Goal: Transaction & Acquisition: Purchase product/service

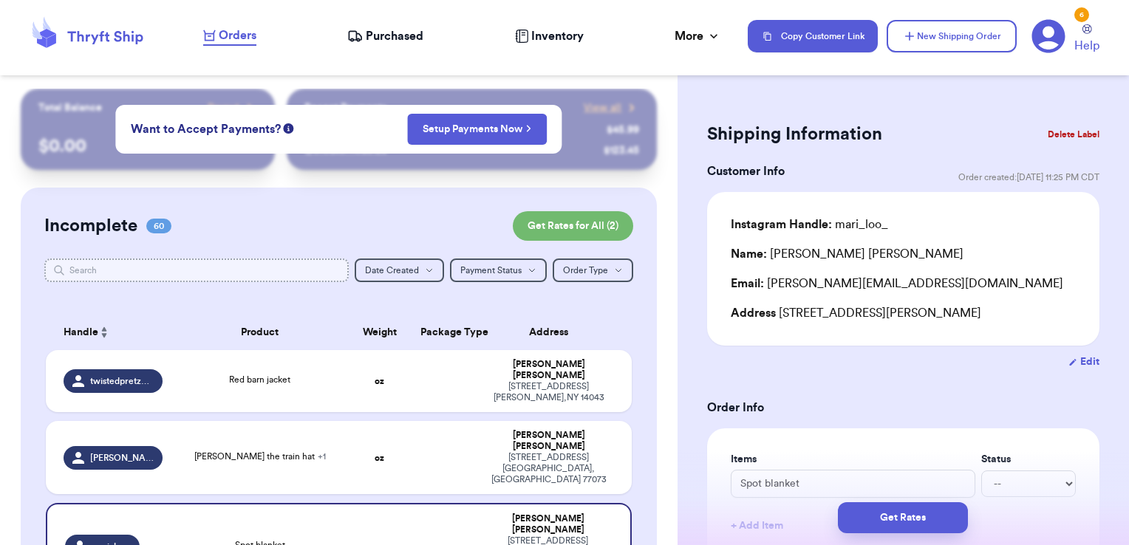
click at [257, 271] on input "text" at bounding box center [196, 271] width 305 height 24
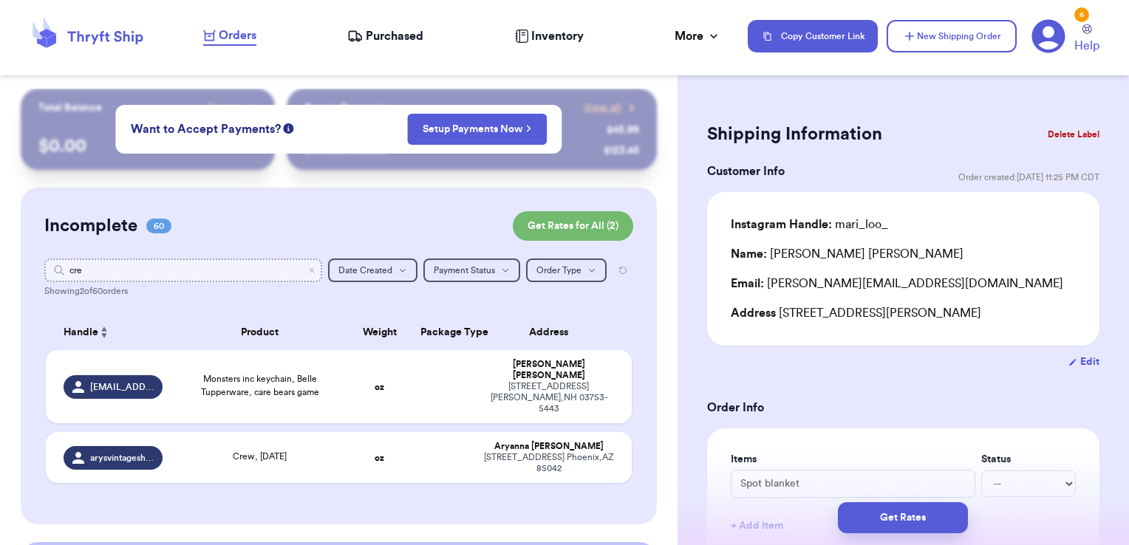
type input "cr"
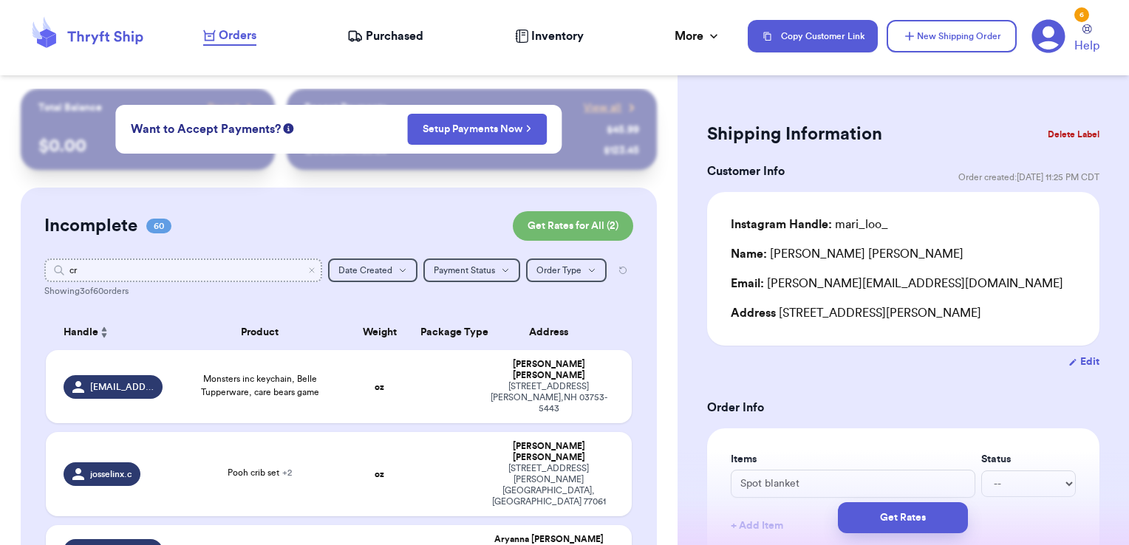
type input "c"
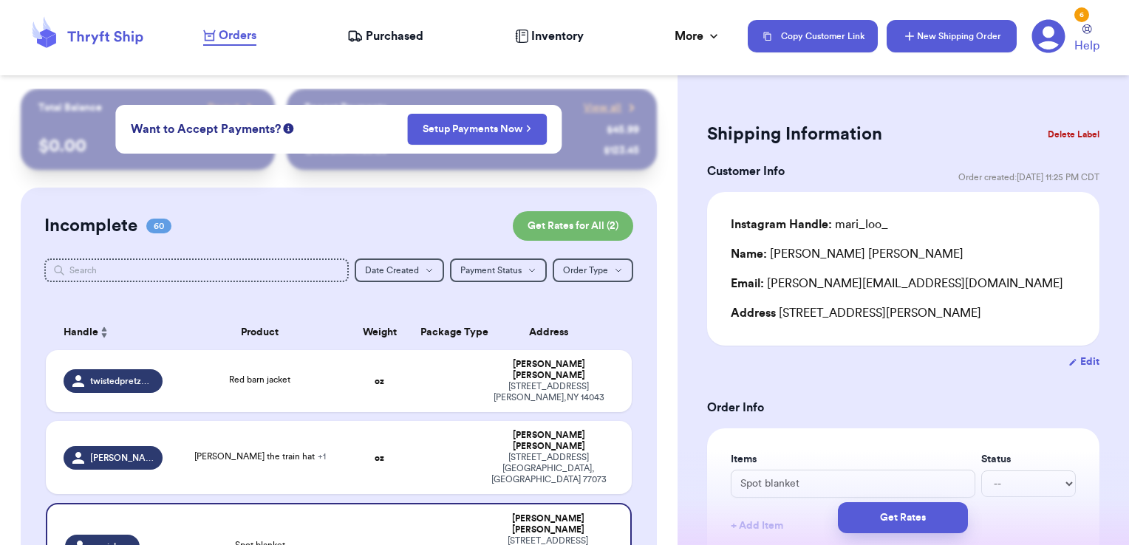
click at [909, 43] on icon "button" at bounding box center [909, 36] width 15 height 15
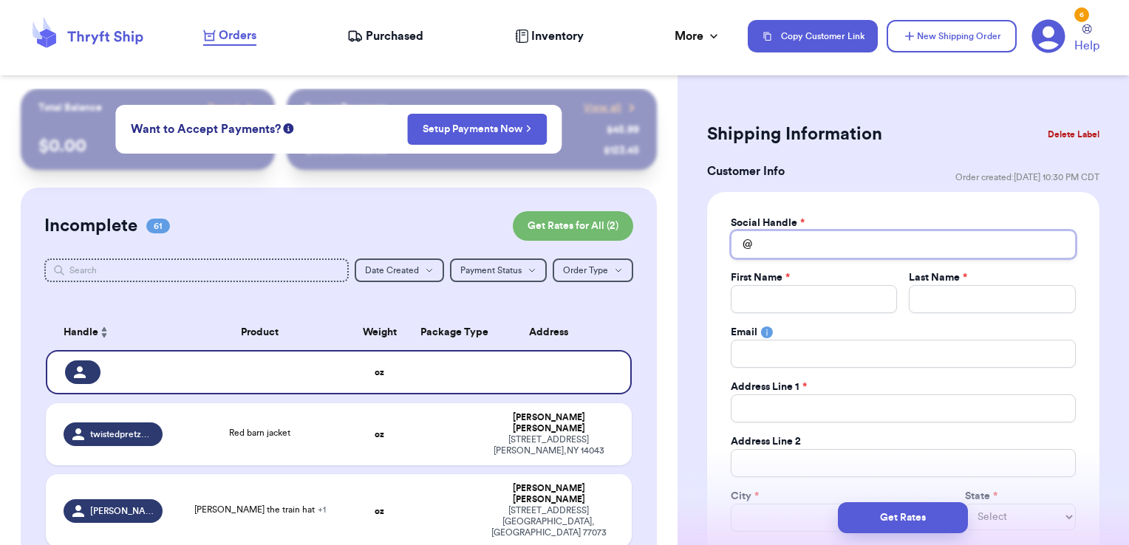
click at [783, 250] on input "Total Amount Paid" at bounding box center [903, 244] width 345 height 28
type input "c"
type input "cr"
type input "cre"
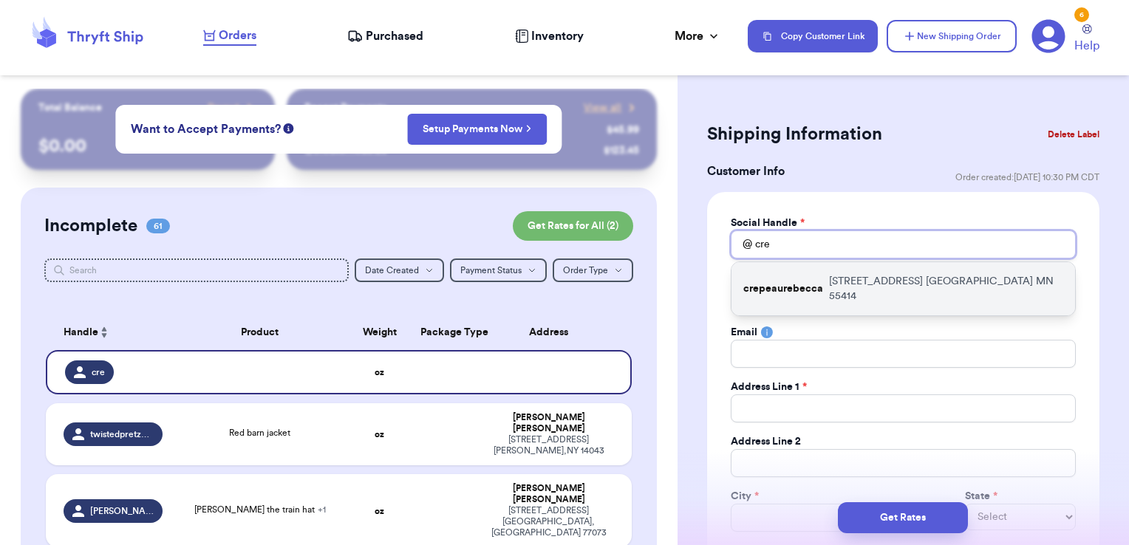
type input "cre"
click at [795, 267] on div "crepeaurebecca [STREET_ADDRESS]" at bounding box center [903, 288] width 344 height 53
type input "crepeaurebecca"
type input "[PERSON_NAME]"
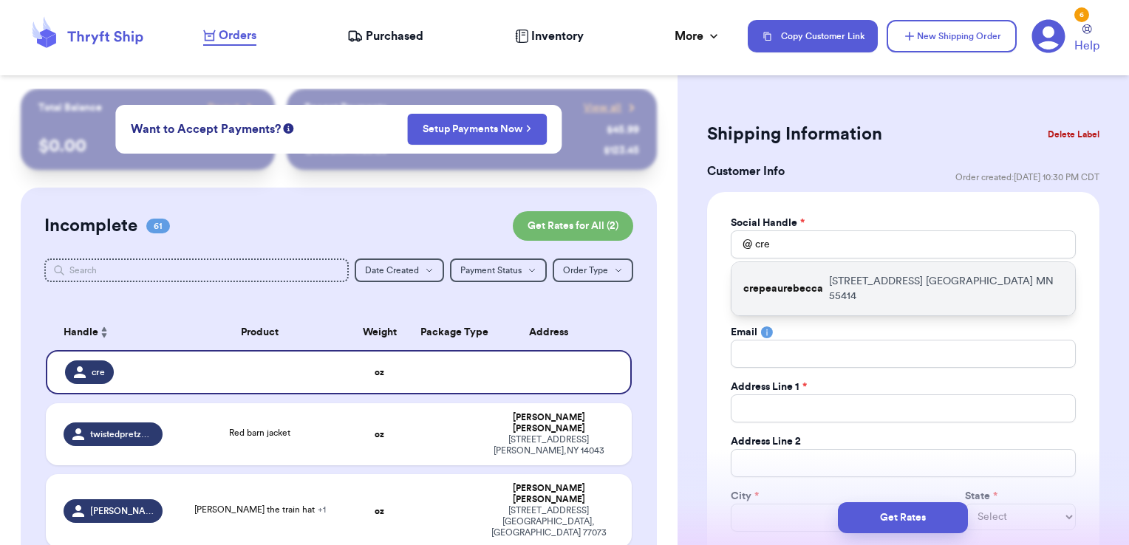
type input "[EMAIL_ADDRESS][DOMAIN_NAME]"
type input "[STREET_ADDRESS]"
type input "[GEOGRAPHIC_DATA]"
select select "MN"
type input "55414"
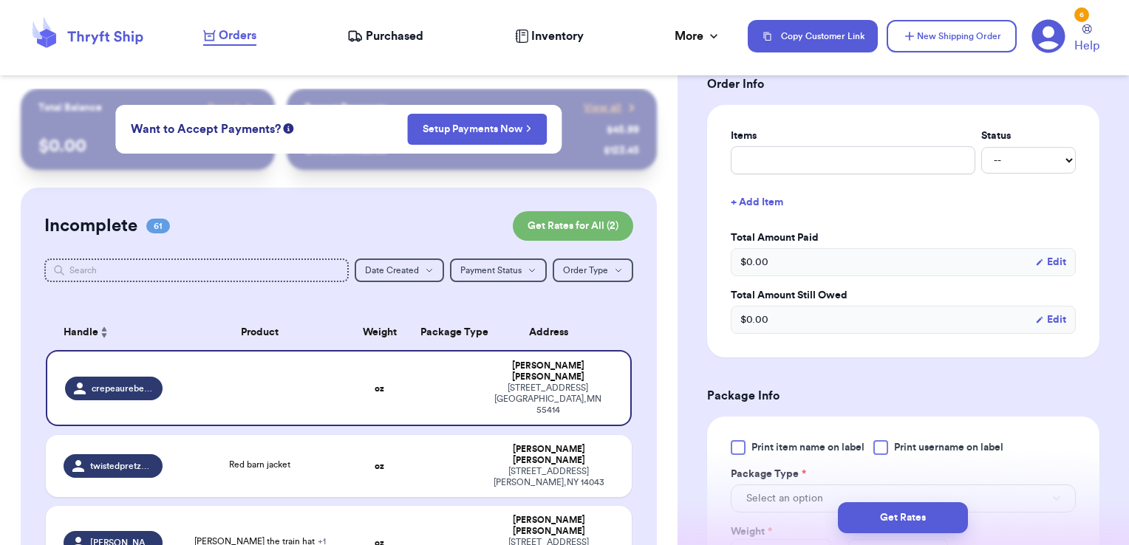
scroll to position [597, 0]
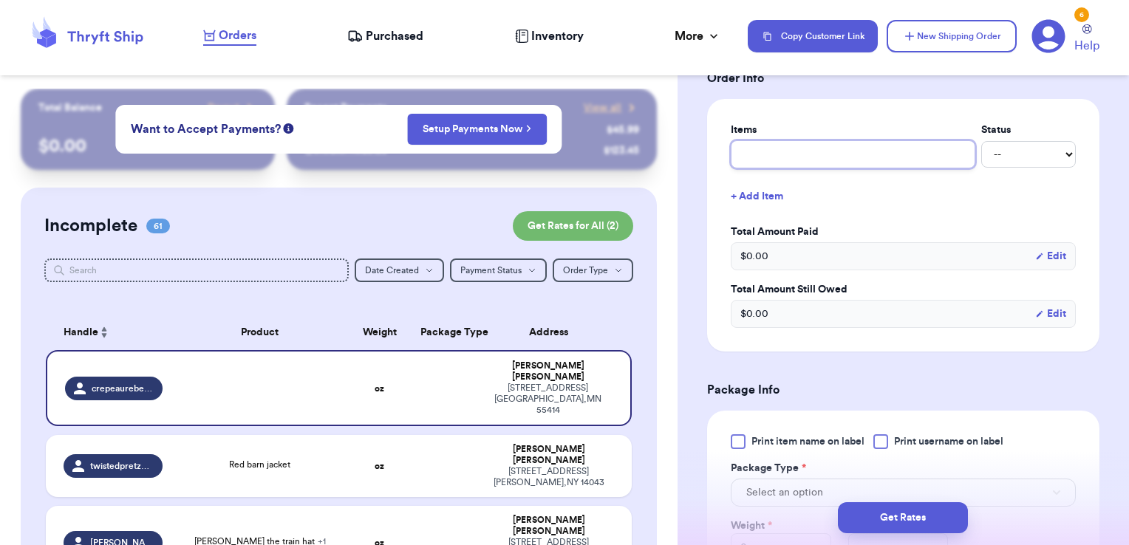
click at [780, 152] on input "text" at bounding box center [853, 154] width 245 height 28
type input "misc - thank you!"
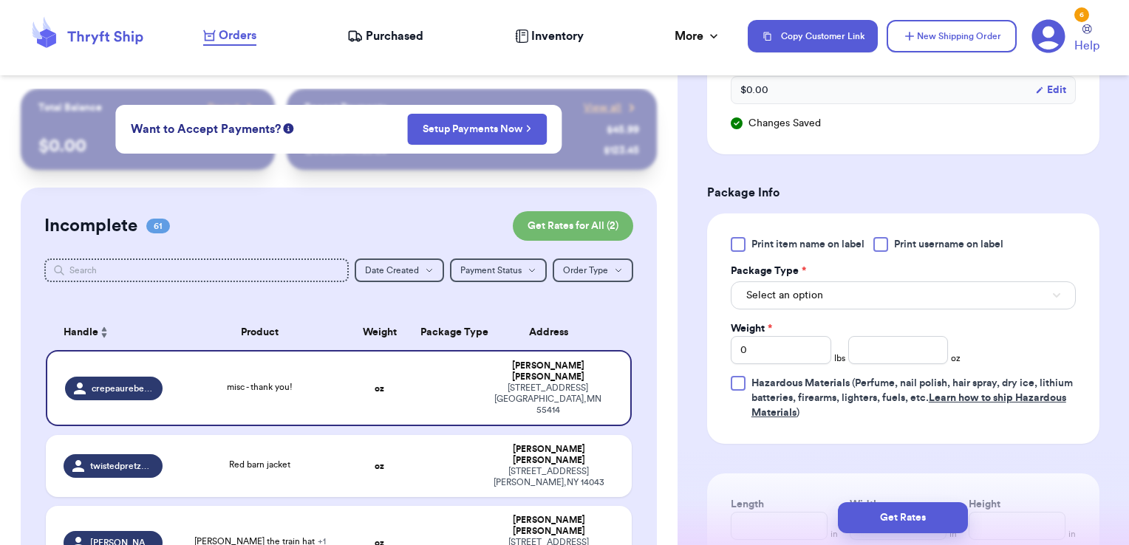
scroll to position [821, 0]
click at [886, 248] on div "Print item name on label Print username on label Package Type * Select an optio…" at bounding box center [903, 327] width 345 height 183
click at [885, 244] on div at bounding box center [880, 243] width 15 height 15
click at [0, 0] on input "Print username on label" at bounding box center [0, 0] width 0 height 0
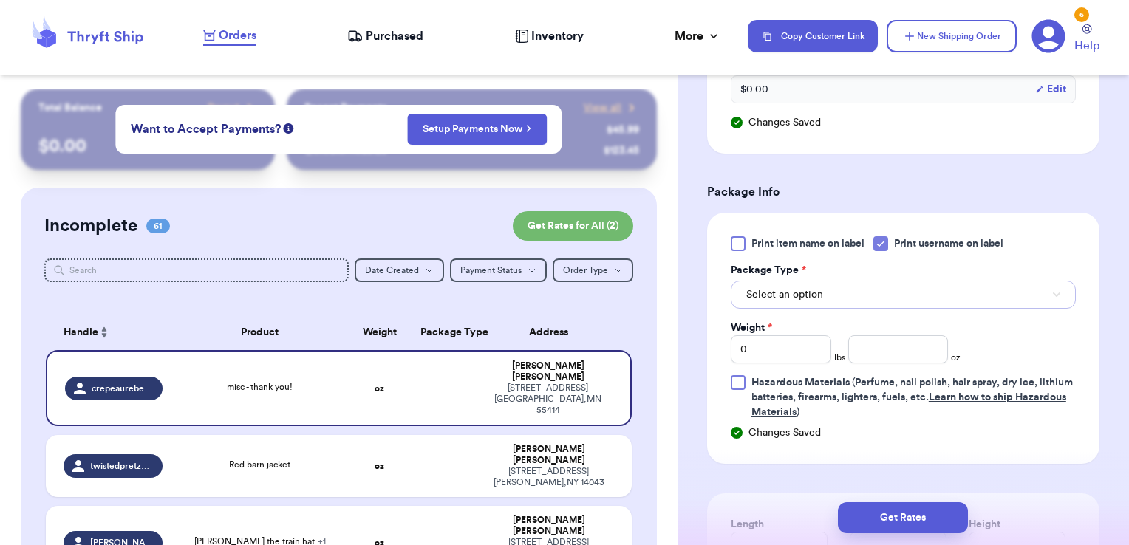
click at [858, 282] on button "Select an option" at bounding box center [903, 295] width 345 height 28
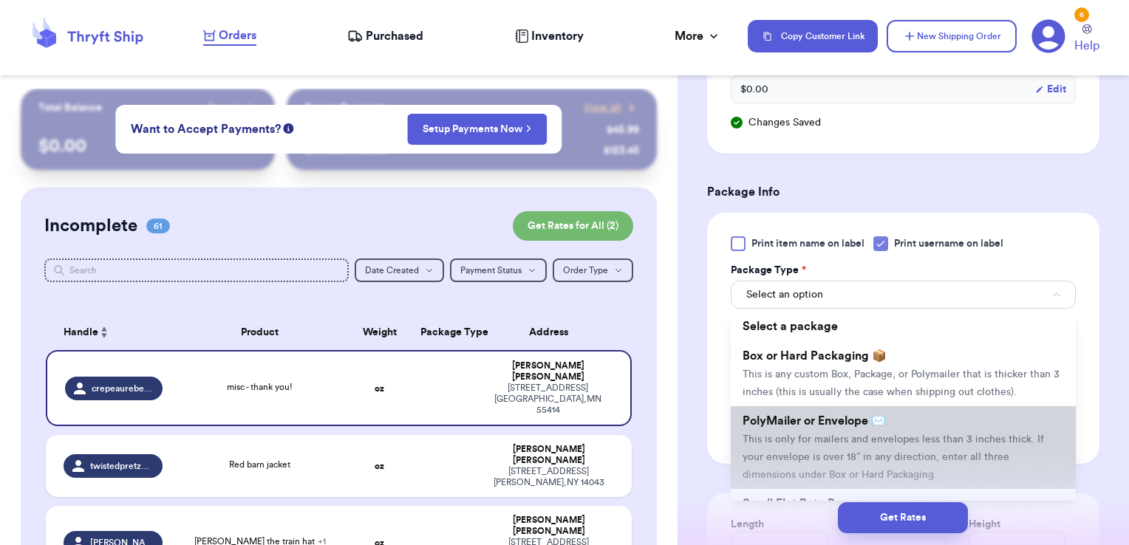
click at [813, 427] on span "PolyMailer or Envelope ✉️" at bounding box center [813, 421] width 143 height 12
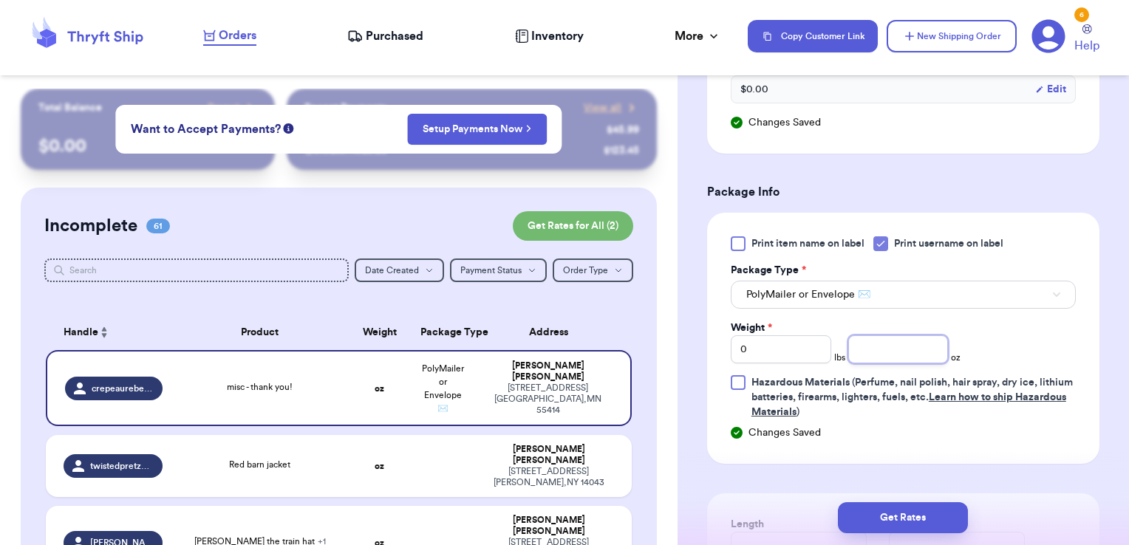
click at [880, 352] on input "number" at bounding box center [898, 349] width 100 height 28
type input "14.89"
click at [902, 507] on button "Get Rates" at bounding box center [903, 517] width 130 height 31
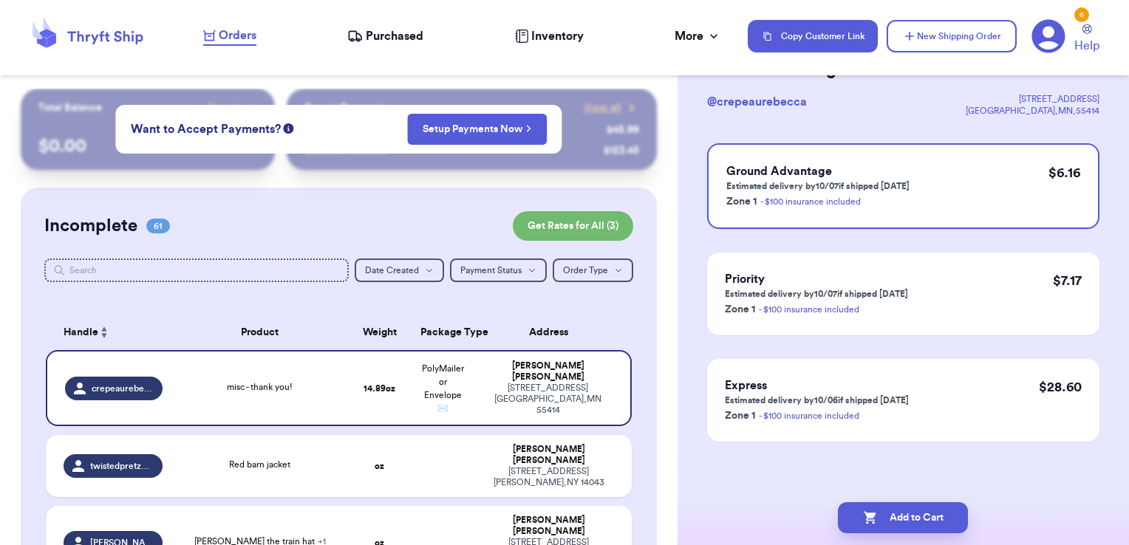
scroll to position [0, 0]
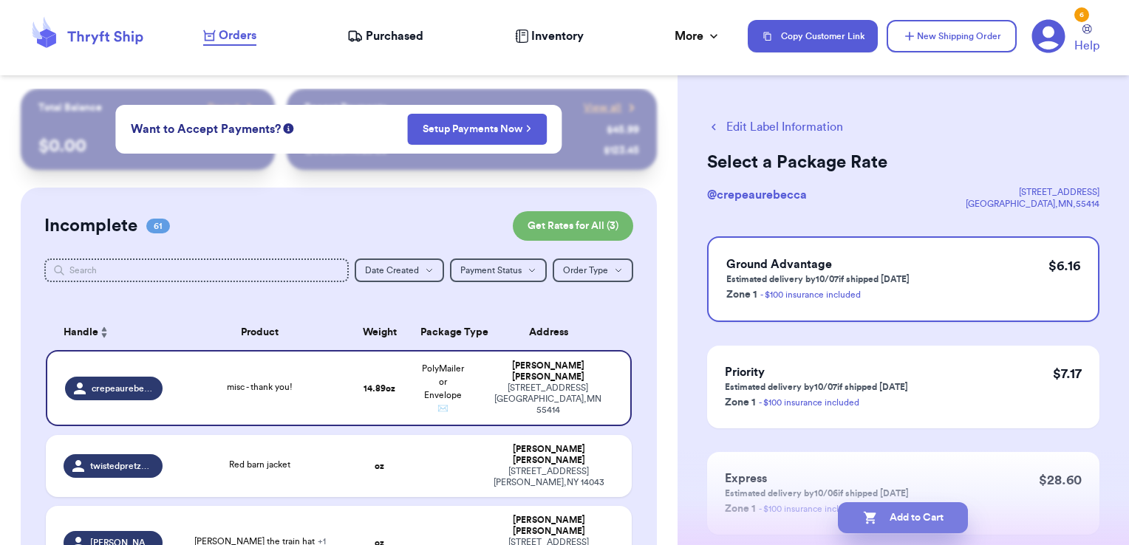
click at [950, 519] on button "Add to Cart" at bounding box center [903, 517] width 130 height 31
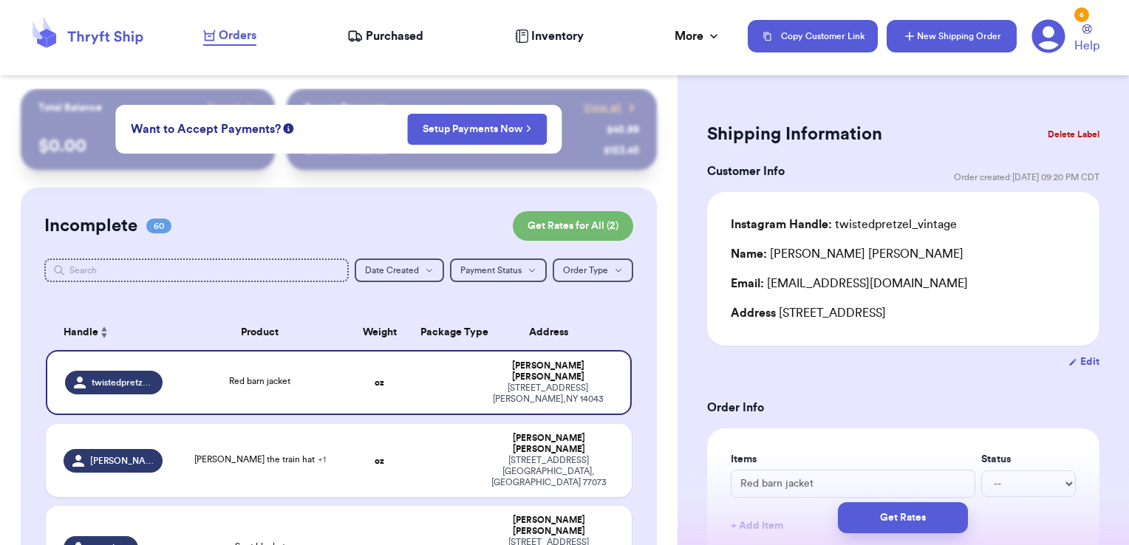
click at [985, 52] on button "New Shipping Order" at bounding box center [951, 36] width 130 height 33
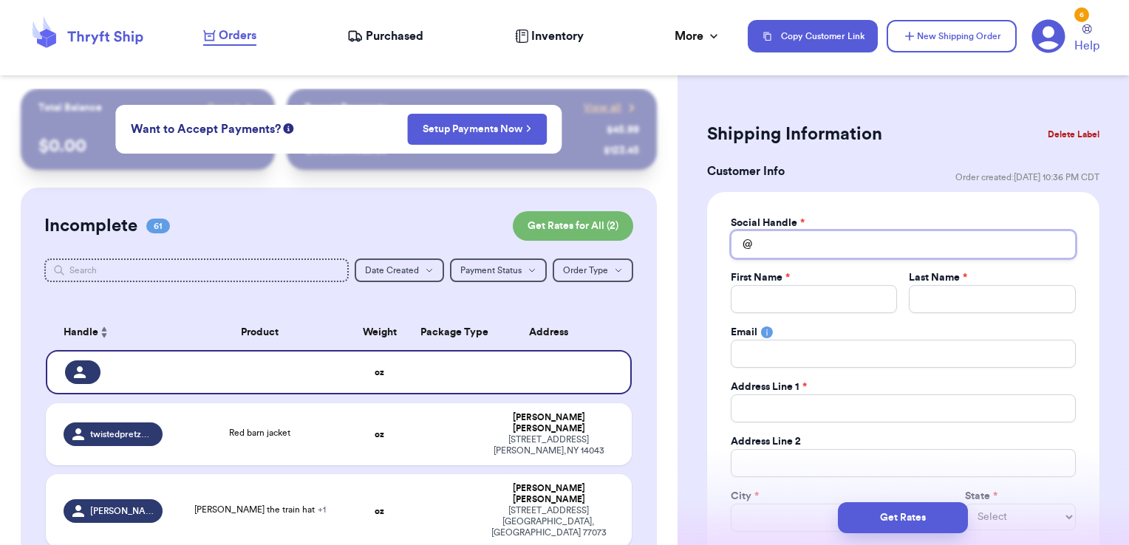
click at [849, 243] on input "Total Amount Paid" at bounding box center [903, 244] width 345 height 28
type input "e"
type input "ev"
type input "eva"
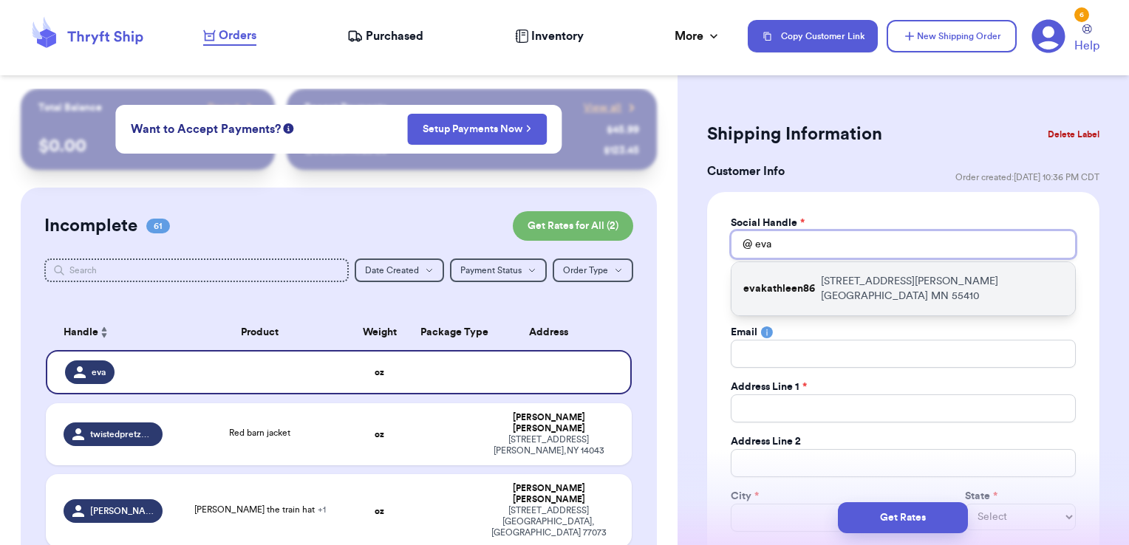
type input "eva"
click at [833, 276] on p "[STREET_ADDRESS][PERSON_NAME]" at bounding box center [942, 289] width 242 height 30
type input "evakathleen86"
type input "Eva"
type input "[PERSON_NAME]"
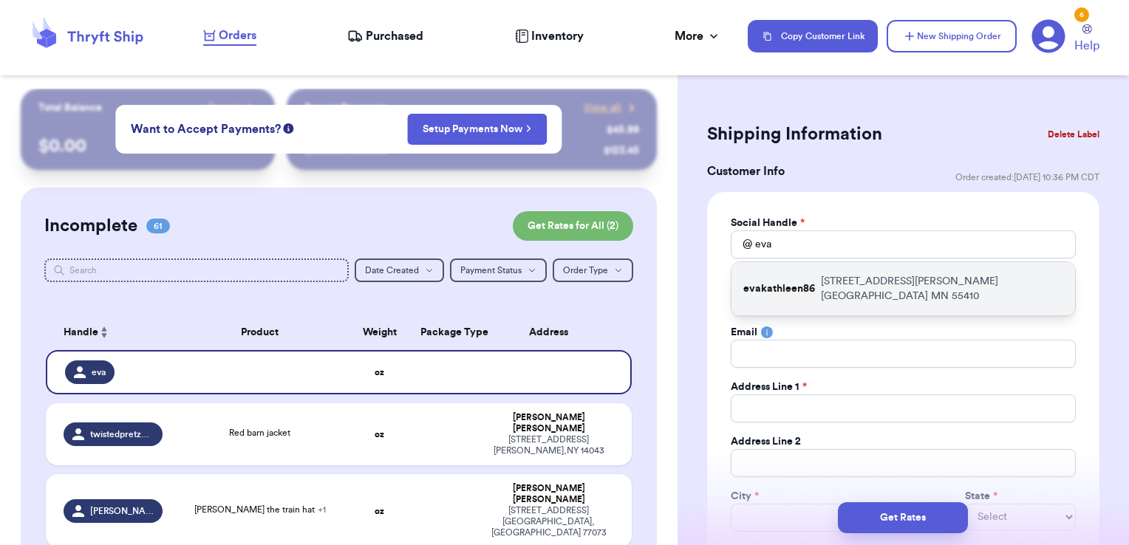
type input "[EMAIL_ADDRESS][DOMAIN_NAME]"
type input "[STREET_ADDRESS][PERSON_NAME]"
type input "[GEOGRAPHIC_DATA]"
select select "MN"
type input "55410"
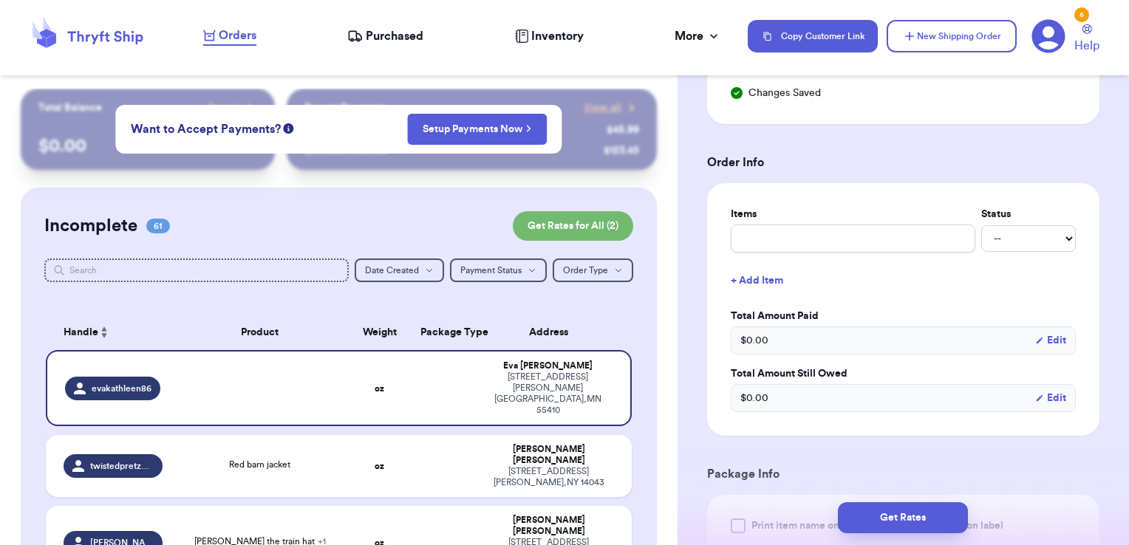
scroll to position [517, 0]
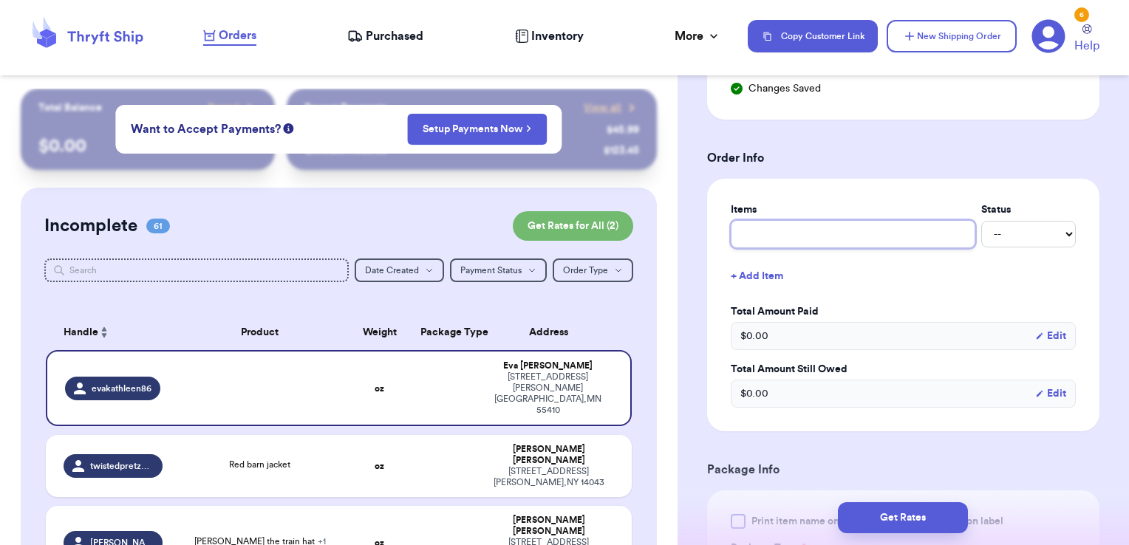
click at [810, 229] on input "text" at bounding box center [853, 234] width 245 height 28
type input "misc - thank you!"
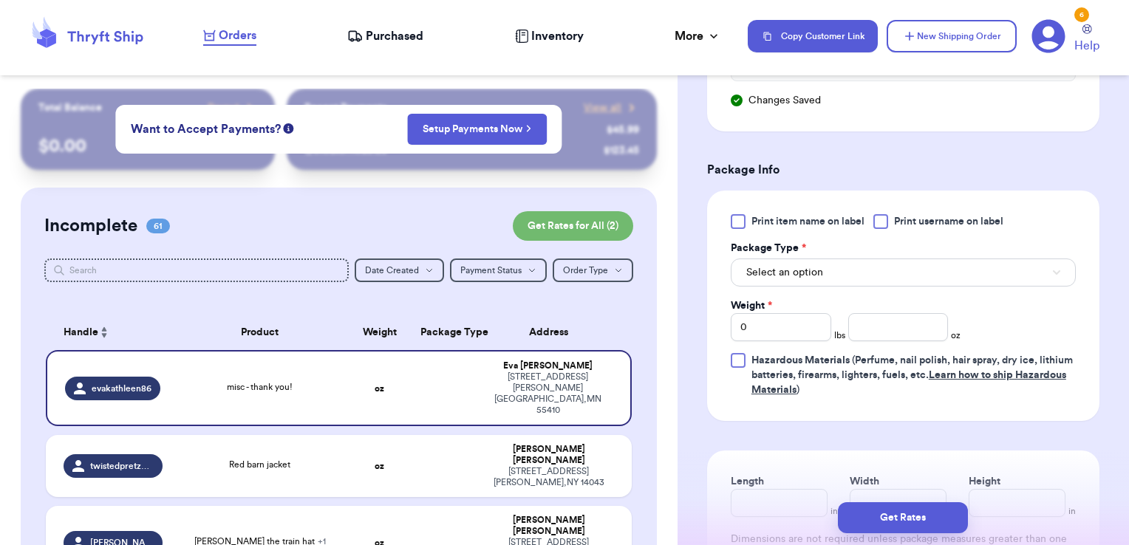
scroll to position [850, 0]
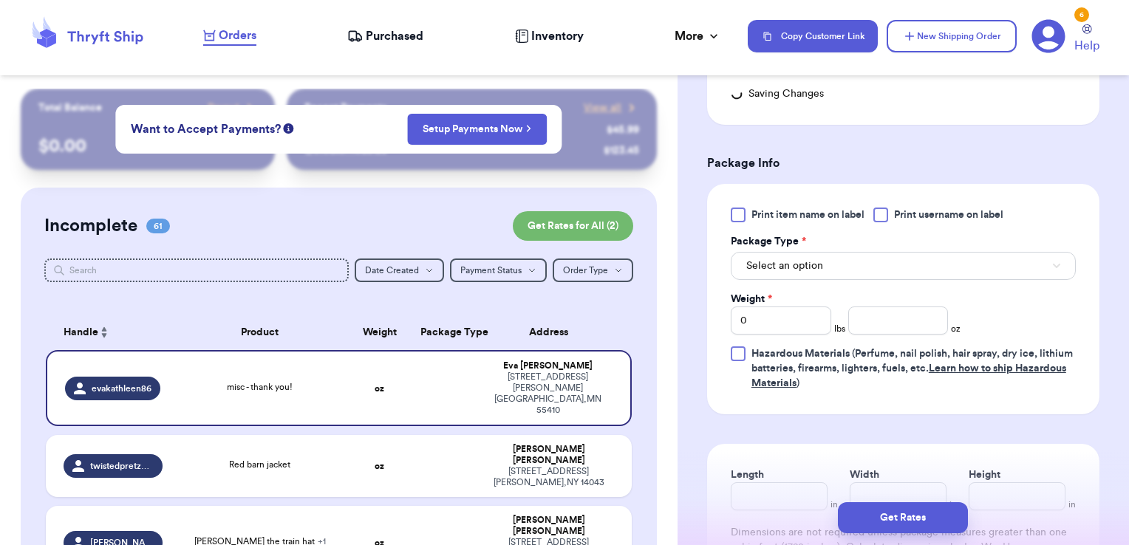
click at [889, 223] on div "Print item name on label Print username on label Package Type * Select an optio…" at bounding box center [903, 299] width 345 height 183
click at [884, 202] on div "Print item name on label Print username on label Package Type * Select an optio…" at bounding box center [903, 299] width 392 height 230
click at [883, 211] on div at bounding box center [880, 215] width 15 height 15
click at [0, 0] on input "Print username on label" at bounding box center [0, 0] width 0 height 0
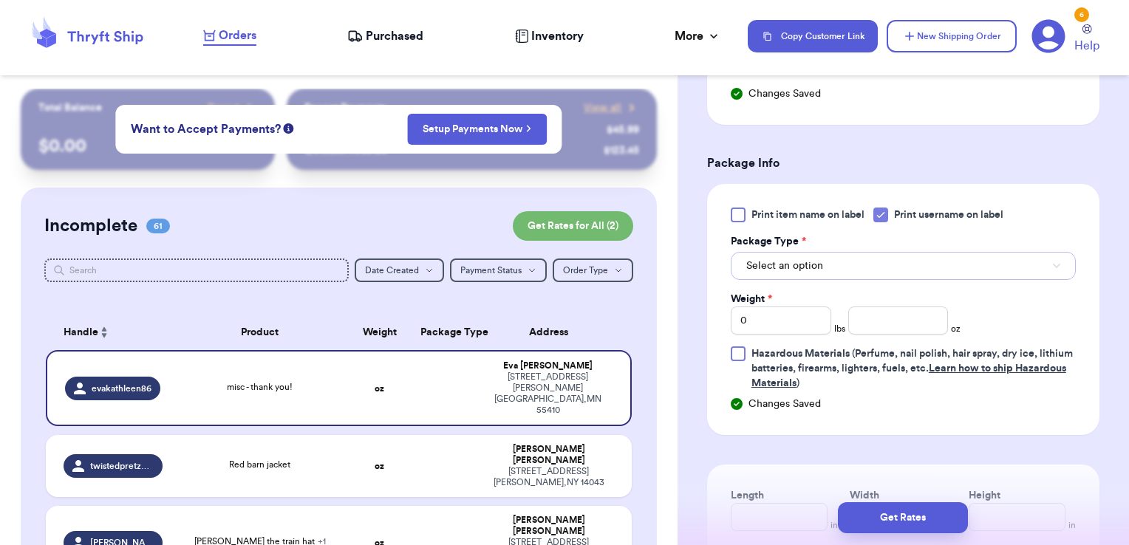
click at [837, 264] on button "Select an option" at bounding box center [903, 266] width 345 height 28
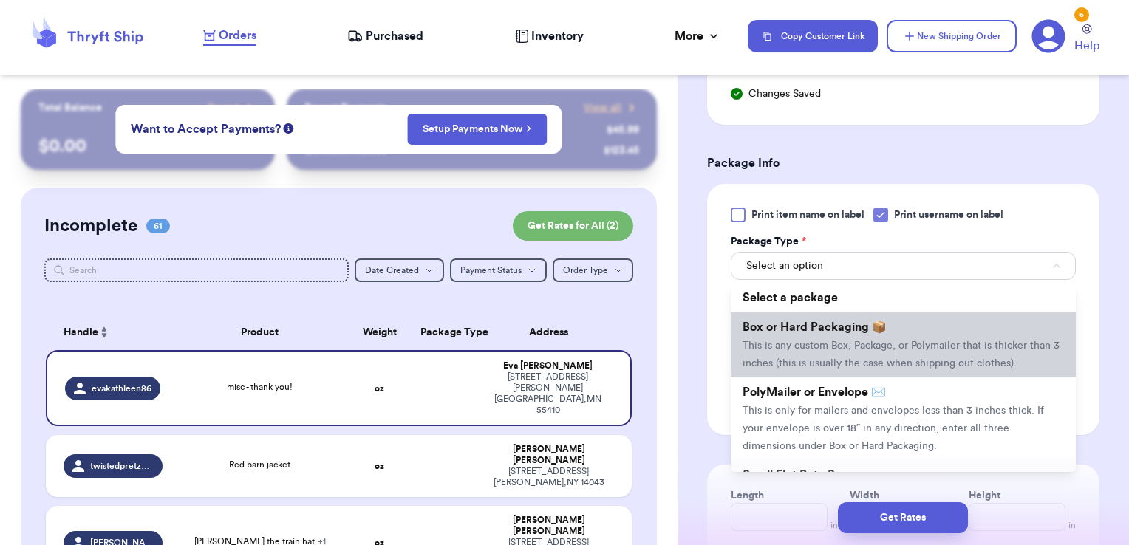
click at [798, 377] on li "Box or Hard Packaging 📦 This is any custom Box, Package, or Polymailer that is …" at bounding box center [903, 344] width 345 height 65
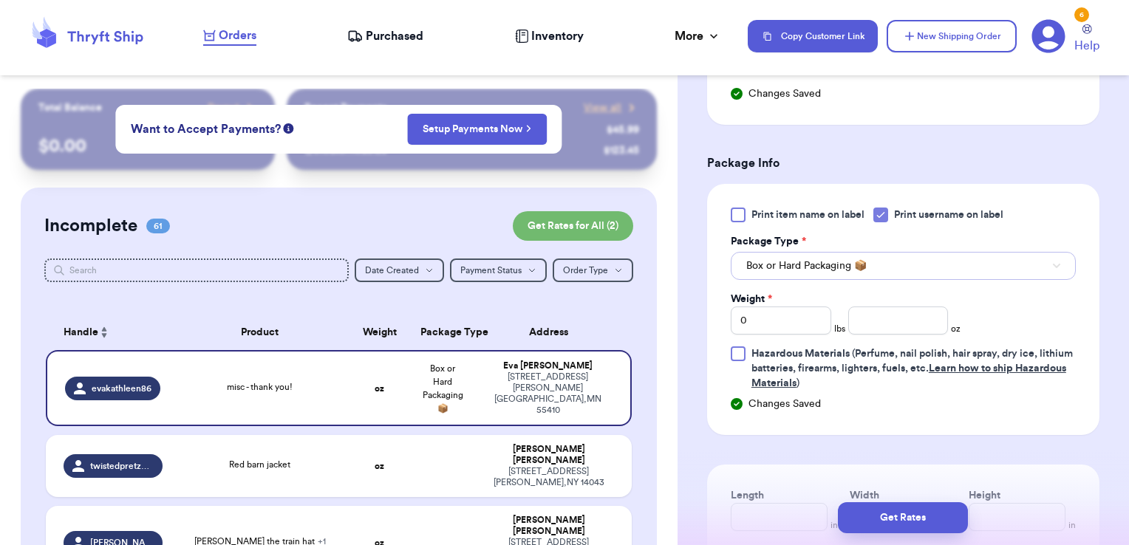
click at [816, 270] on button "Box or Hard Packaging 📦" at bounding box center [903, 266] width 345 height 28
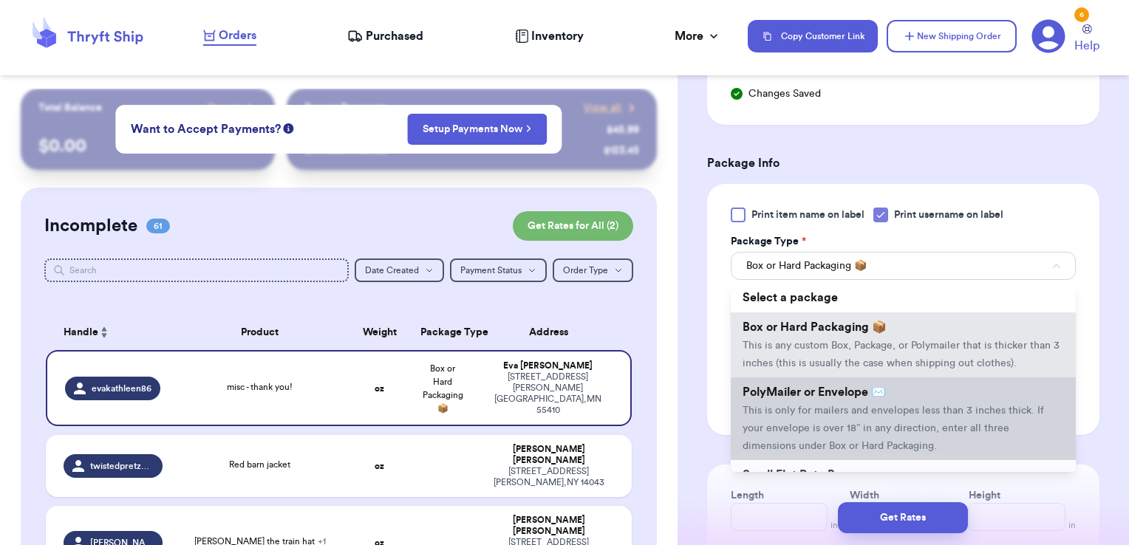
click at [798, 413] on li "PolyMailer or Envelope ✉️ This is only for mailers and envelopes less than 3 in…" at bounding box center [903, 418] width 345 height 83
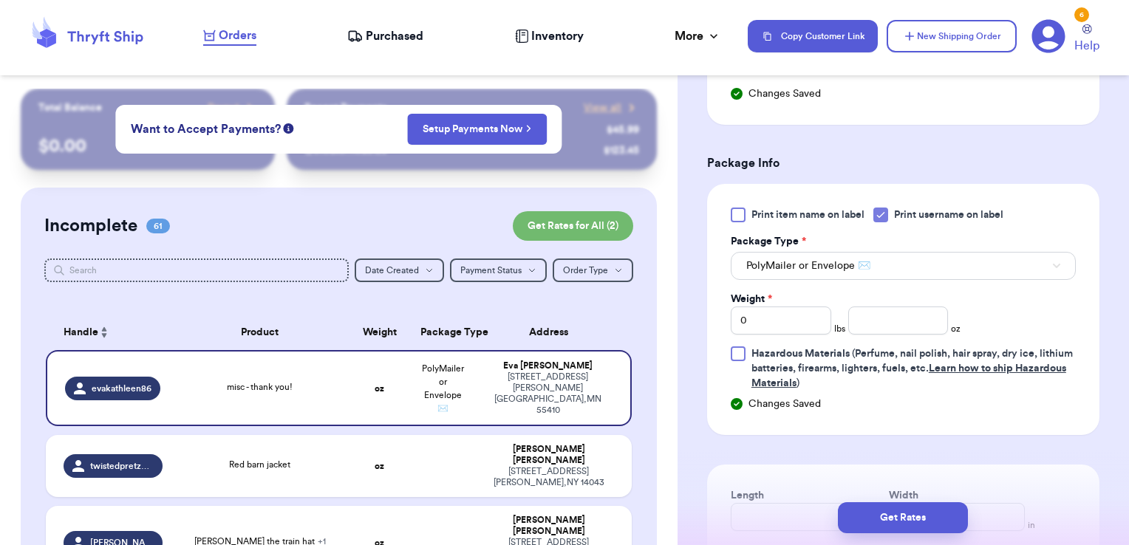
click at [836, 300] on div "Weight * 0 lbs oz" at bounding box center [846, 313] width 230 height 43
click at [849, 315] on input "number" at bounding box center [898, 321] width 100 height 28
type input "2.31"
click at [915, 517] on button "Get Rates" at bounding box center [903, 517] width 130 height 31
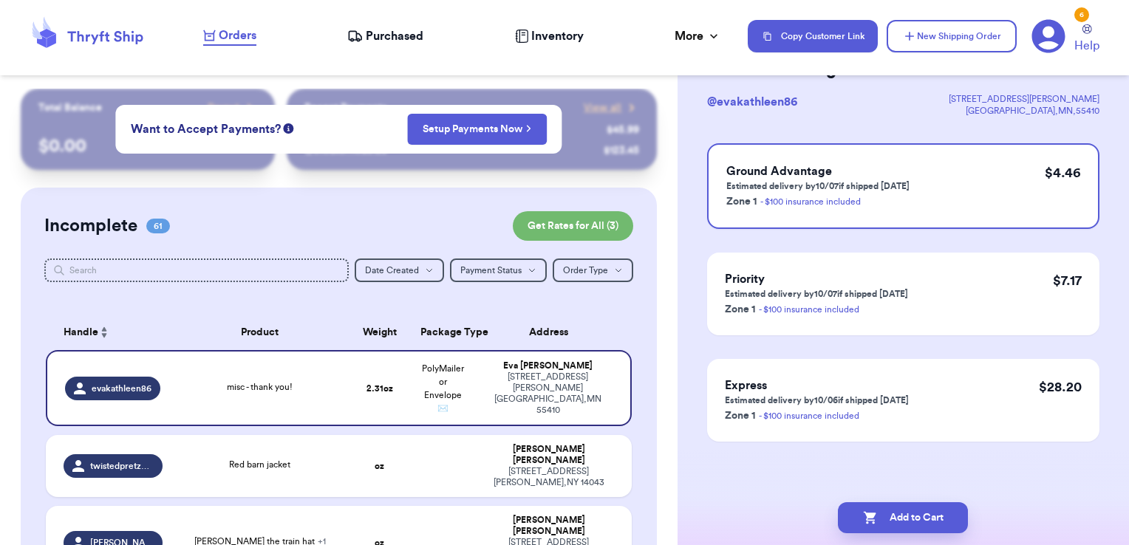
scroll to position [0, 0]
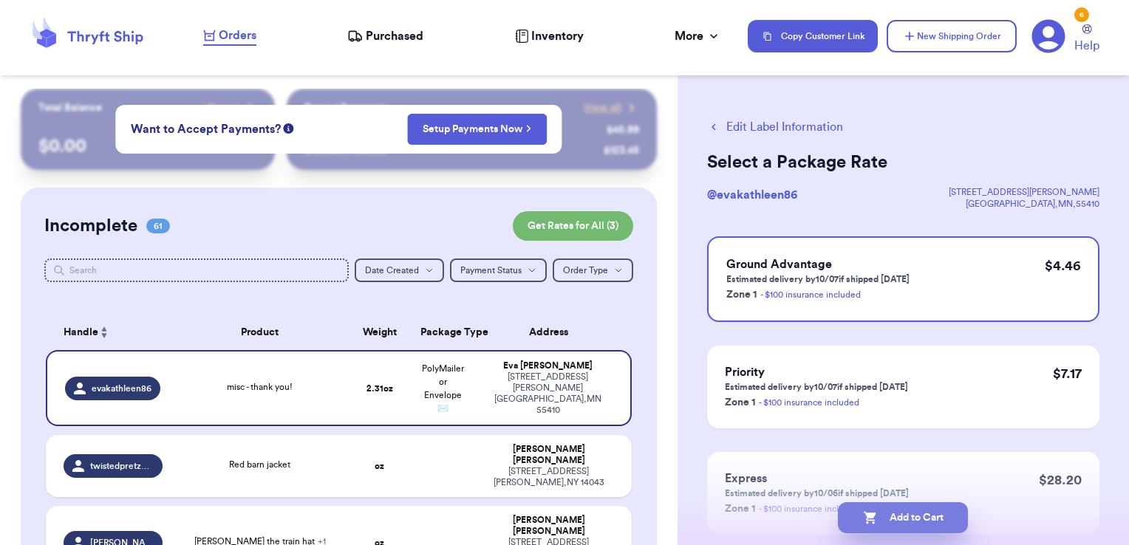
click at [951, 510] on button "Add to Cart" at bounding box center [903, 517] width 130 height 31
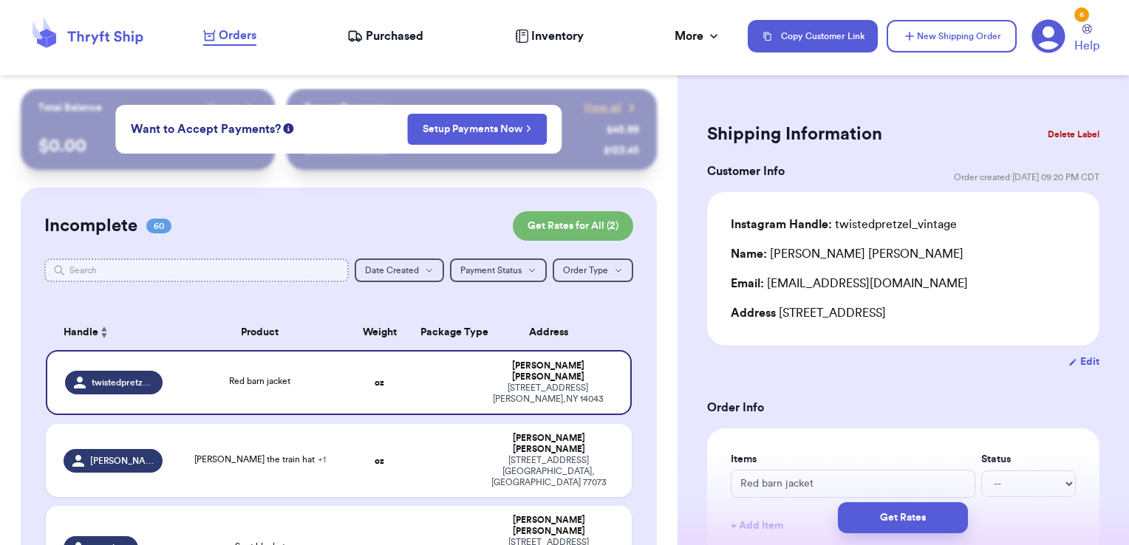
click at [323, 261] on input "text" at bounding box center [196, 271] width 305 height 24
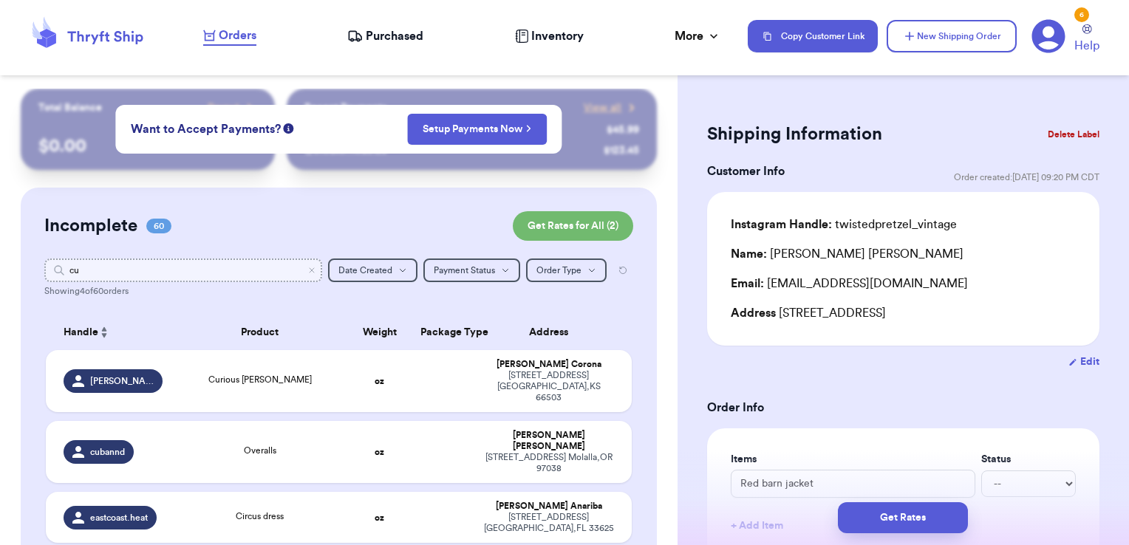
type input "cue"
type input "c"
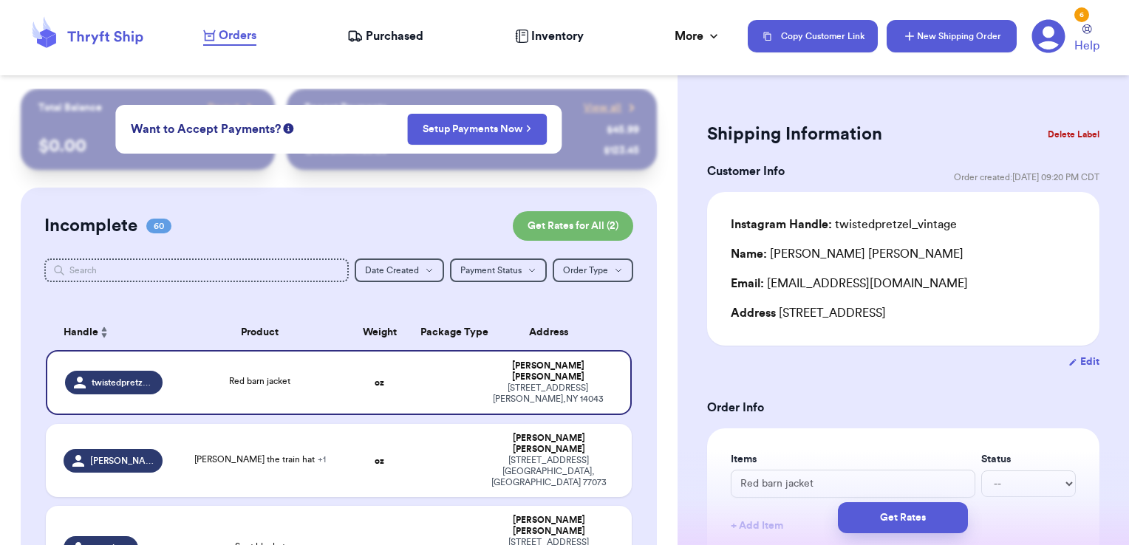
click at [958, 32] on button "New Shipping Order" at bounding box center [951, 36] width 130 height 33
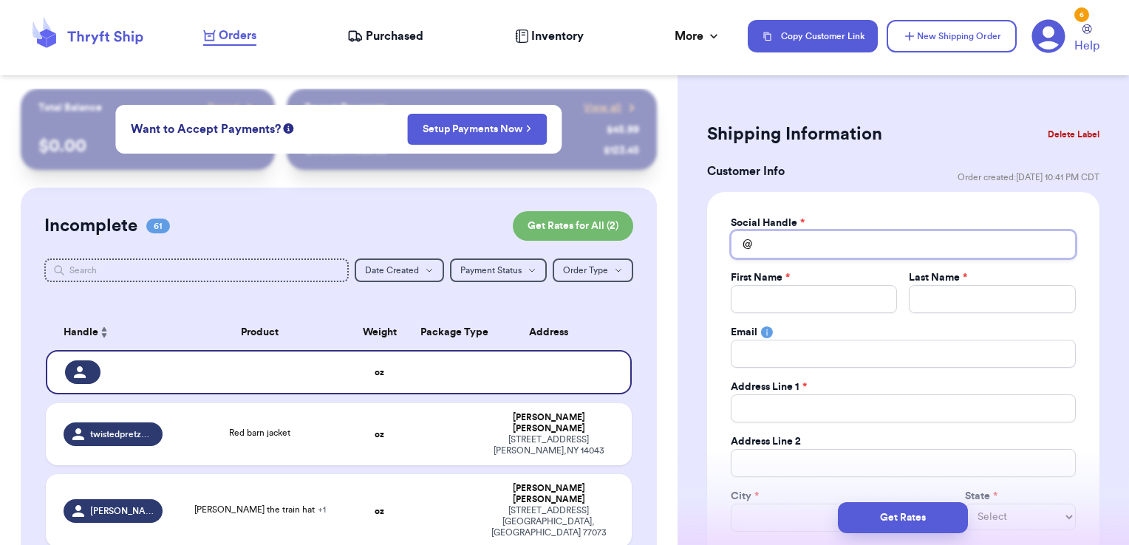
click at [820, 238] on input "Total Amount Paid" at bounding box center [903, 244] width 345 height 28
type input "c"
type input "cu"
type input "cue"
type input "cues"
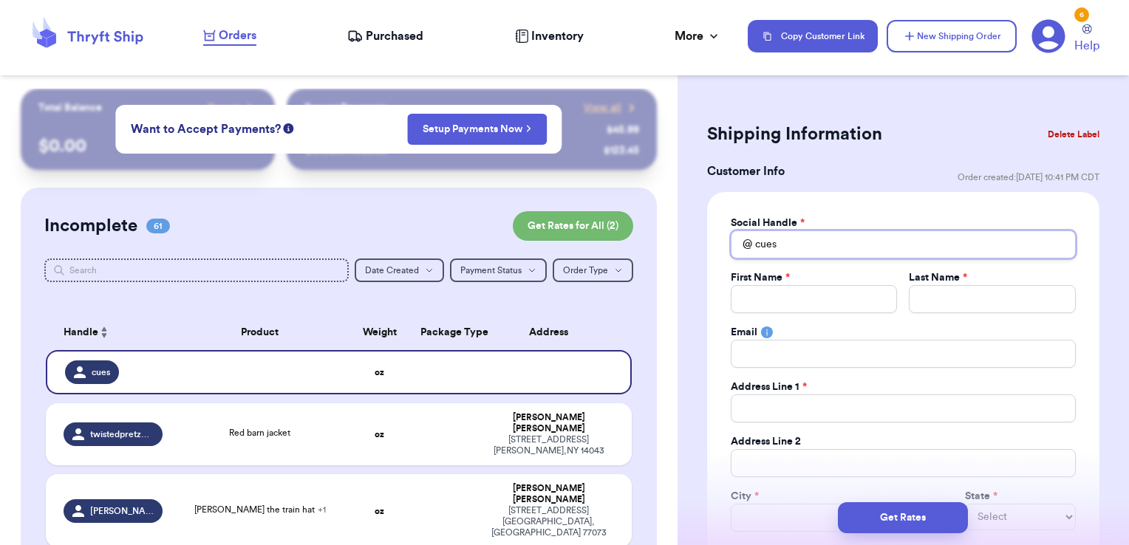
type input "cue"
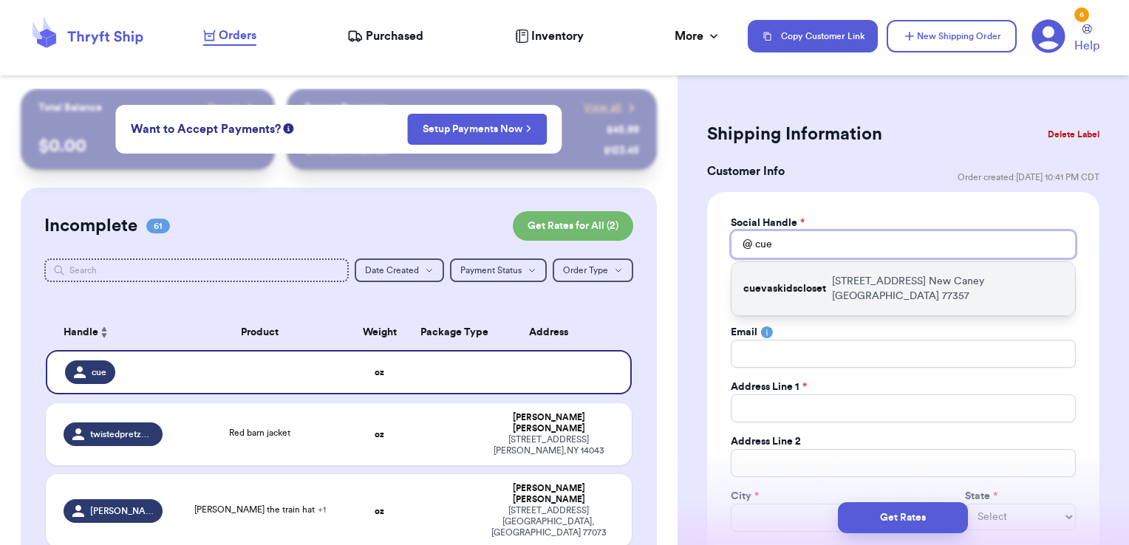
type input "cue"
click at [810, 287] on p "cuevaskidscloset" at bounding box center [784, 288] width 83 height 15
type input "cuevaskidscloset"
type input "[PERSON_NAME]"
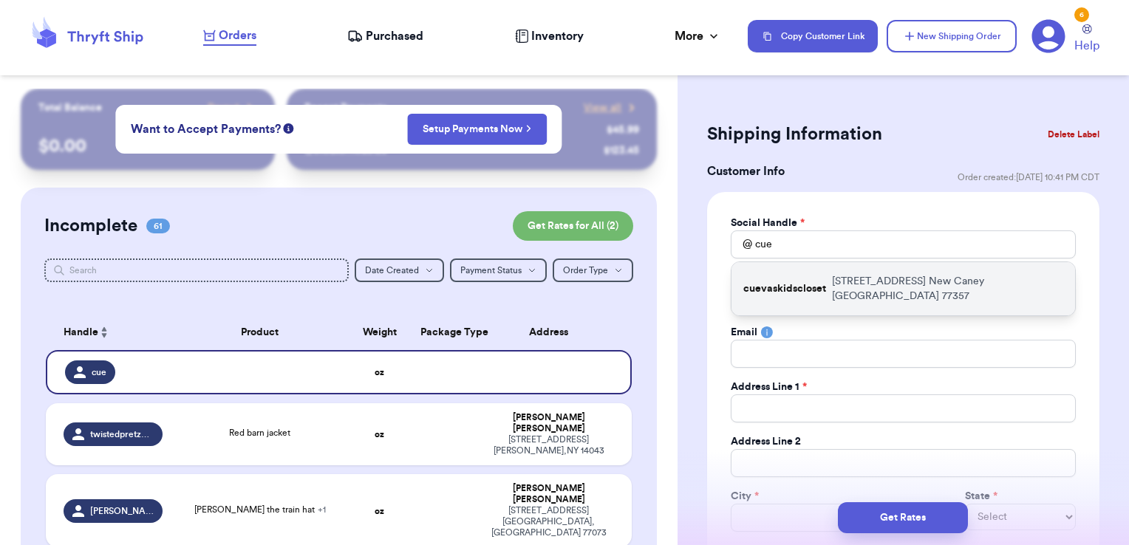
type input "[EMAIL_ADDRESS][DOMAIN_NAME]"
type input "[STREET_ADDRESS]"
type input "New Caney"
select select "[GEOGRAPHIC_DATA]"
type input "77357"
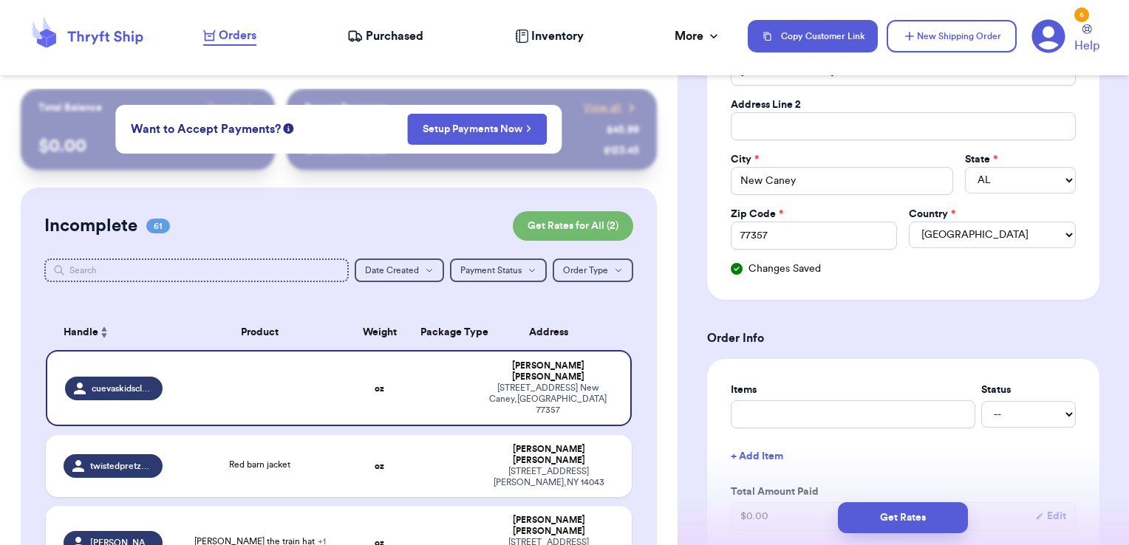
scroll to position [517, 0]
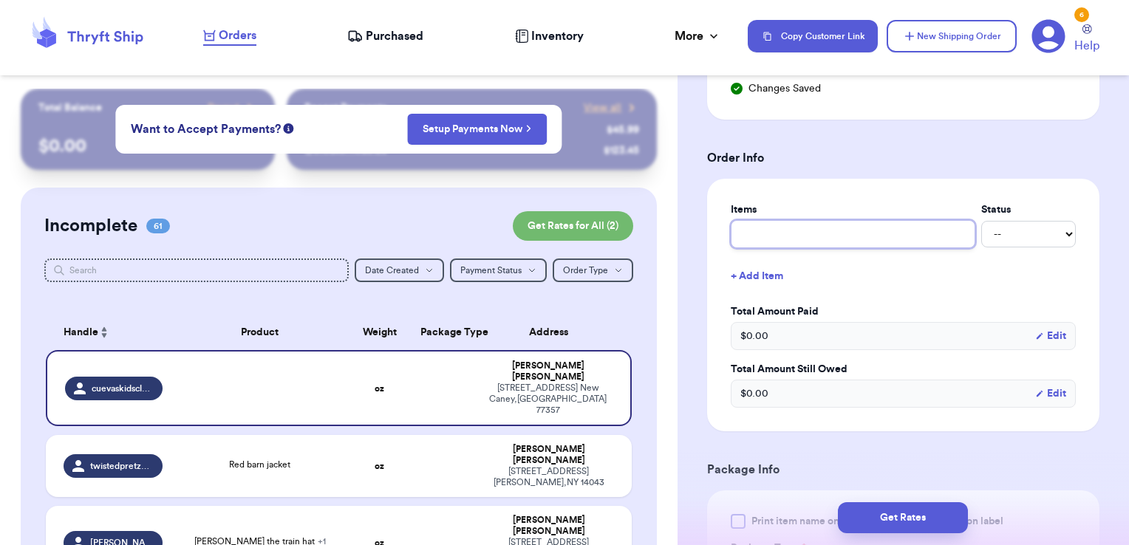
click at [799, 234] on input "text" at bounding box center [853, 234] width 245 height 28
type input "misc - thank you!"
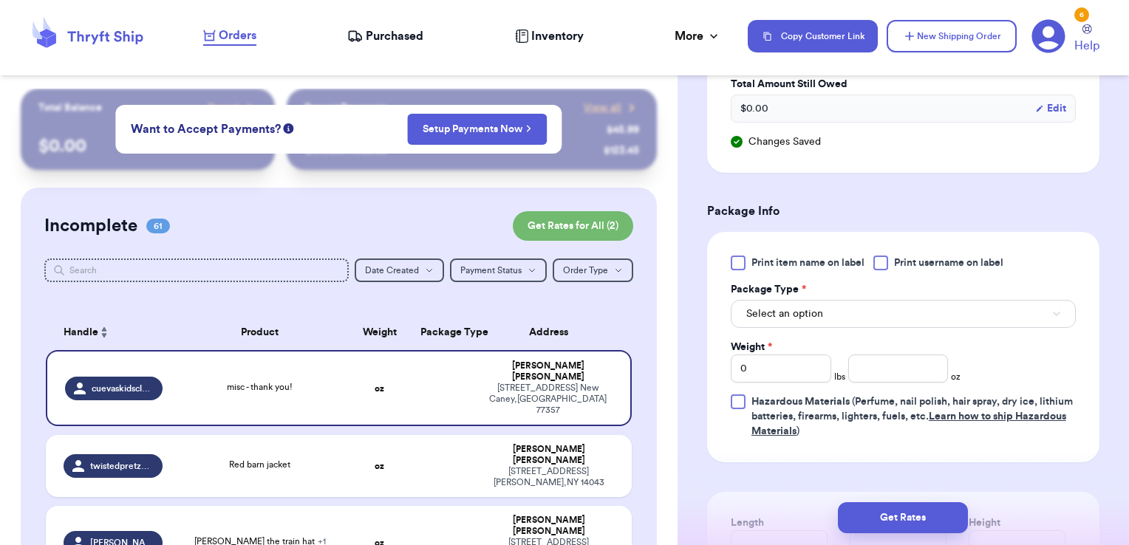
scroll to position [827, 0]
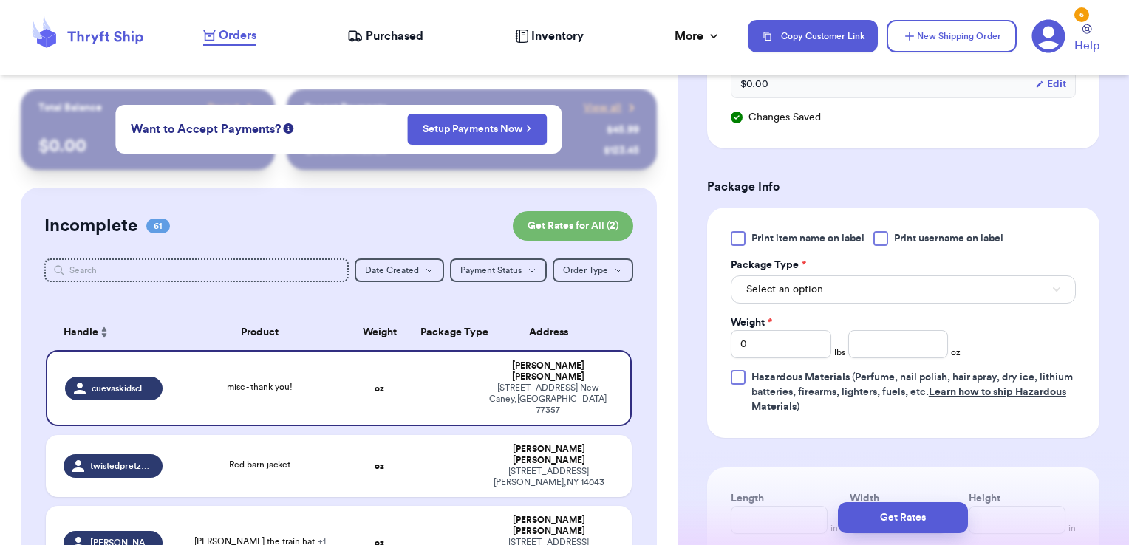
click at [912, 236] on span "Print username on label" at bounding box center [948, 238] width 109 height 15
click at [0, 0] on input "Print username on label" at bounding box center [0, 0] width 0 height 0
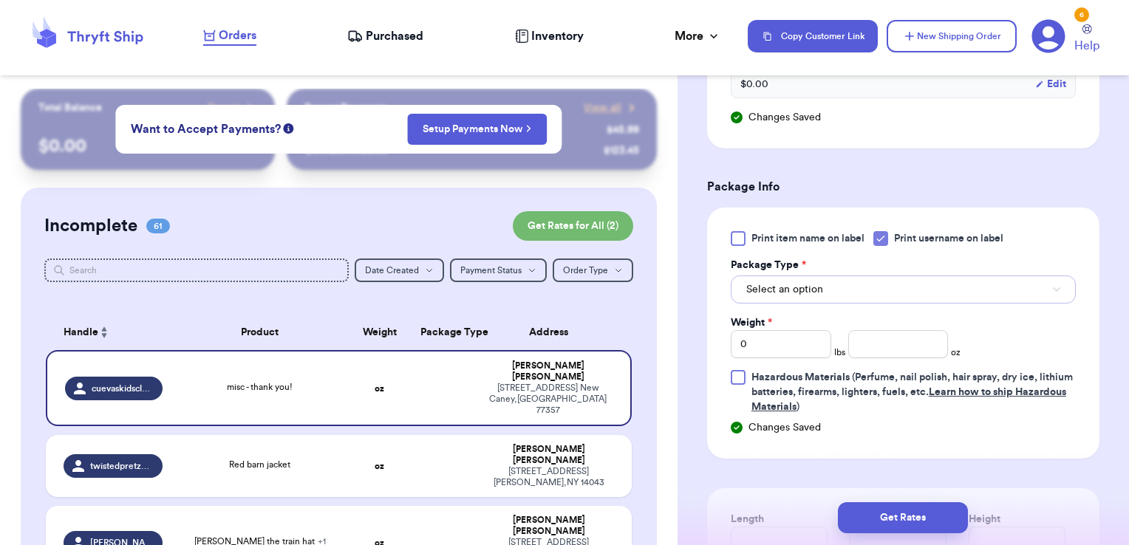
click at [895, 281] on button "Select an option" at bounding box center [903, 290] width 345 height 28
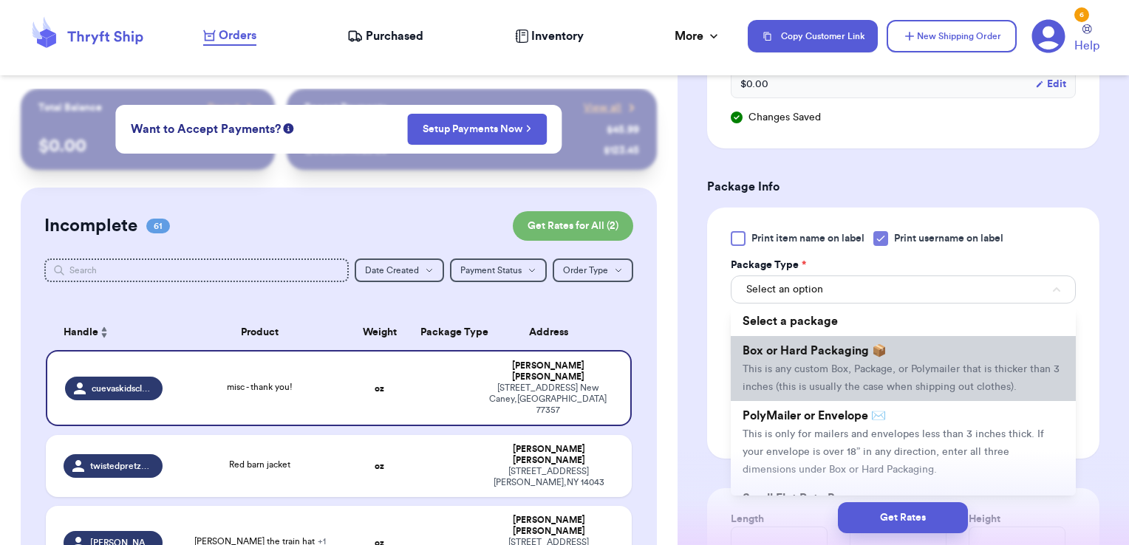
click at [869, 353] on span "Box or Hard Packaging 📦" at bounding box center [814, 351] width 144 height 12
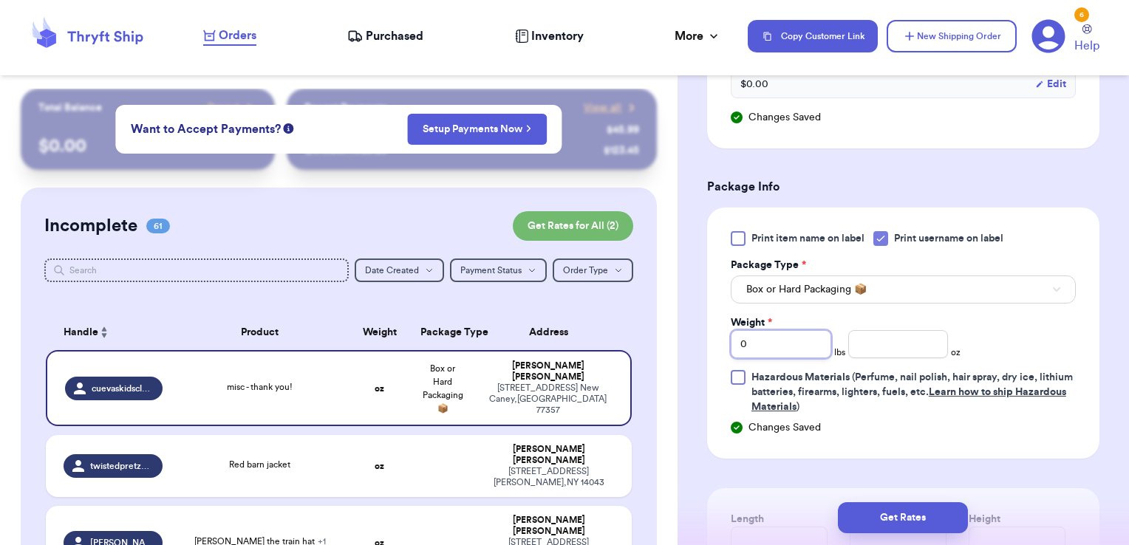
drag, startPoint x: 758, startPoint y: 337, endPoint x: 697, endPoint y: 327, distance: 61.3
click at [697, 327] on div "Shipping Information Delete Label Customer Info Order created: [DATE] 10:41 PM …" at bounding box center [902, 57] width 451 height 1591
type input "1"
type input "5.85"
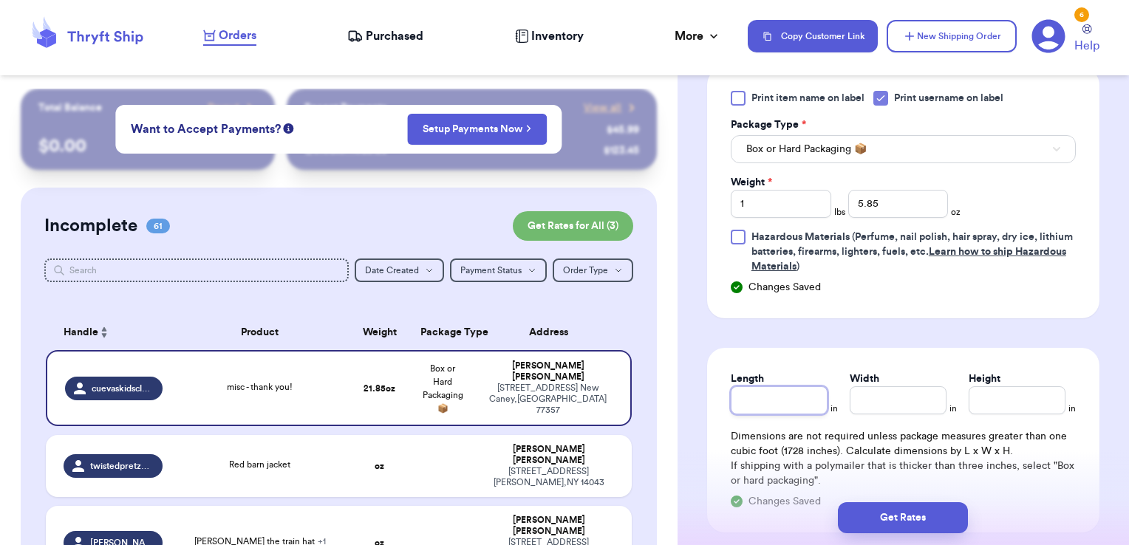
scroll to position [968, 0]
type input "8"
type input "12"
type input "4"
click at [868, 521] on button "Get Rates" at bounding box center [903, 517] width 130 height 31
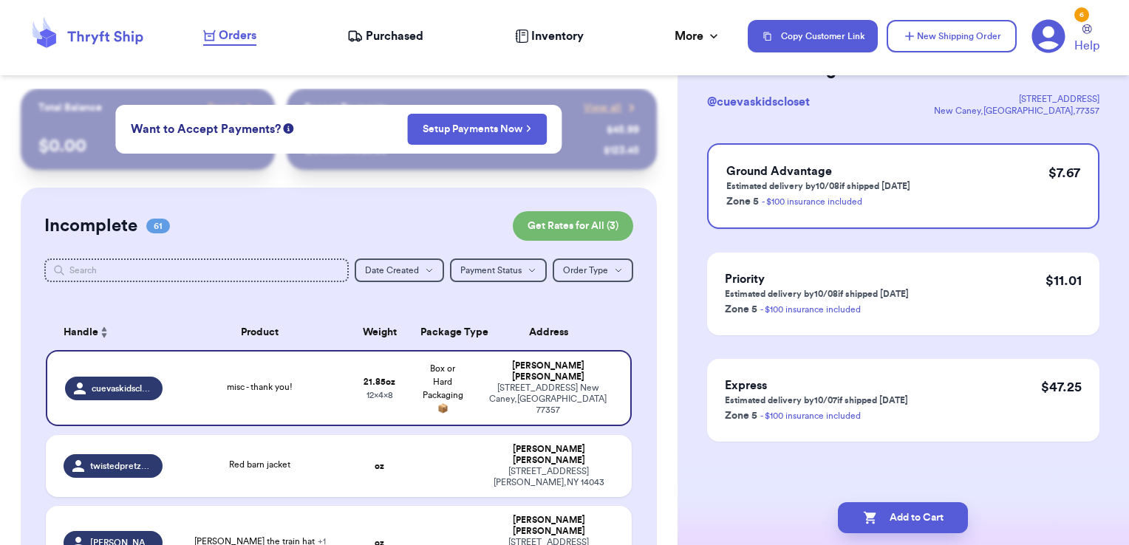
scroll to position [0, 0]
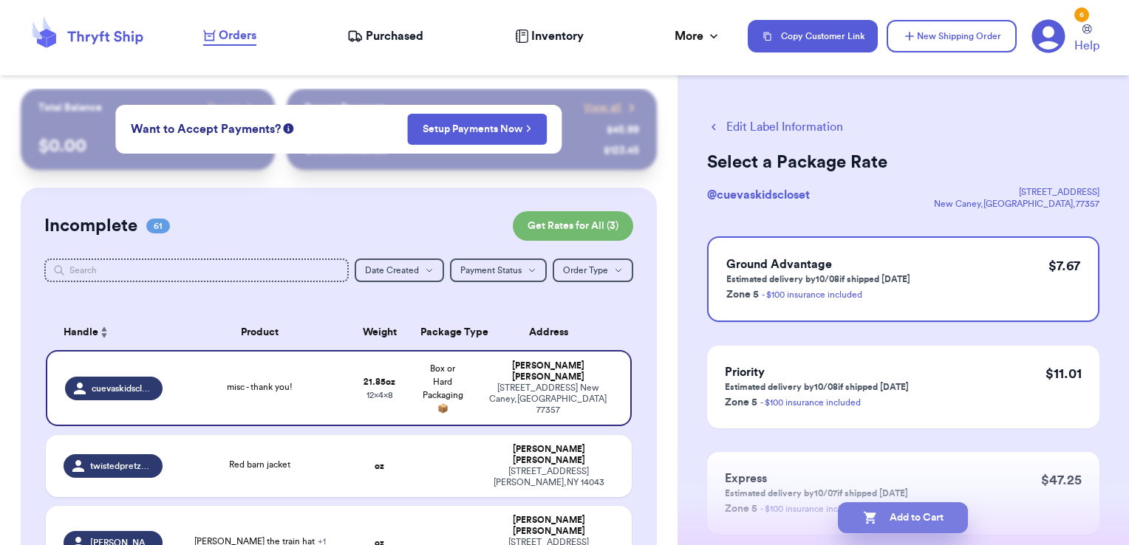
click at [963, 516] on button "Add to Cart" at bounding box center [903, 517] width 130 height 31
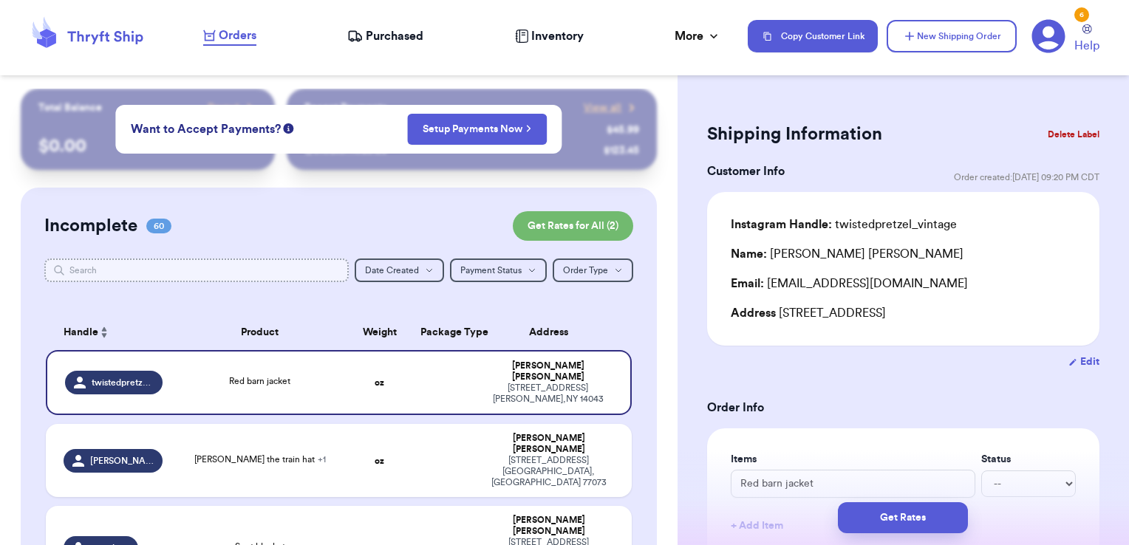
click at [281, 271] on input "text" at bounding box center [196, 271] width 305 height 24
type input "g"
type input "gn"
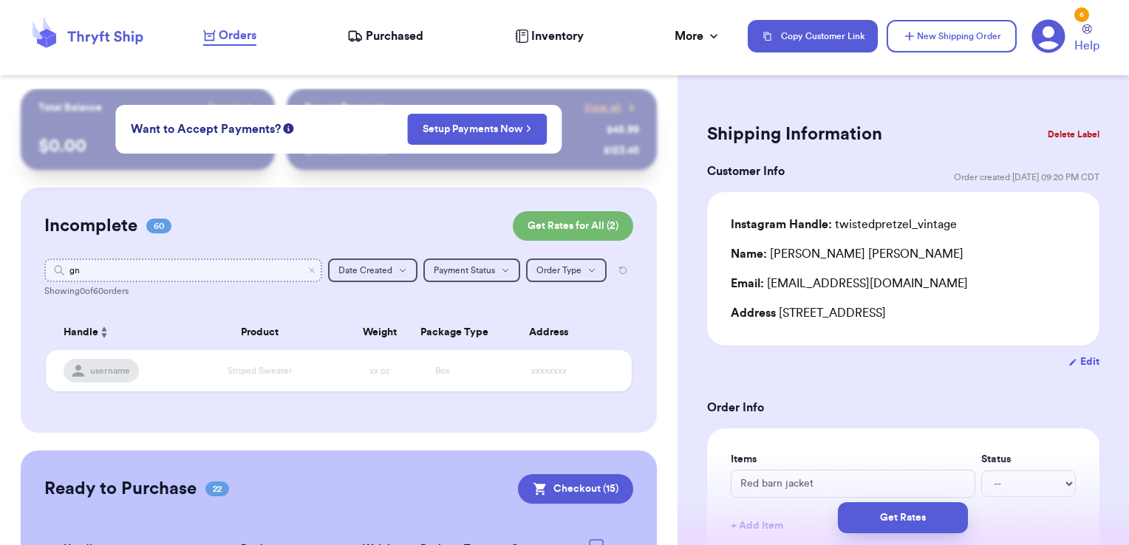
type input "gnz"
type input "g"
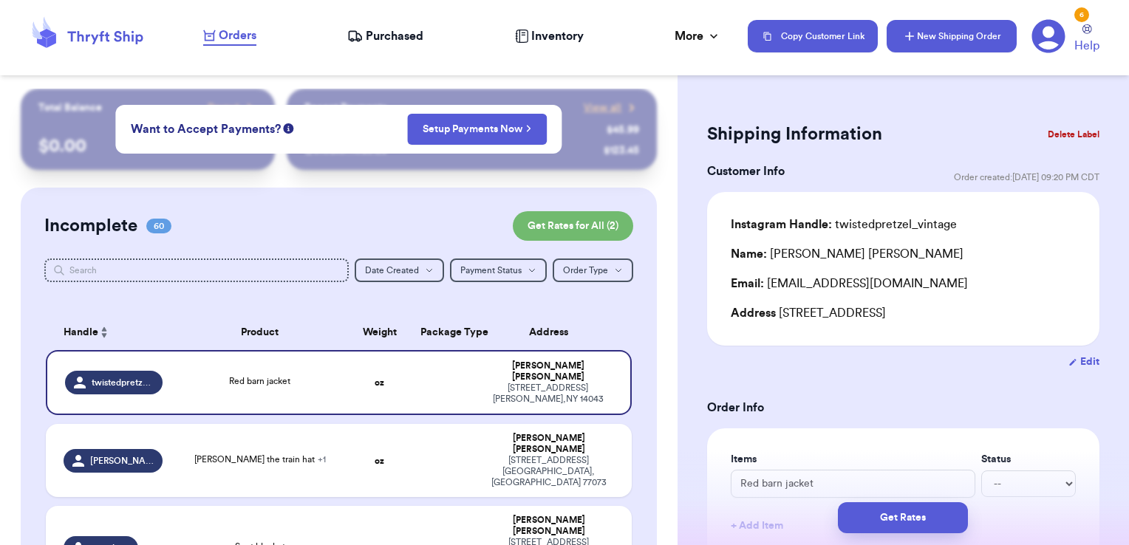
click at [908, 26] on button "New Shipping Order" at bounding box center [951, 36] width 130 height 33
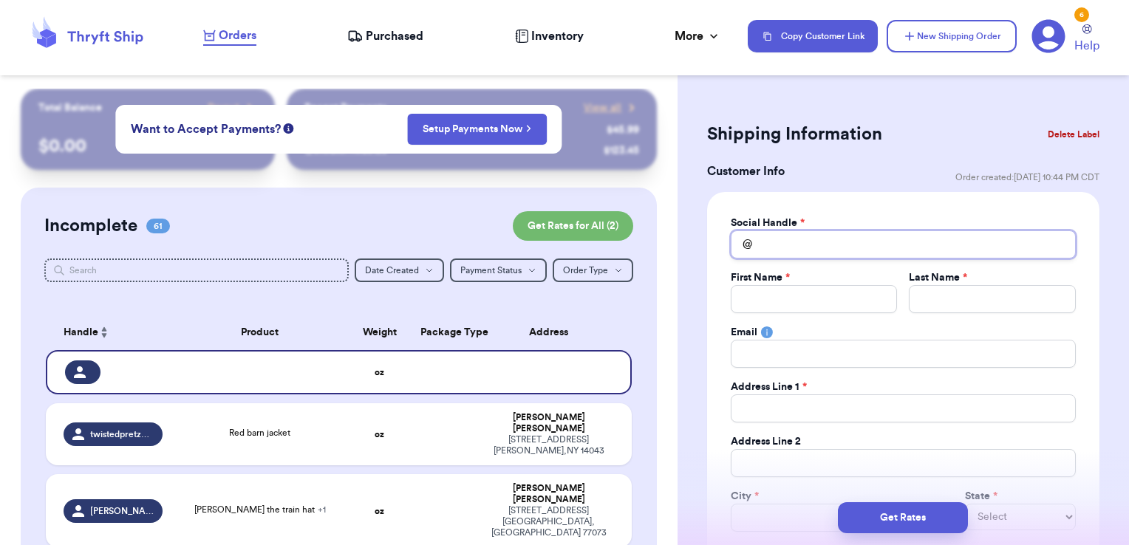
click at [836, 245] on input "Total Amount Paid" at bounding box center [903, 244] width 345 height 28
type input "g"
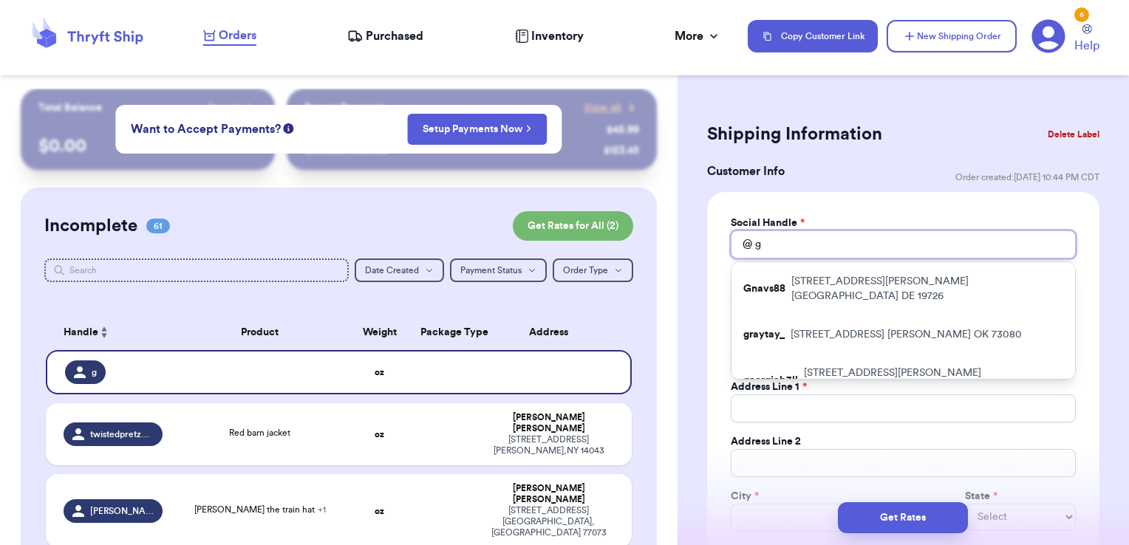
type input "gn"
type input "gnz"
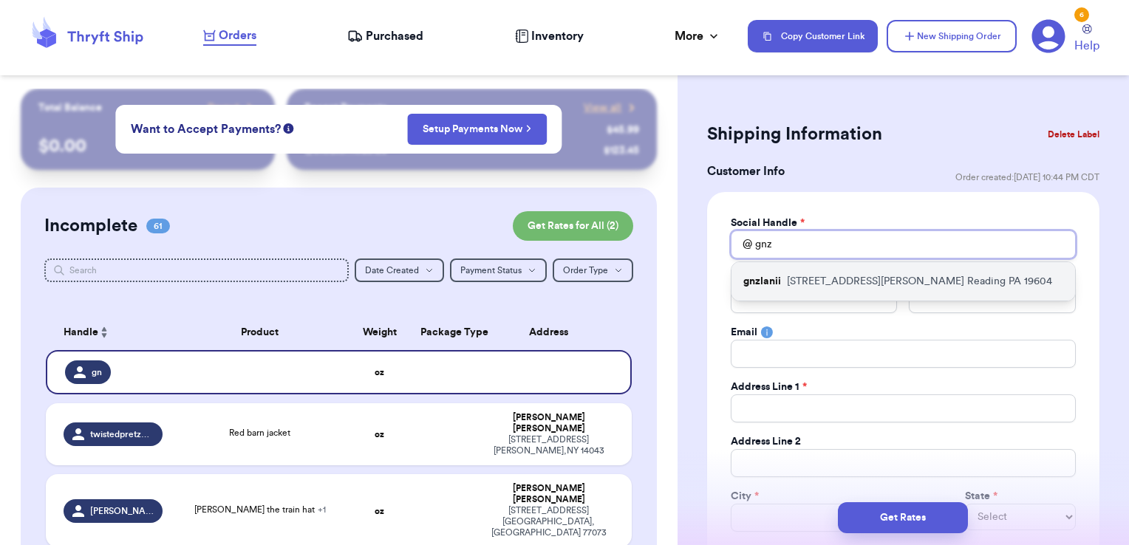
type input "gnz"
click at [826, 276] on p "[STREET_ADDRESS][PERSON_NAME]" at bounding box center [919, 281] width 265 height 15
type input "gnzlanii"
type input "lailanee"
type input "[PERSON_NAME]"
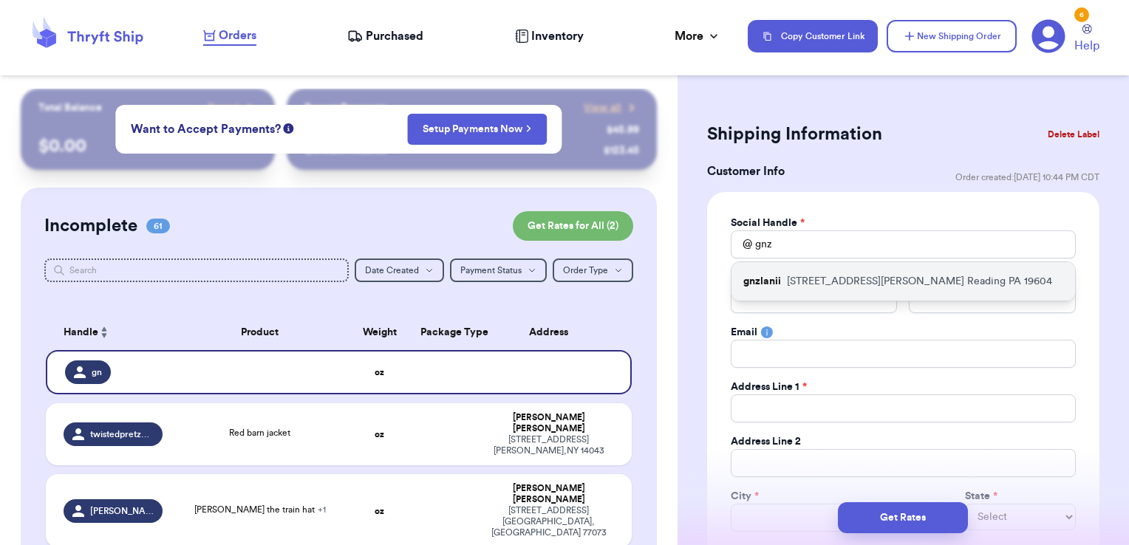
type input "[EMAIL_ADDRESS][DOMAIN_NAME]"
type input "[STREET_ADDRESS][PERSON_NAME]"
type input "Reading"
select select "PA"
type input "19604"
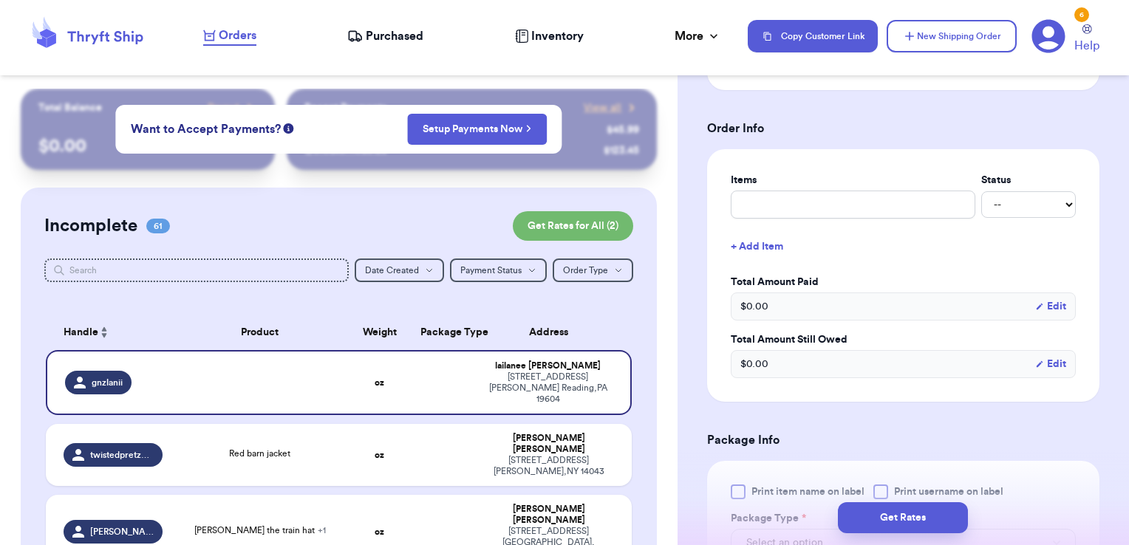
scroll to position [618, 0]
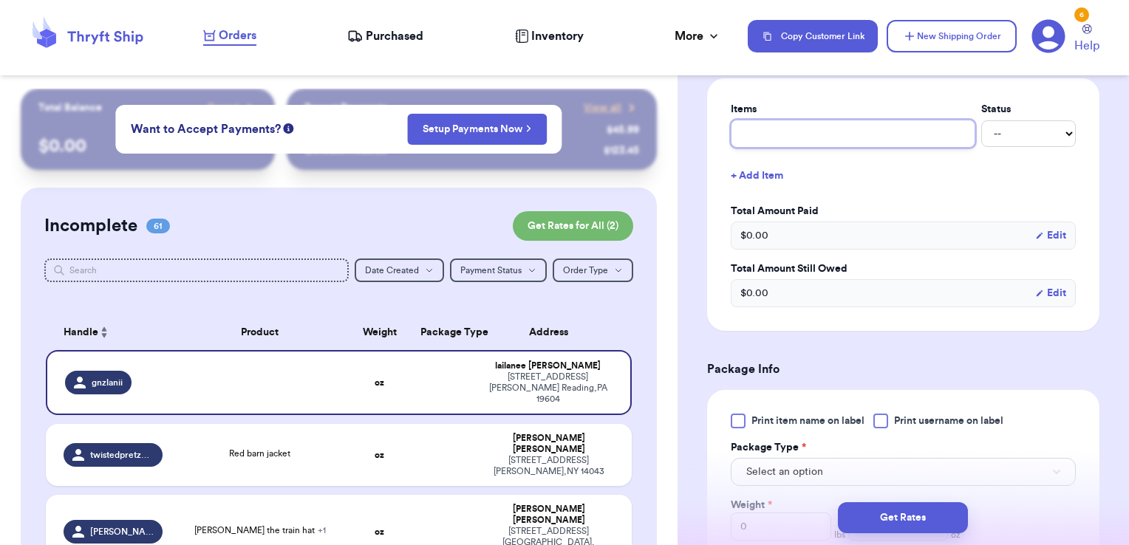
click at [793, 133] on input "text" at bounding box center [853, 134] width 245 height 28
type input "misc - thank you!"
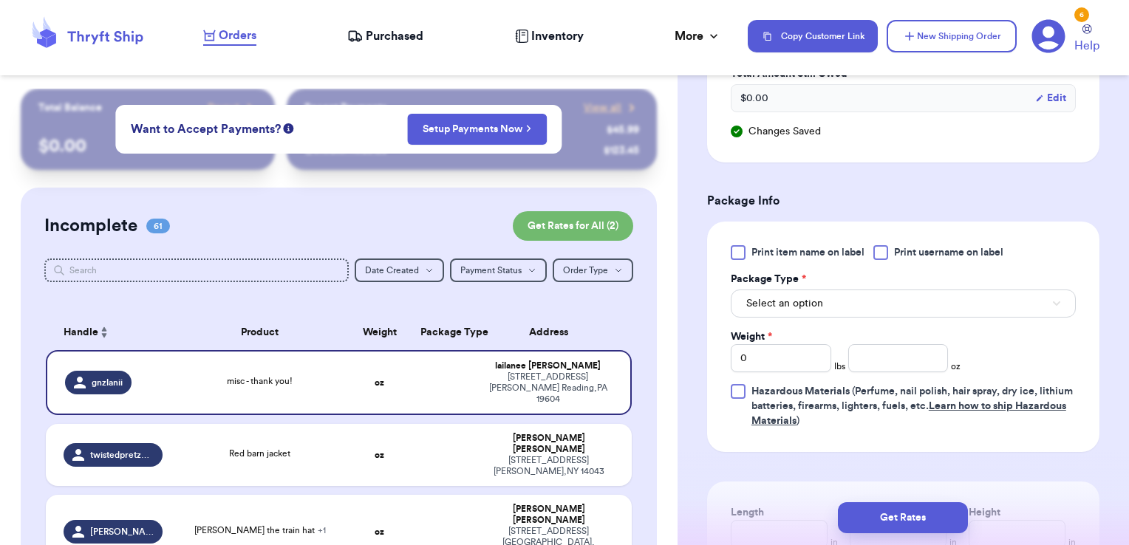
scroll to position [813, 0]
click at [886, 252] on div at bounding box center [880, 252] width 15 height 15
click at [0, 0] on input "Print username on label" at bounding box center [0, 0] width 0 height 0
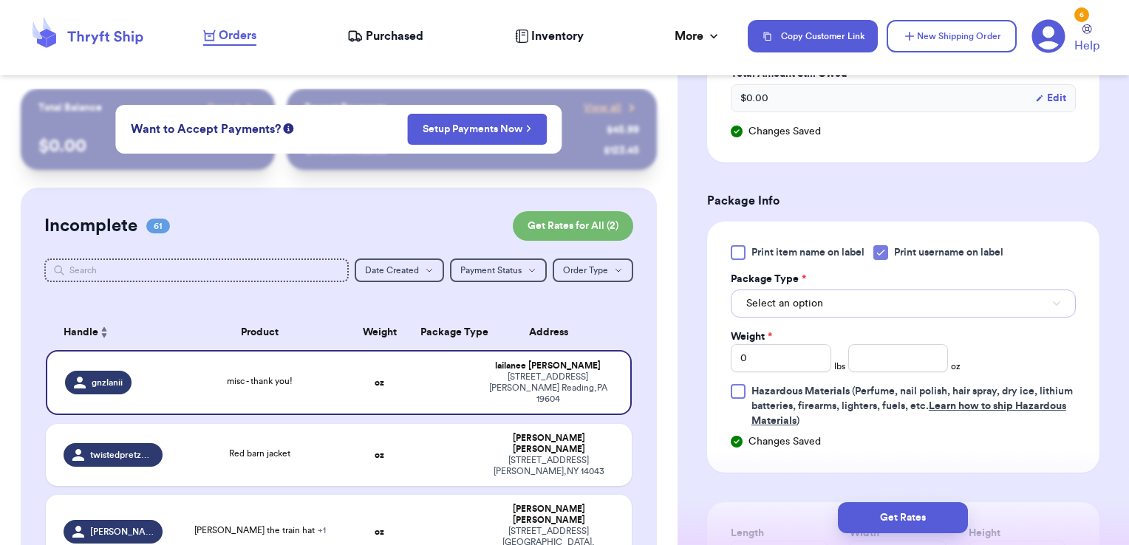
click at [845, 303] on button "Select an option" at bounding box center [903, 304] width 345 height 28
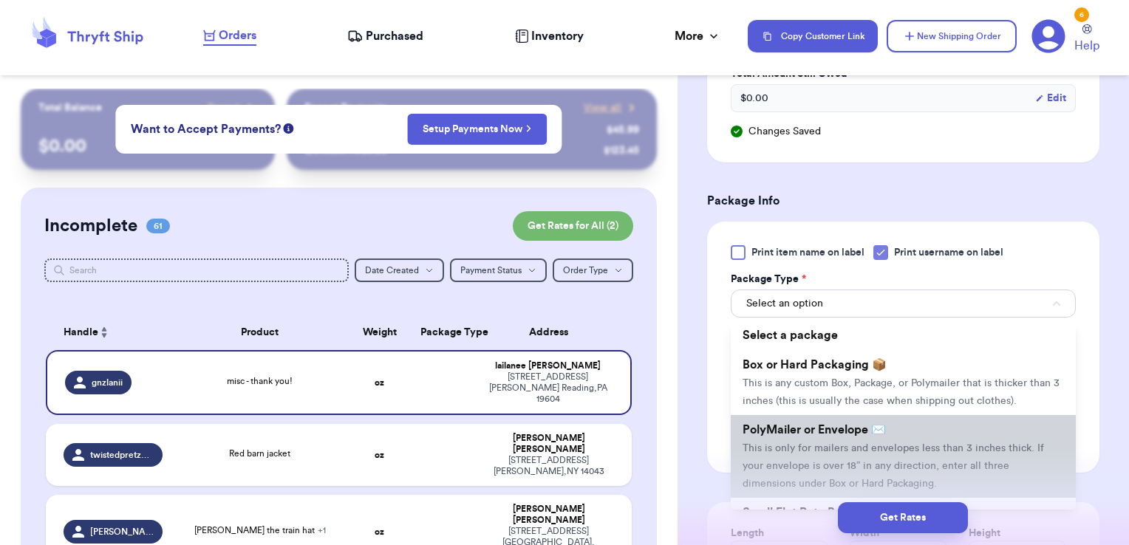
click at [814, 436] on span "PolyMailer or Envelope ✉️" at bounding box center [813, 430] width 143 height 12
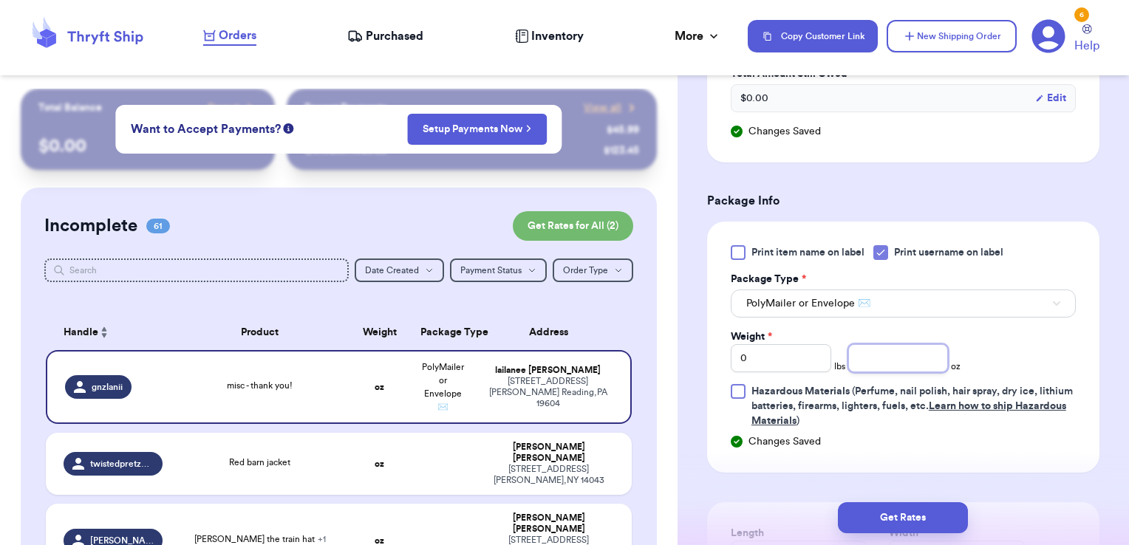
click at [867, 362] on input "number" at bounding box center [898, 358] width 100 height 28
type input "1.76"
click at [918, 526] on button "Get Rates" at bounding box center [903, 517] width 130 height 31
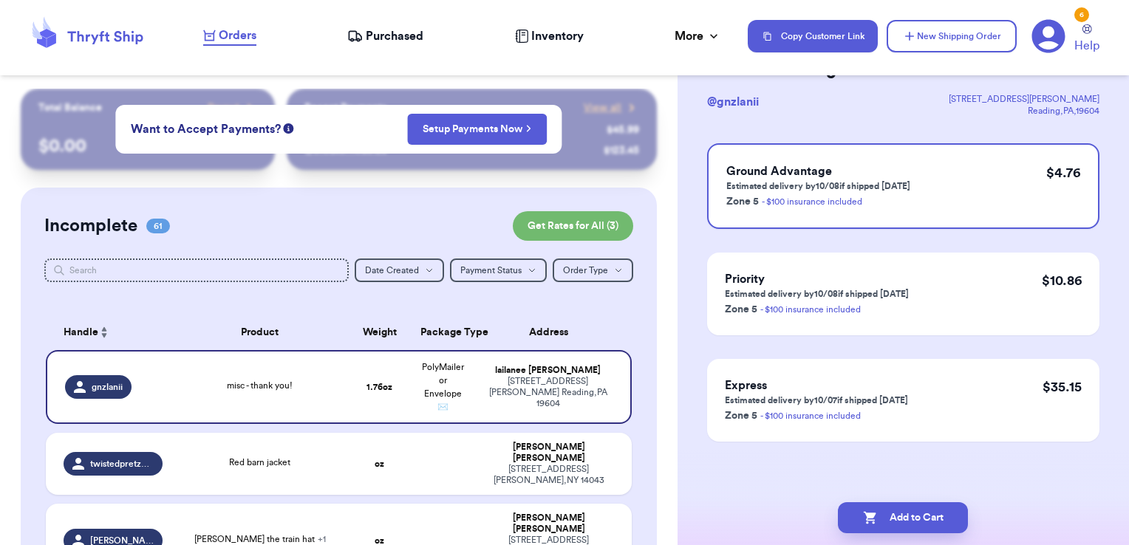
scroll to position [0, 0]
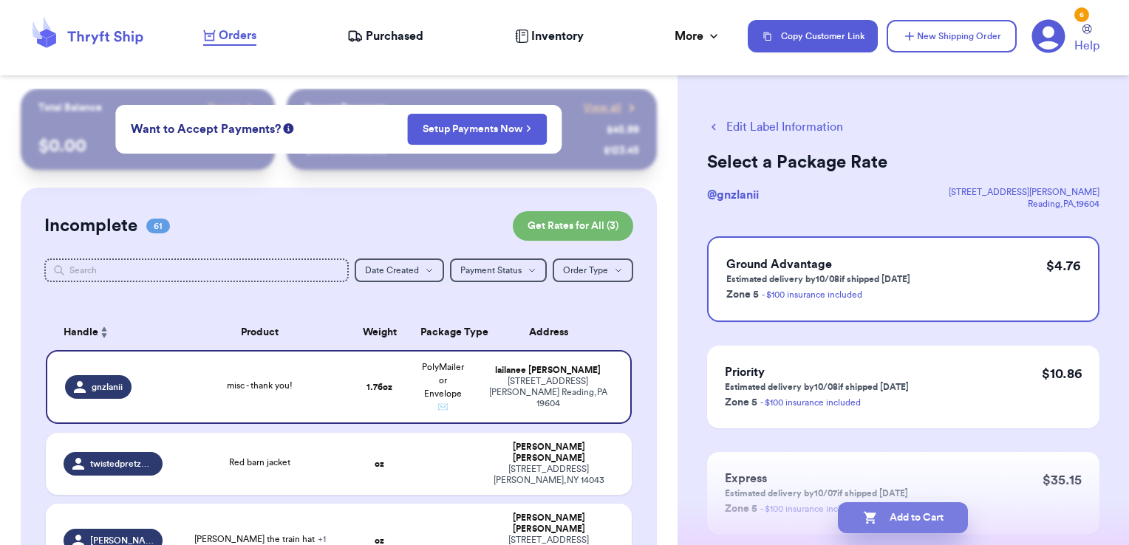
click at [941, 519] on button "Add to Cart" at bounding box center [903, 517] width 130 height 31
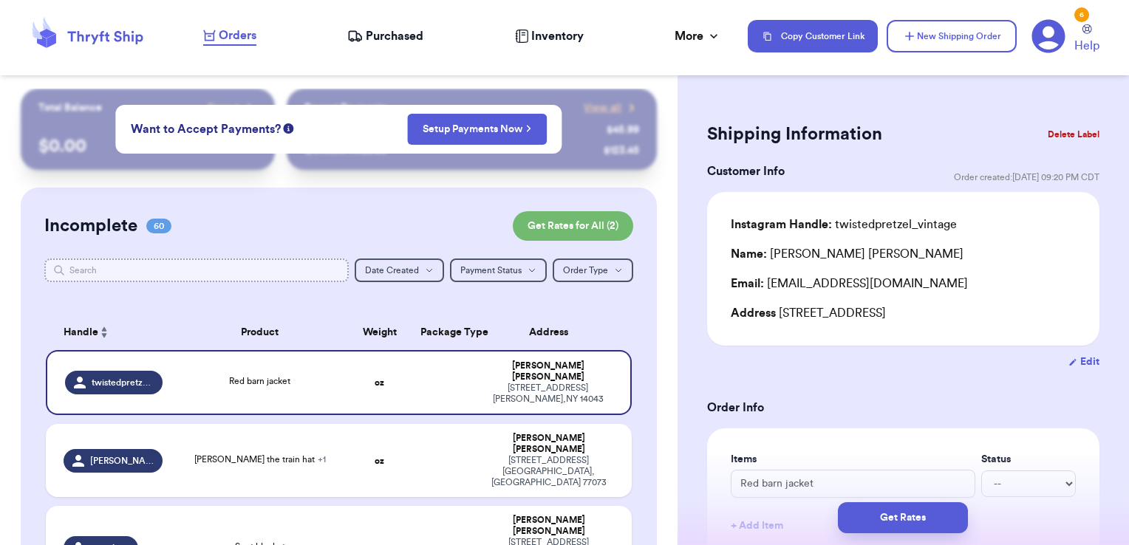
click at [276, 275] on input "text" at bounding box center [196, 271] width 305 height 24
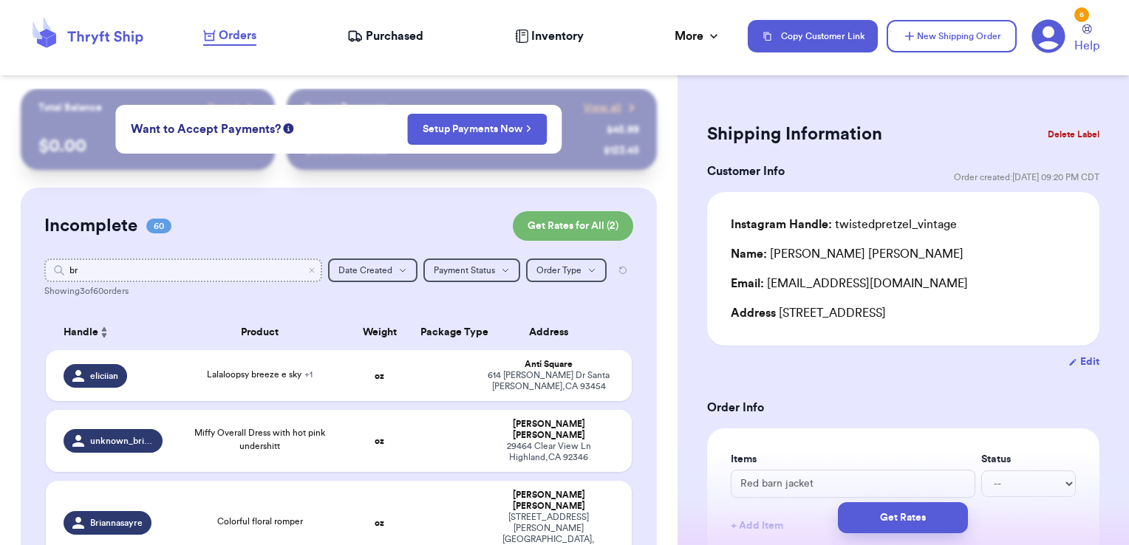
type input "b"
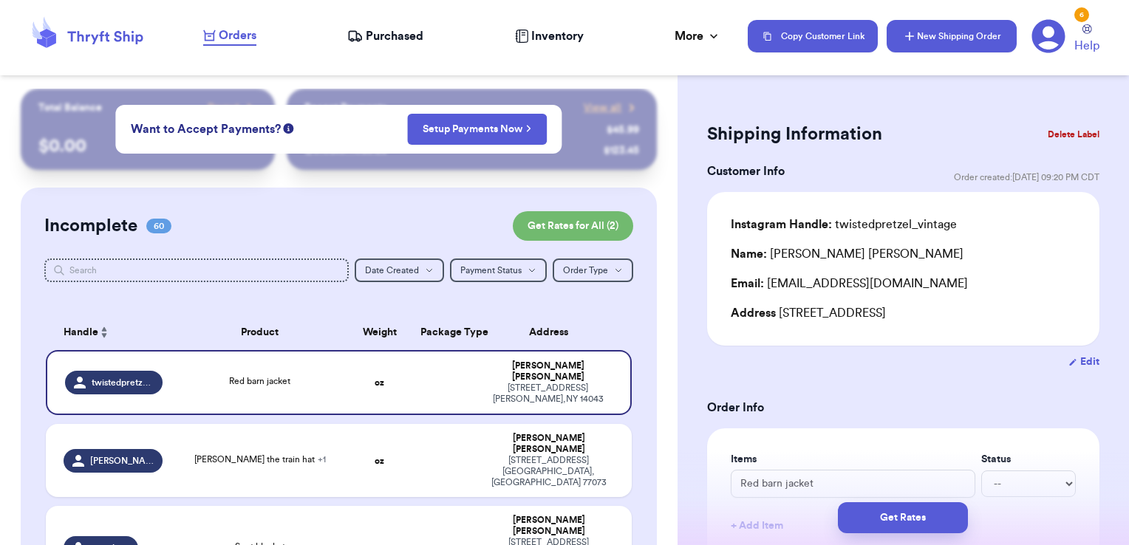
click at [911, 41] on icon "button" at bounding box center [909, 36] width 15 height 15
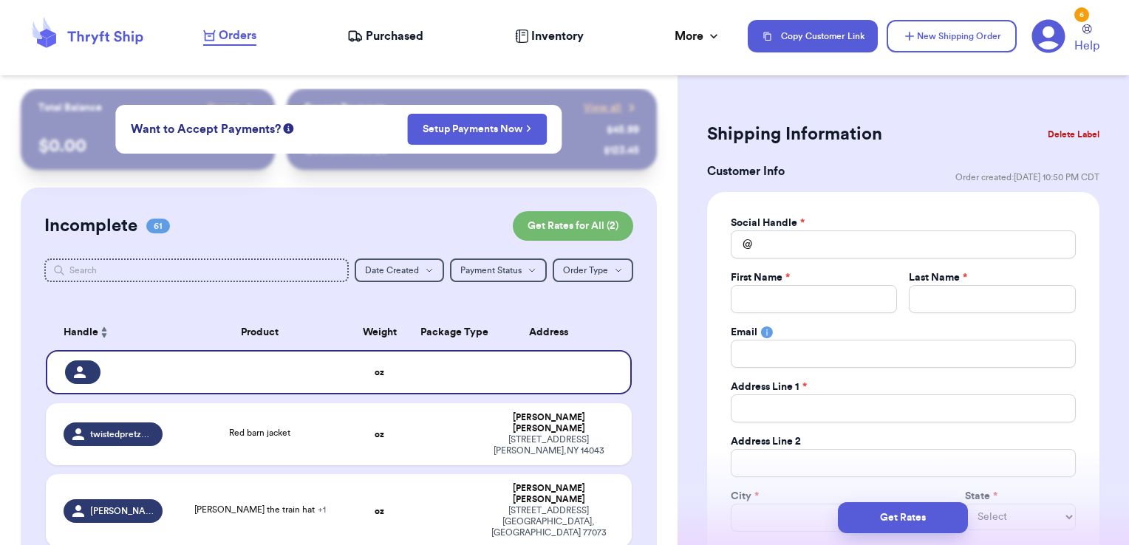
click at [718, 362] on div "Social Handle * @ First Name * Last Name * Email Address Line 1 * Address Line …" at bounding box center [903, 401] width 392 height 418
click at [869, 248] on input "Total Amount Paid" at bounding box center [903, 244] width 345 height 28
type input "b"
type input "br"
type input "bre"
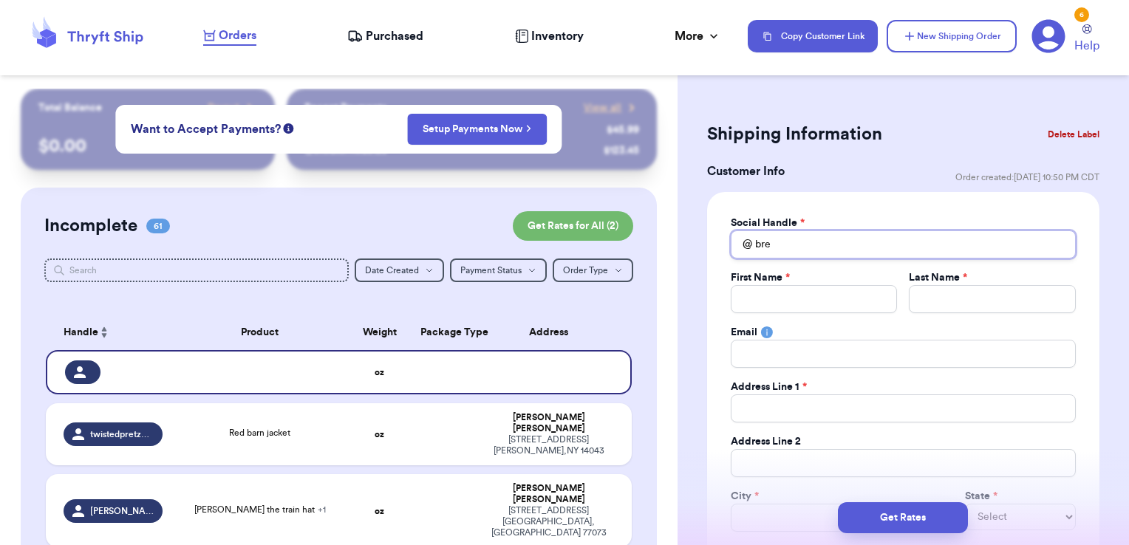
type input "brea"
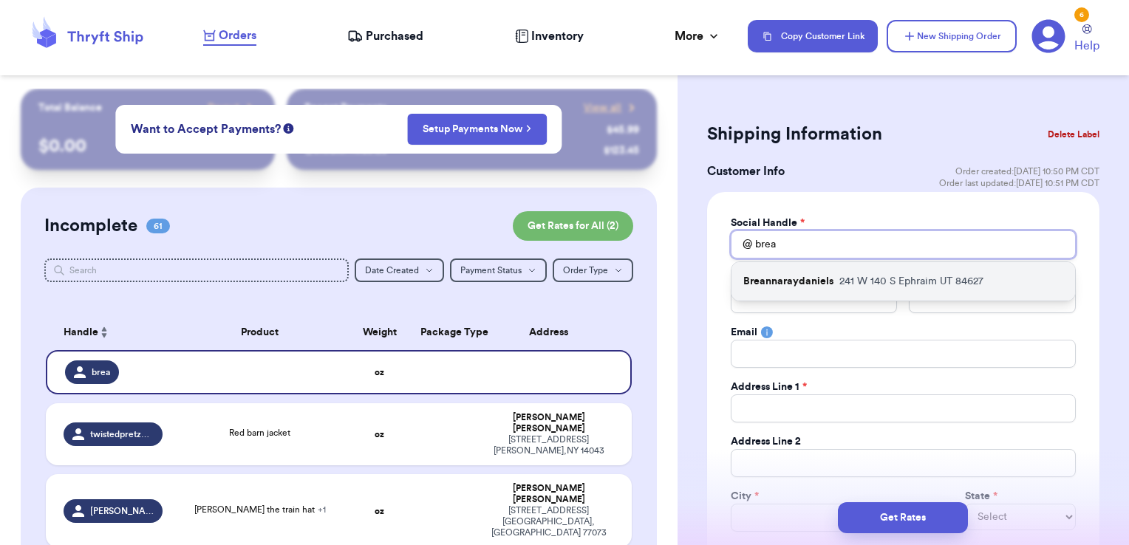
type input "brea"
click at [862, 274] on p "[STREET_ADDRESS]" at bounding box center [911, 281] width 144 height 15
type input "Breannaraydaniels"
type input "[PERSON_NAME]"
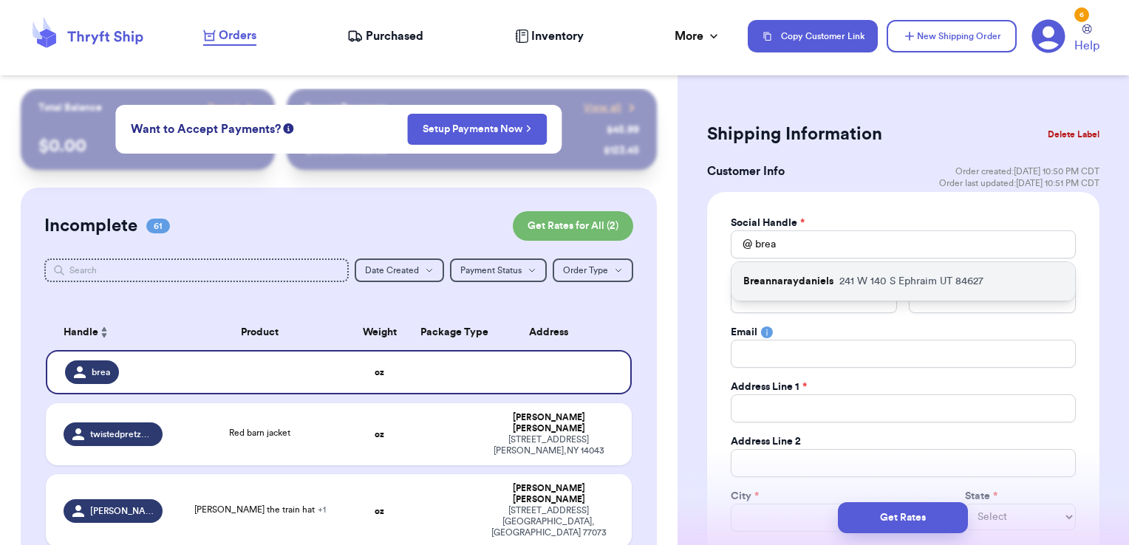
type input "[EMAIL_ADDRESS][DOMAIN_NAME]"
type input "241 W 140 S"
type input "Ephraim"
select select "UT"
type input "84627"
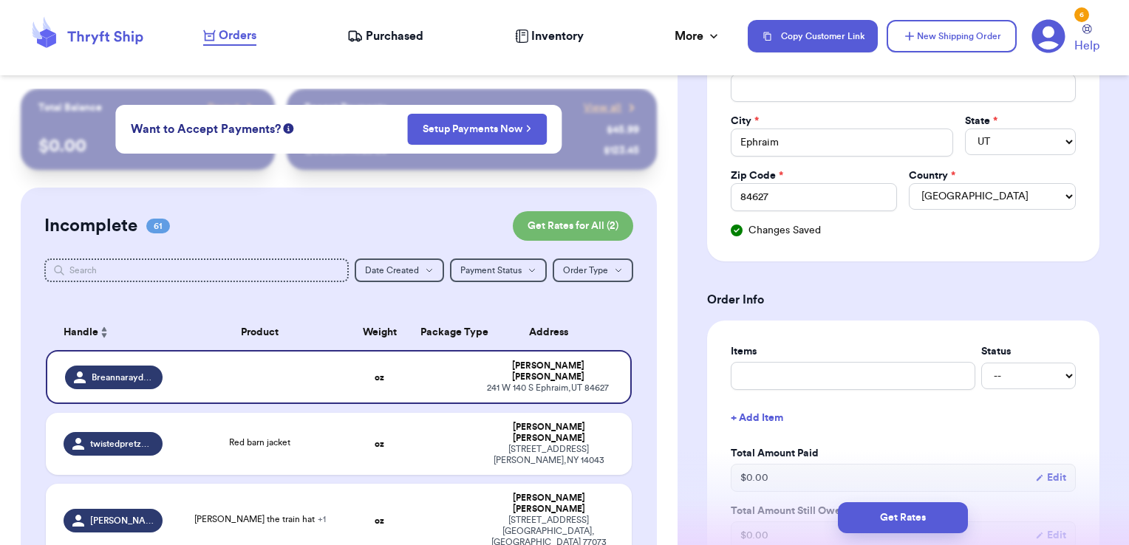
scroll to position [414, 0]
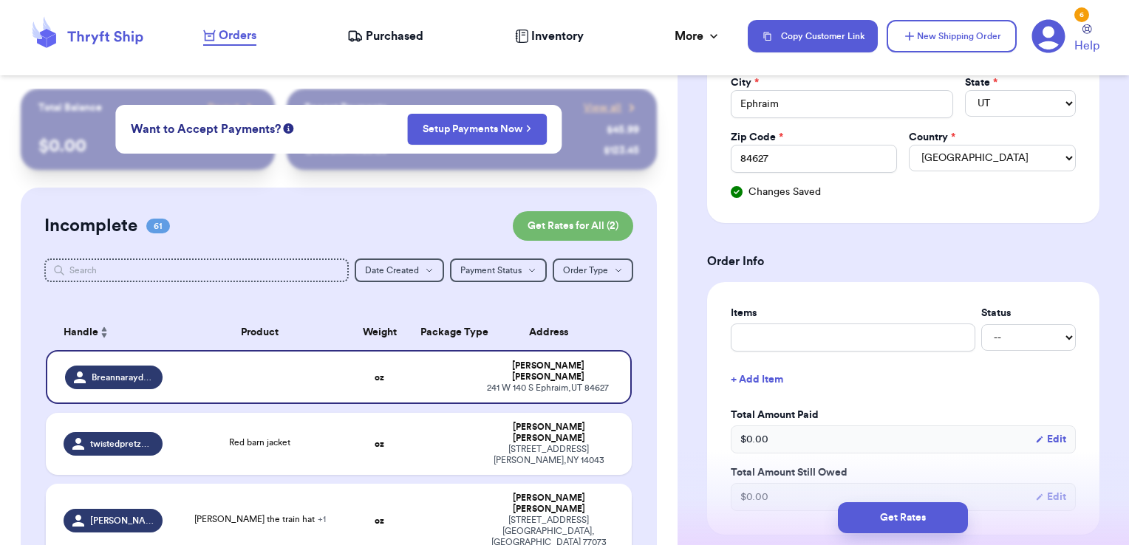
click at [474, 493] on td "[PERSON_NAME] [STREET_ADDRESS]" at bounding box center [552, 520] width 157 height 73
type input "[PERSON_NAME] the train hat"
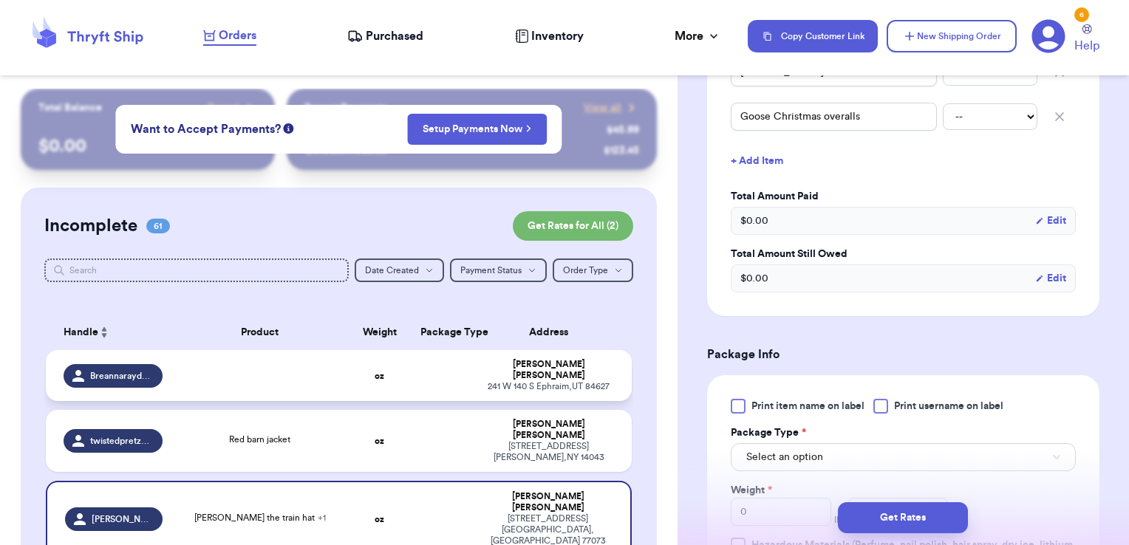
click at [434, 391] on td at bounding box center [442, 375] width 63 height 51
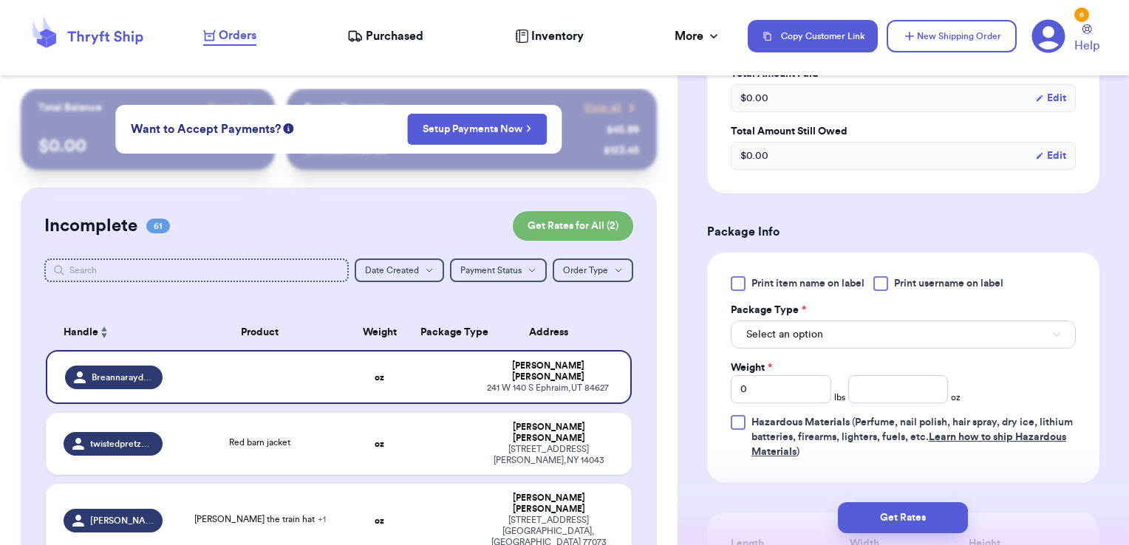
scroll to position [511, 0]
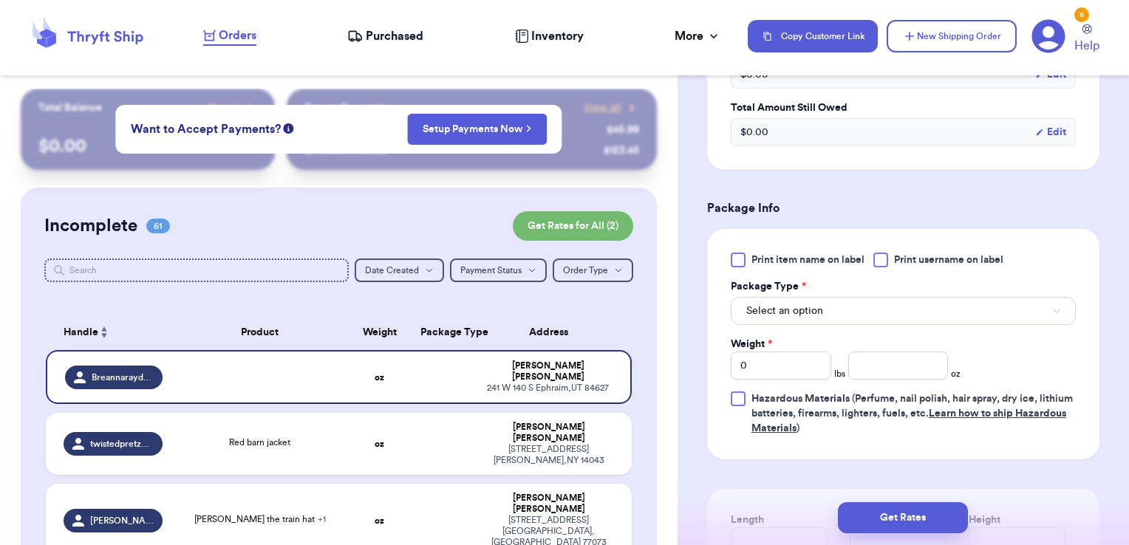
click at [875, 267] on div "Print item name on label Print username on label Package Type * Select an optio…" at bounding box center [903, 344] width 345 height 183
click at [892, 262] on label "Print username on label" at bounding box center [938, 260] width 130 height 15
click at [0, 0] on input "Print username on label" at bounding box center [0, 0] width 0 height 0
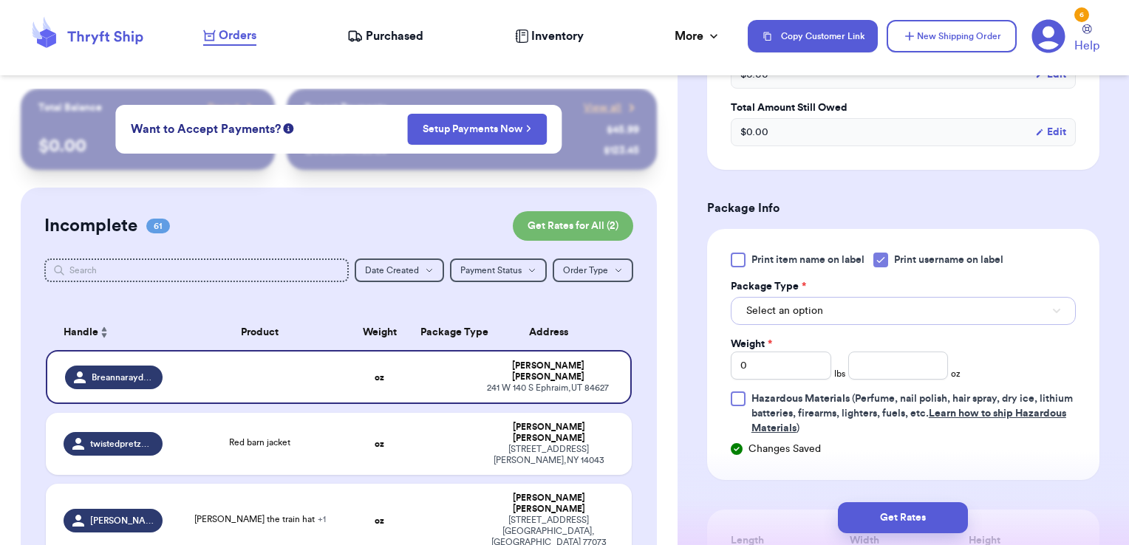
click at [835, 301] on button "Select an option" at bounding box center [903, 311] width 345 height 28
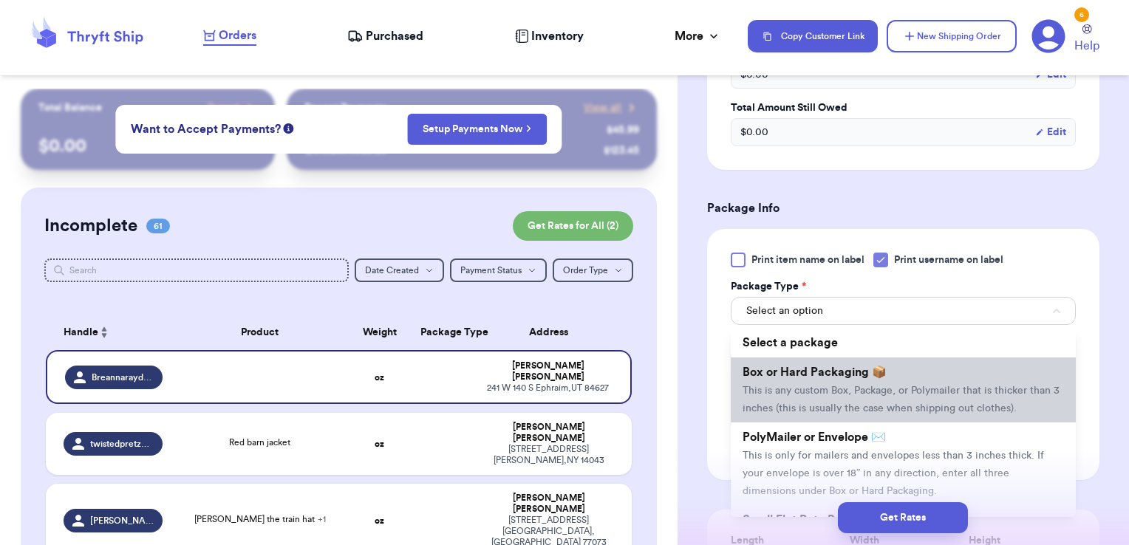
click at [813, 370] on span "Box or Hard Packaging 📦" at bounding box center [814, 372] width 144 height 12
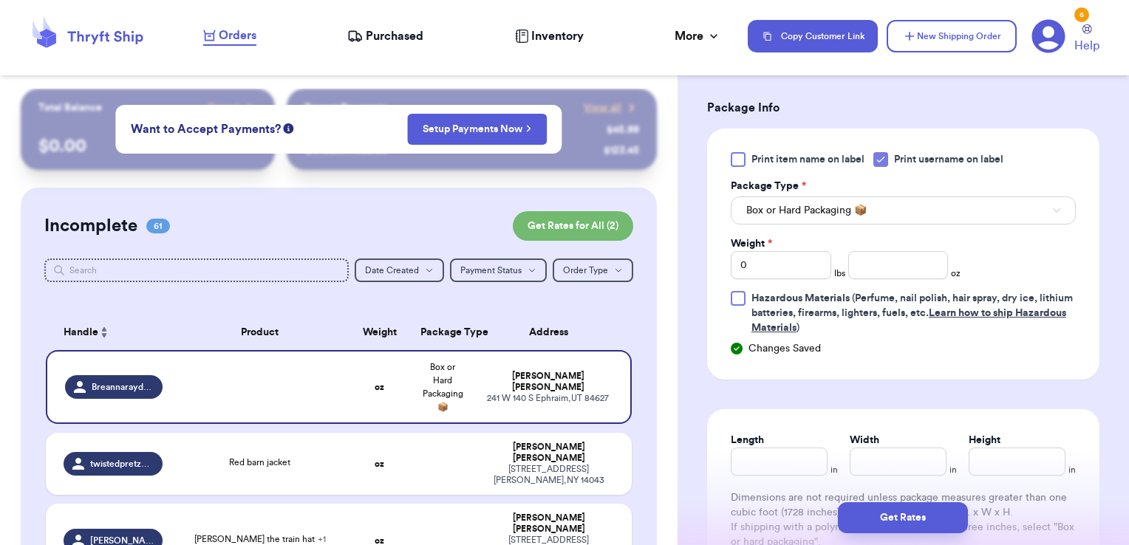
scroll to position [612, 0]
click at [875, 264] on input "number" at bounding box center [898, 265] width 100 height 28
type input "11.59"
type input "8.25"
type input "6.25"
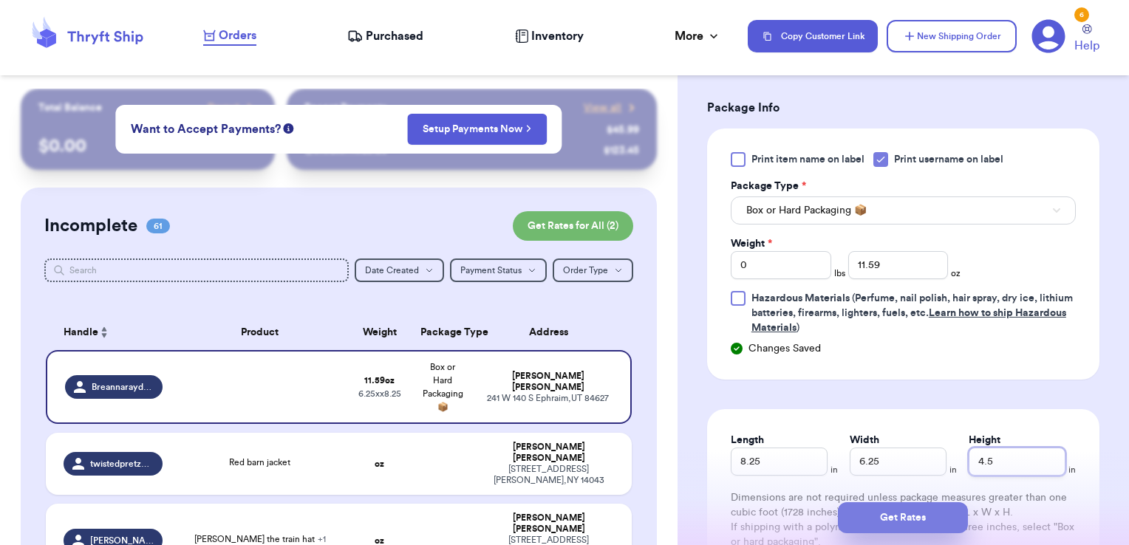
type input "4.5"
click at [935, 513] on button "Get Rates" at bounding box center [903, 517] width 130 height 31
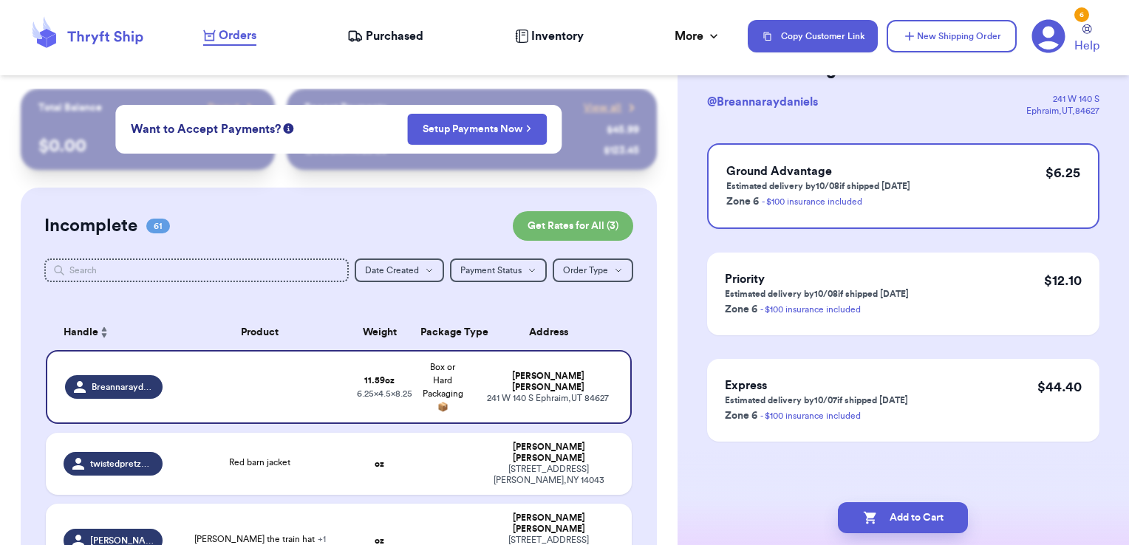
scroll to position [0, 0]
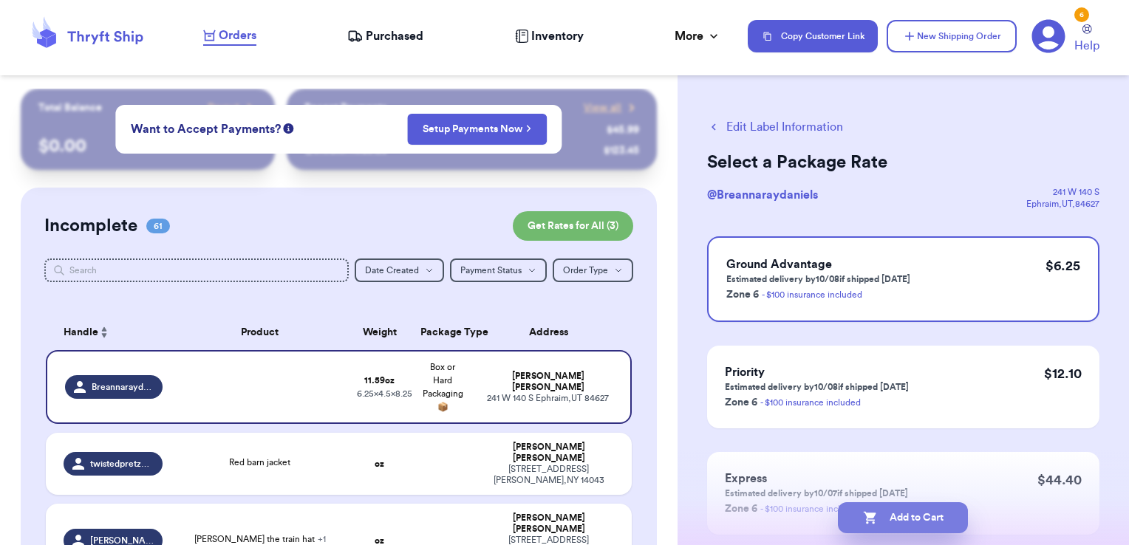
click at [953, 513] on button "Add to Cart" at bounding box center [903, 517] width 130 height 31
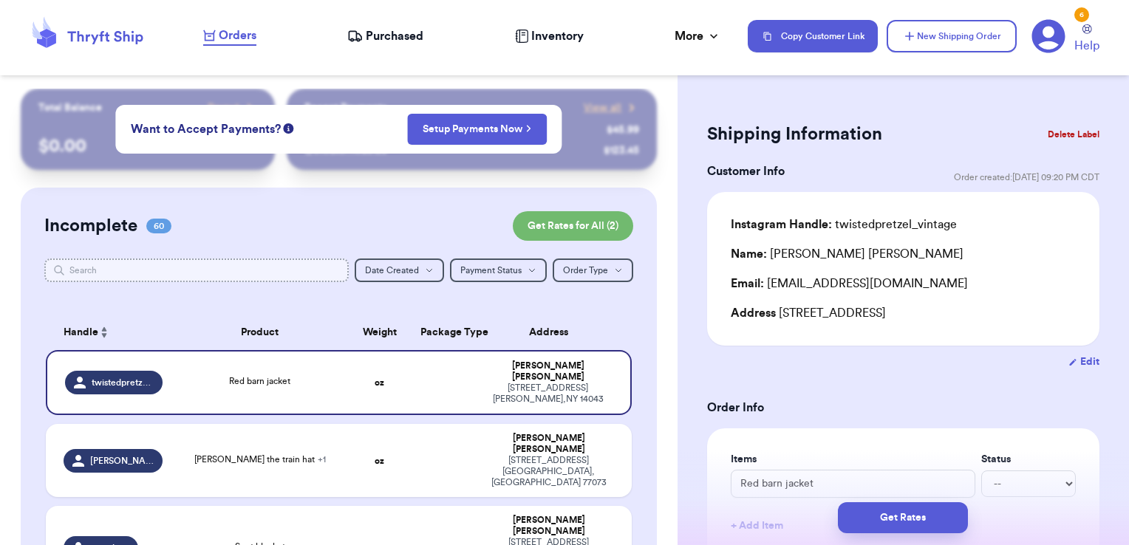
click at [313, 268] on input "text" at bounding box center [196, 271] width 305 height 24
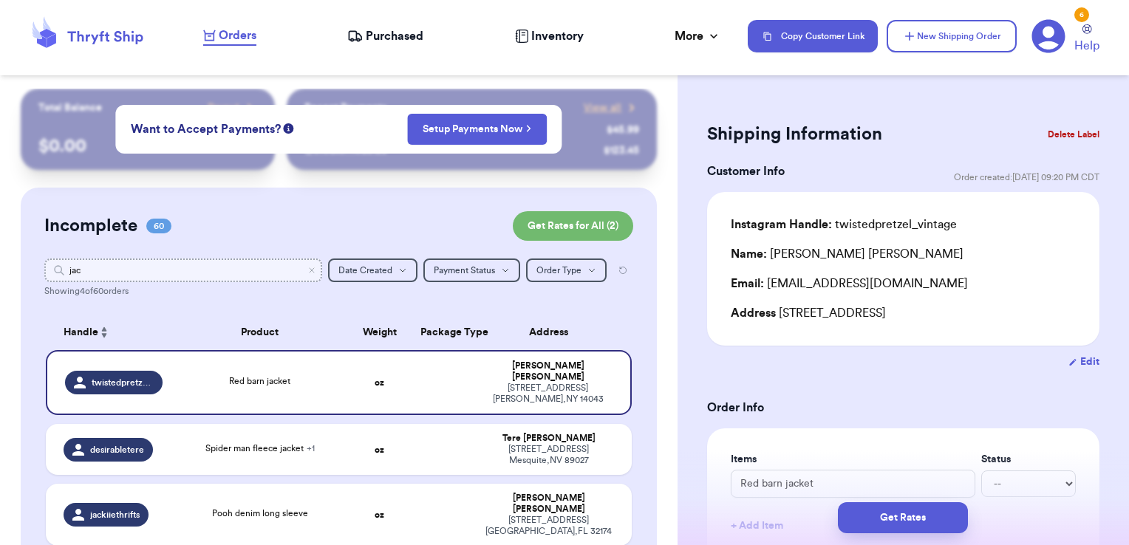
type input "[PERSON_NAME]"
type input "j"
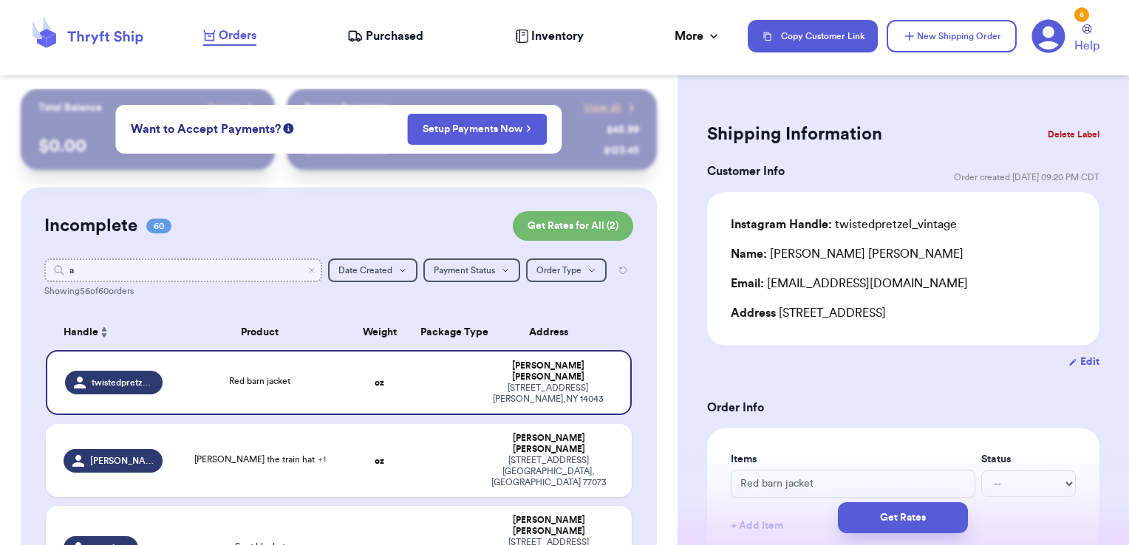
type input "av"
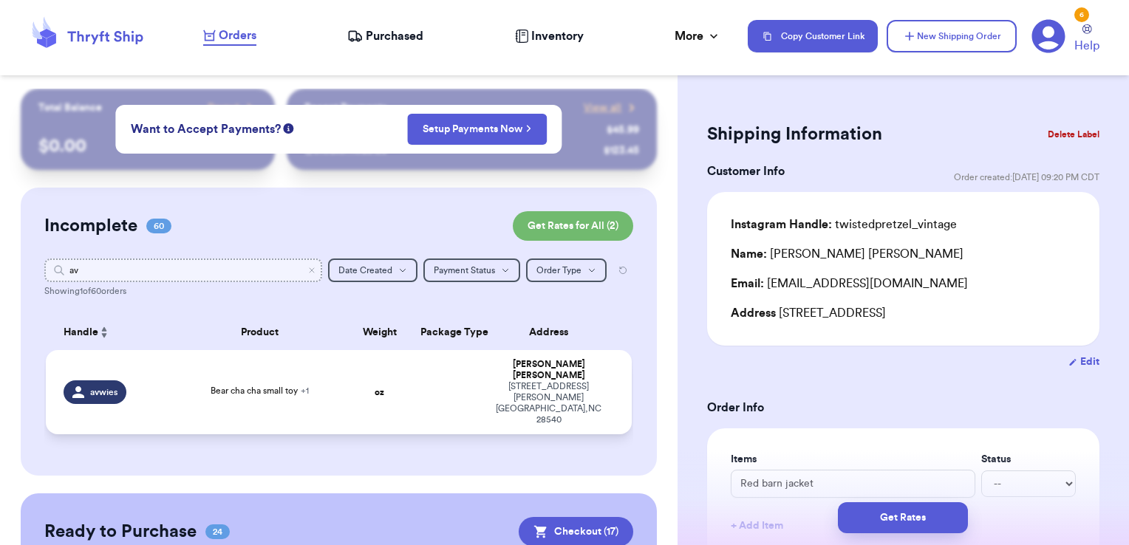
type input "av"
click at [442, 362] on td at bounding box center [442, 392] width 63 height 84
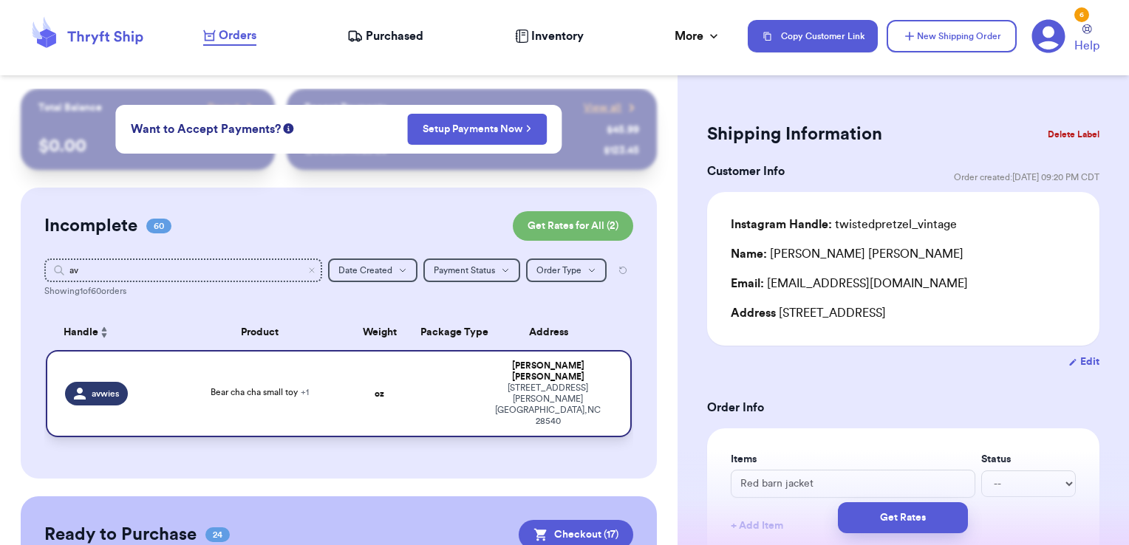
type input "Bear cha cha small toy"
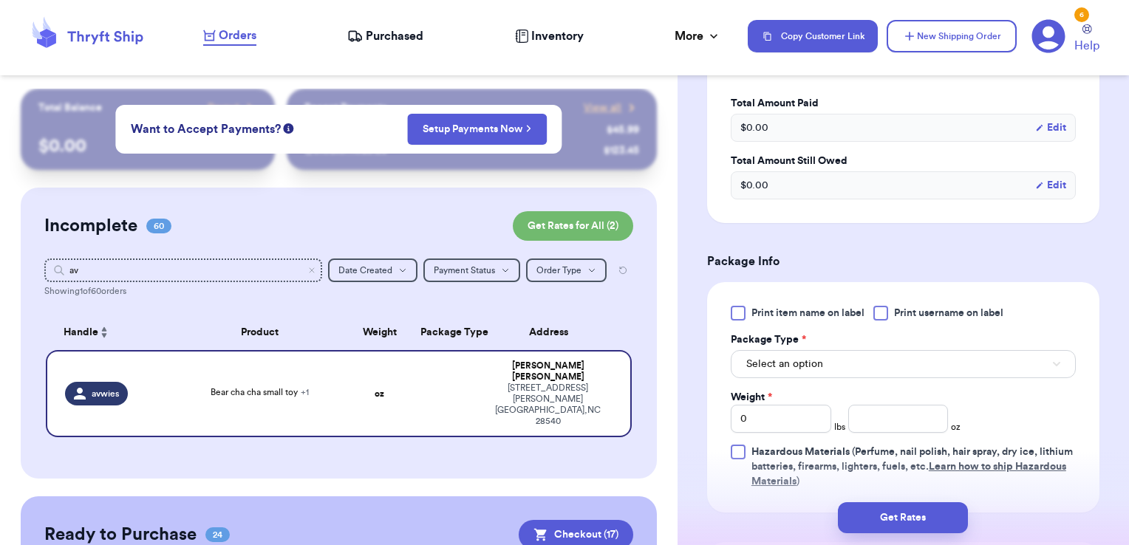
scroll to position [508, 0]
click at [879, 313] on div at bounding box center [880, 311] width 15 height 15
click at [0, 0] on input "Print username on label" at bounding box center [0, 0] width 0 height 0
click at [843, 361] on button "Select an option" at bounding box center [903, 363] width 345 height 28
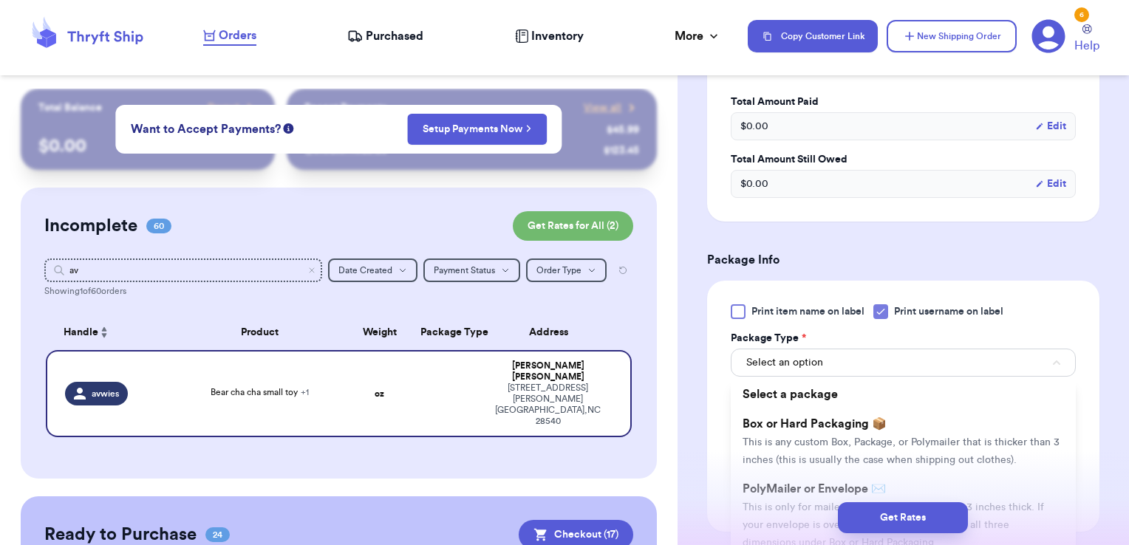
click at [795, 503] on div "Get Rates" at bounding box center [903, 517] width 428 height 31
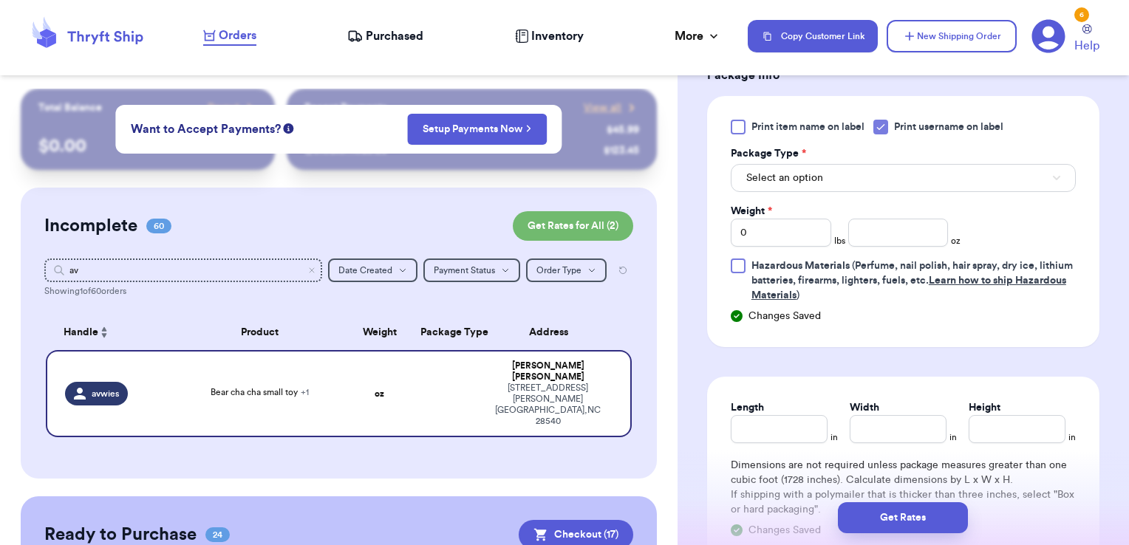
scroll to position [697, 0]
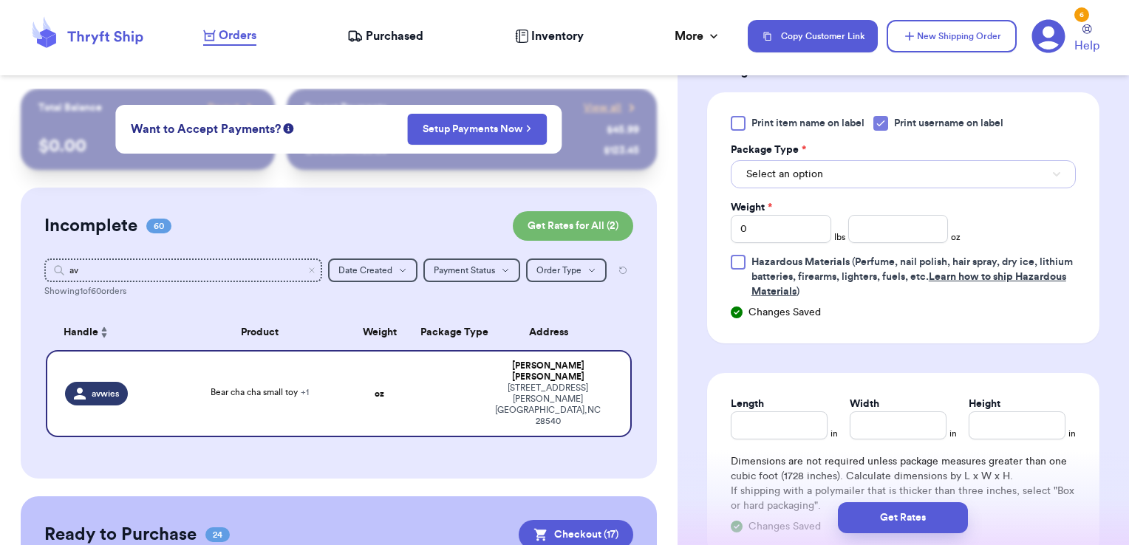
click at [851, 177] on button "Select an option" at bounding box center [903, 174] width 345 height 28
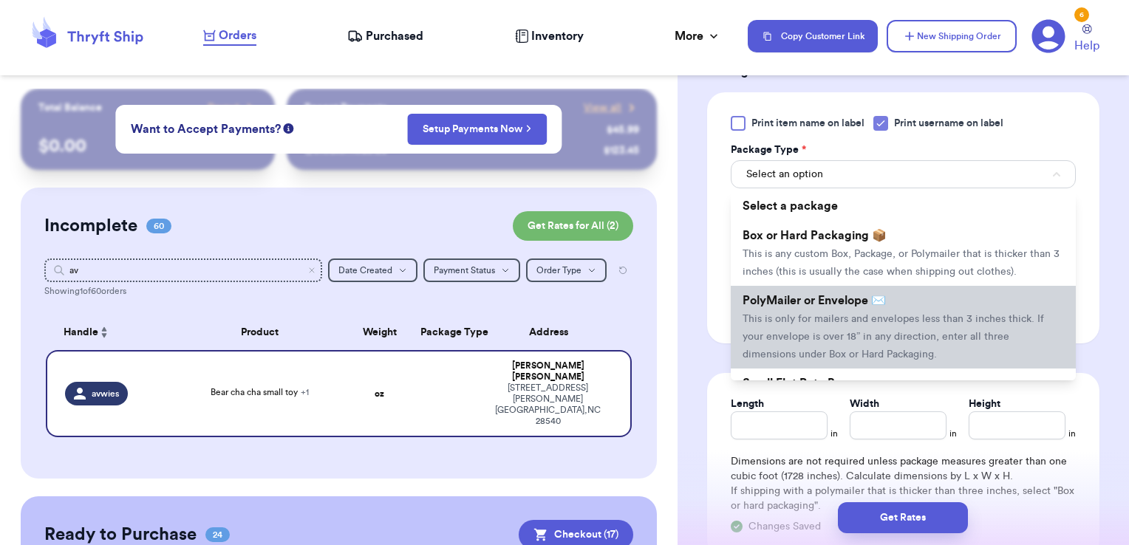
click at [815, 307] on span "PolyMailer or Envelope ✉️" at bounding box center [813, 301] width 143 height 12
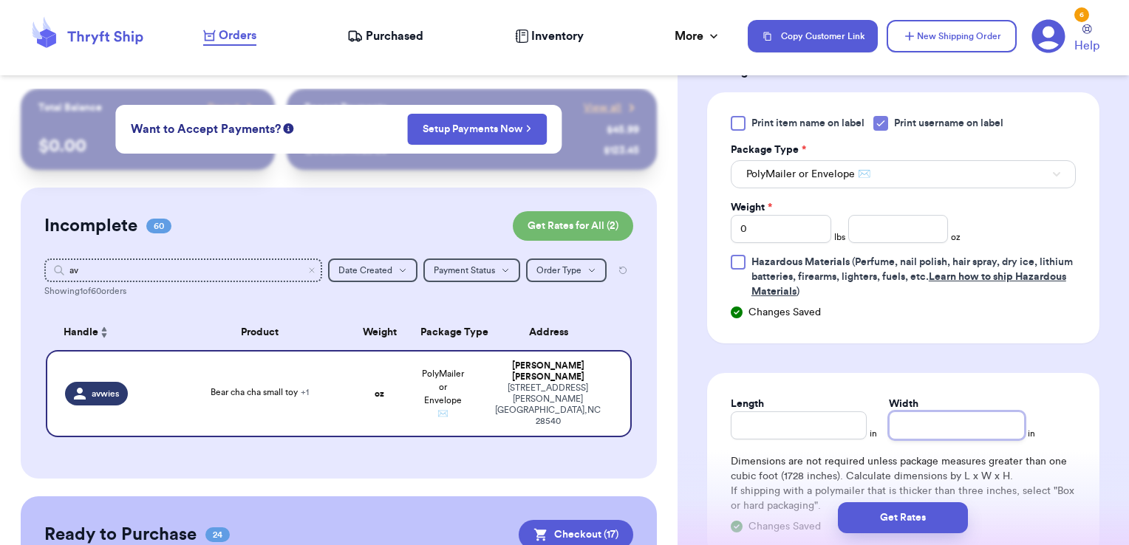
click at [909, 411] on input "Width" at bounding box center [957, 425] width 136 height 28
type input "3"
type input "3.5"
type input "3.53"
type input "3.5"
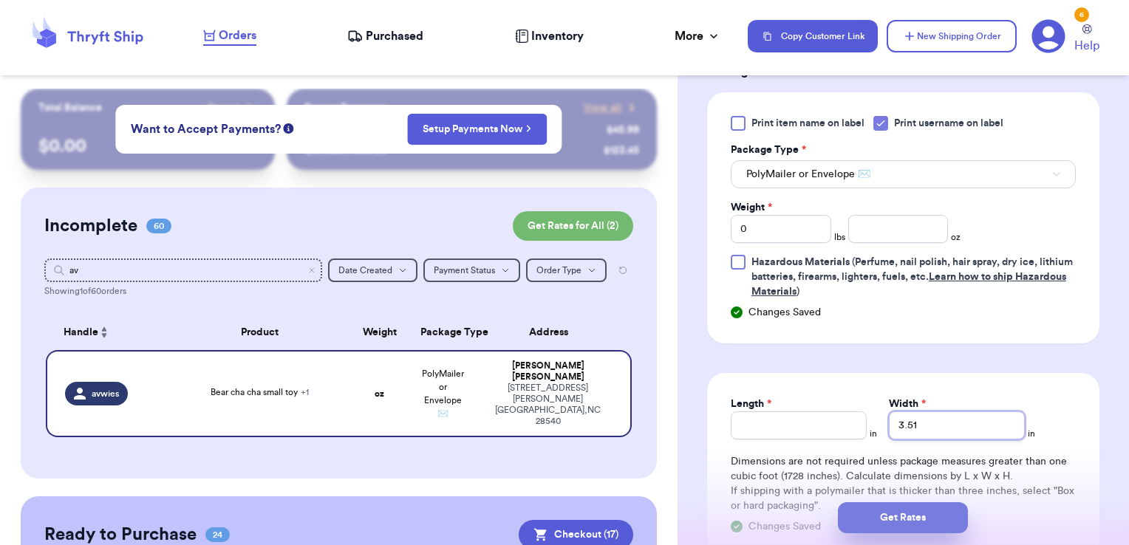
type input "3.51"
click at [930, 521] on button "Get Rates" at bounding box center [903, 517] width 130 height 31
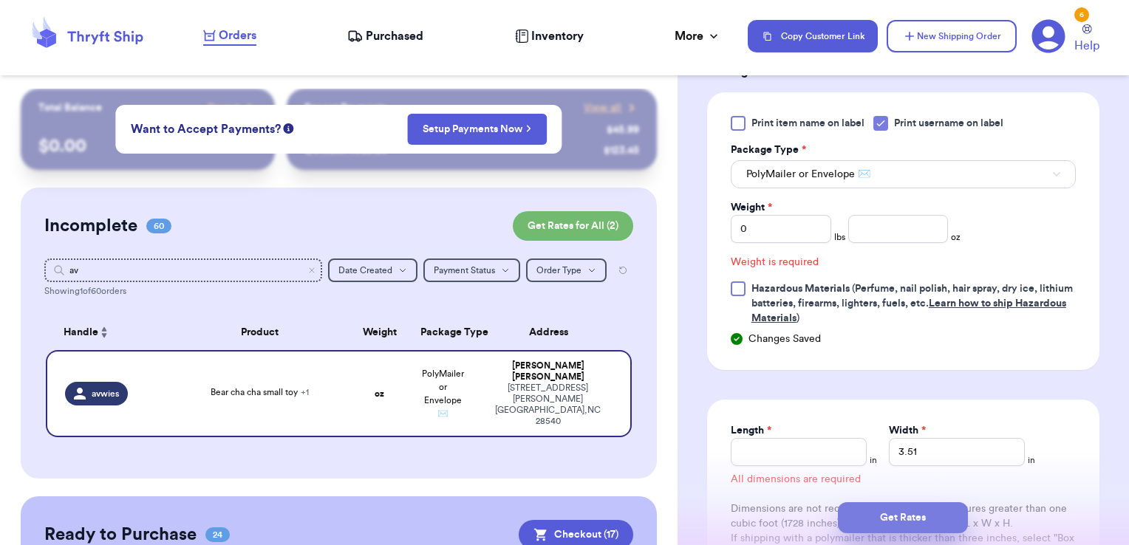
scroll to position [652, 0]
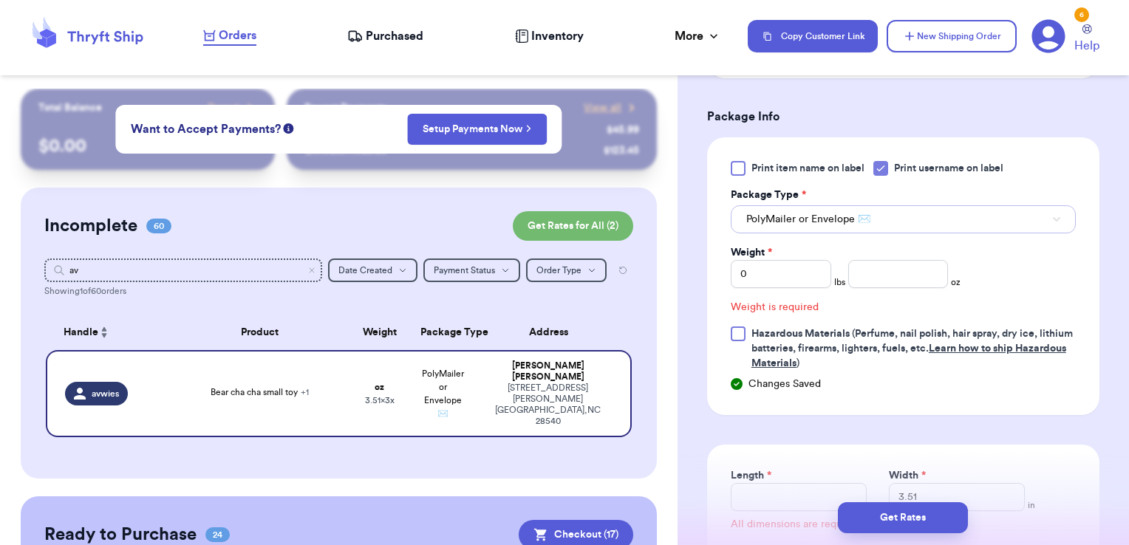
click at [901, 214] on button "PolyMailer or Envelope ✉️" at bounding box center [903, 219] width 345 height 28
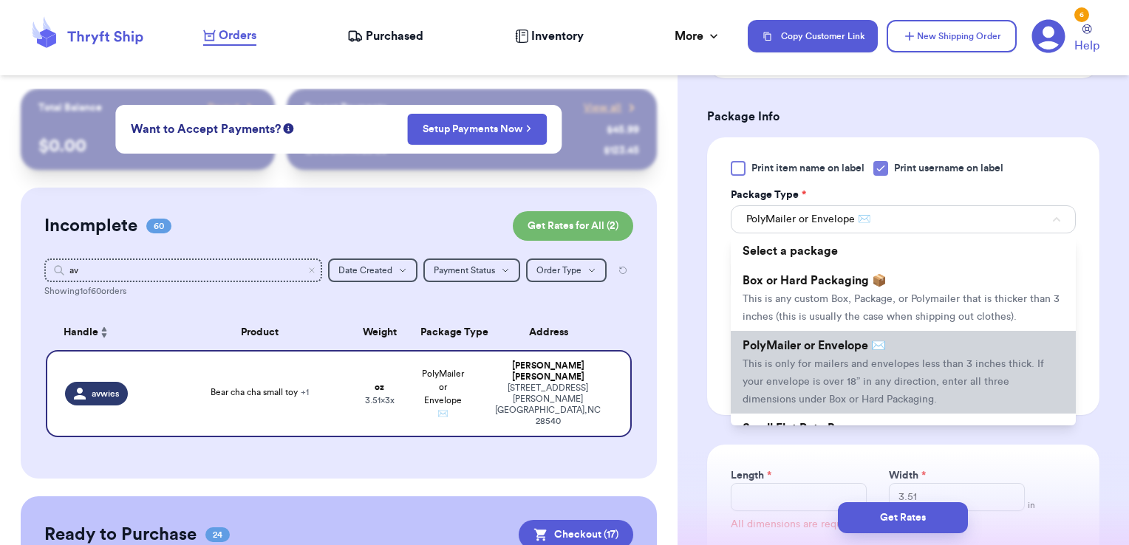
click at [819, 370] on li "PolyMailer or Envelope ✉️ This is only for mailers and envelopes less than 3 in…" at bounding box center [903, 372] width 345 height 83
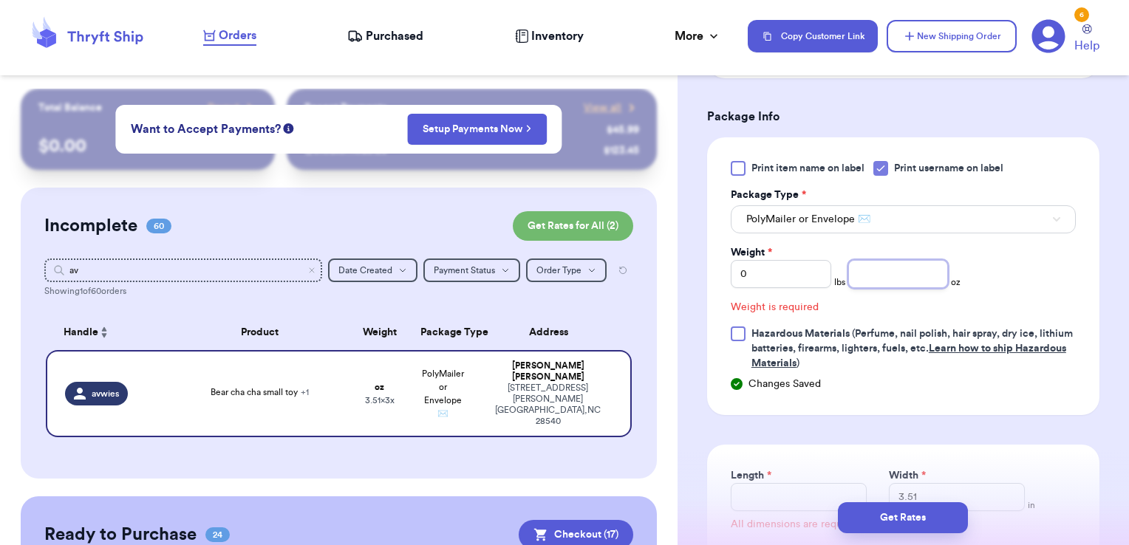
click at [888, 273] on input "number" at bounding box center [898, 274] width 100 height 28
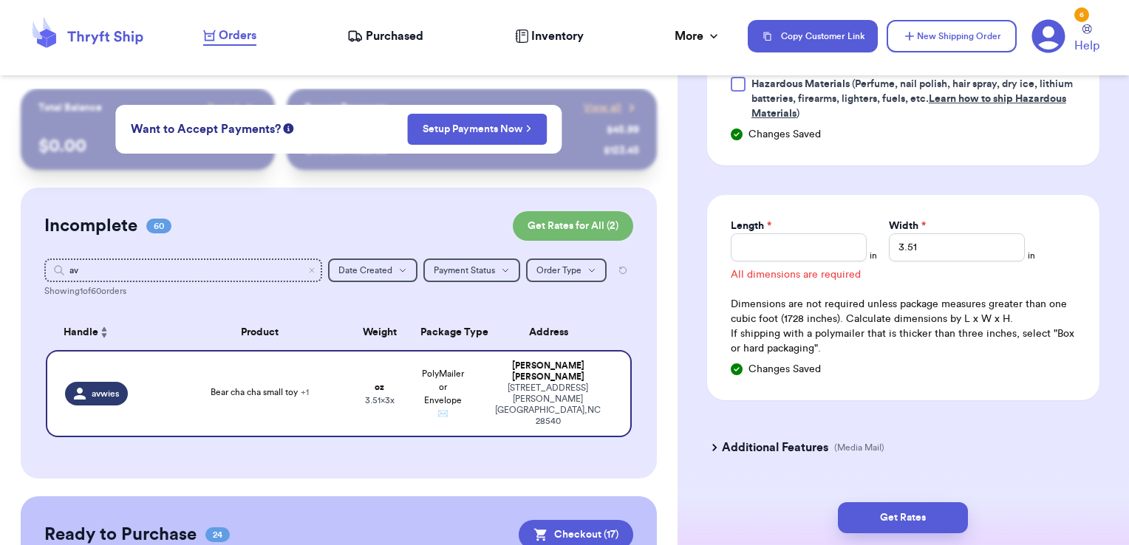
scroll to position [882, 0]
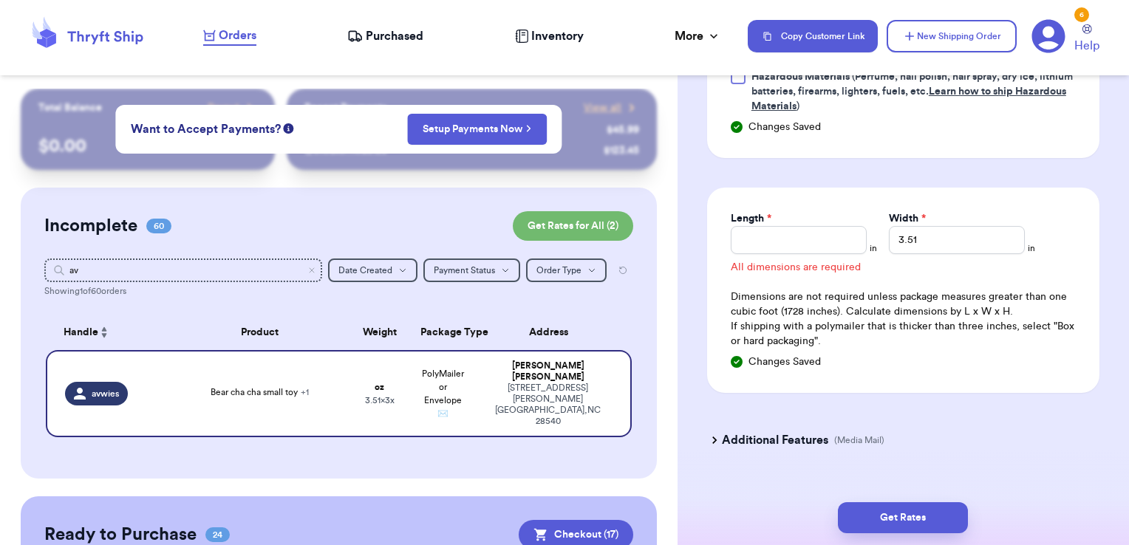
type input "3.51"
drag, startPoint x: 925, startPoint y: 238, endPoint x: 782, endPoint y: 239, distance: 142.6
click at [782, 239] on div "Length * in Width * 3.51 in" at bounding box center [903, 232] width 345 height 43
click at [879, 522] on button "Get Rates" at bounding box center [903, 517] width 130 height 31
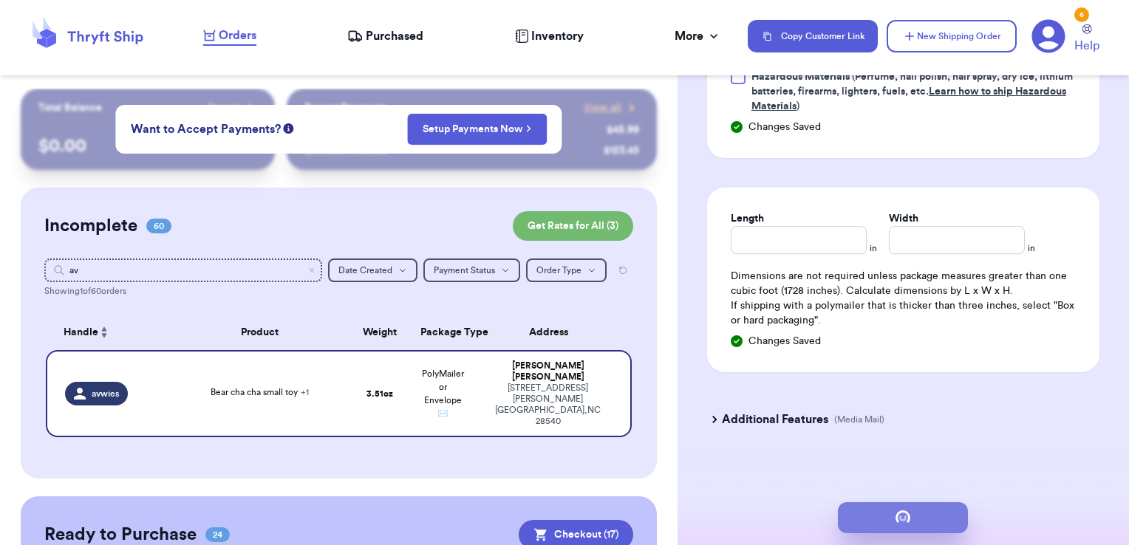
scroll to position [0, 0]
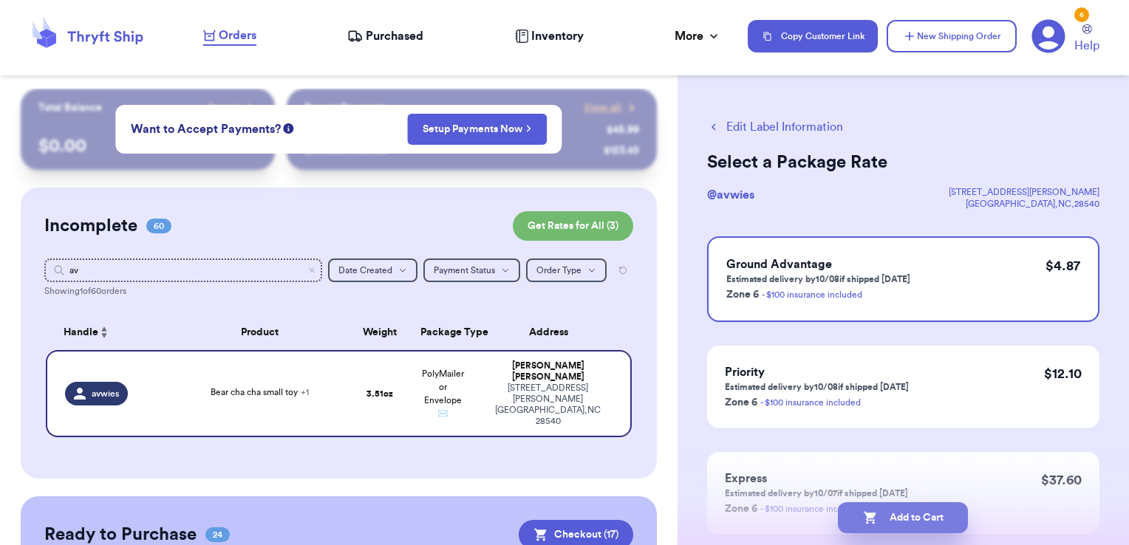
click at [951, 519] on button "Add to Cart" at bounding box center [903, 517] width 130 height 31
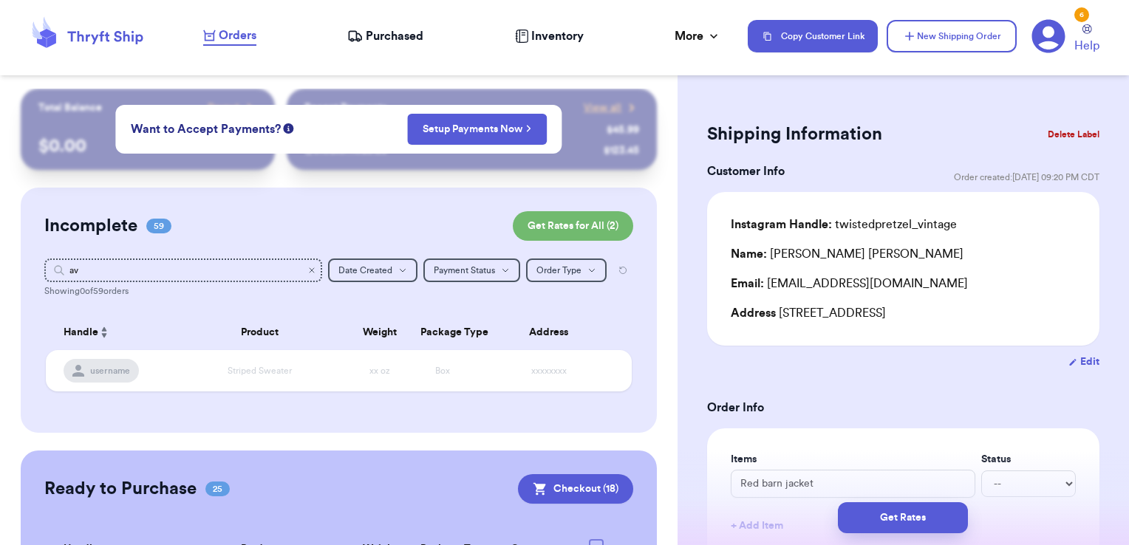
click at [310, 271] on icon "Clear search" at bounding box center [312, 270] width 4 height 4
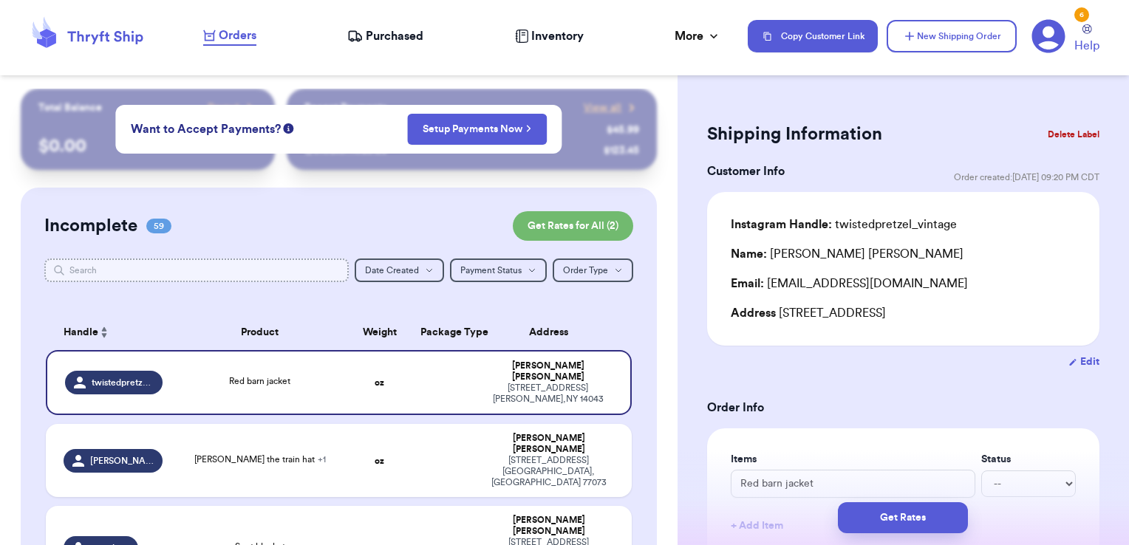
click at [93, 271] on input "text" at bounding box center [196, 271] width 305 height 24
type input "e"
type input "el"
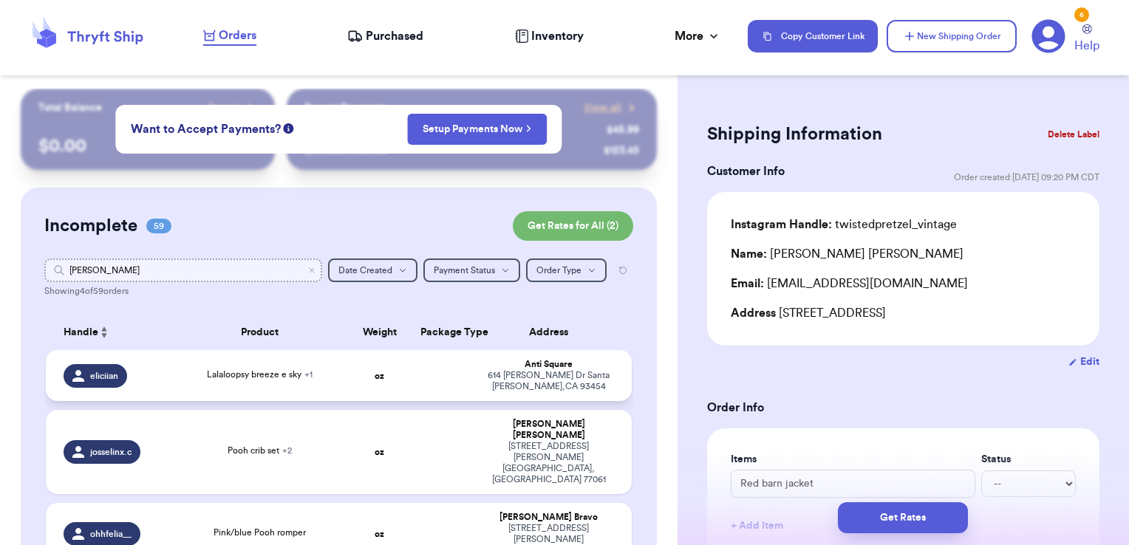
type input "[PERSON_NAME]"
click at [430, 386] on td at bounding box center [442, 375] width 63 height 51
type input "Lalaloopsy breeze e sky"
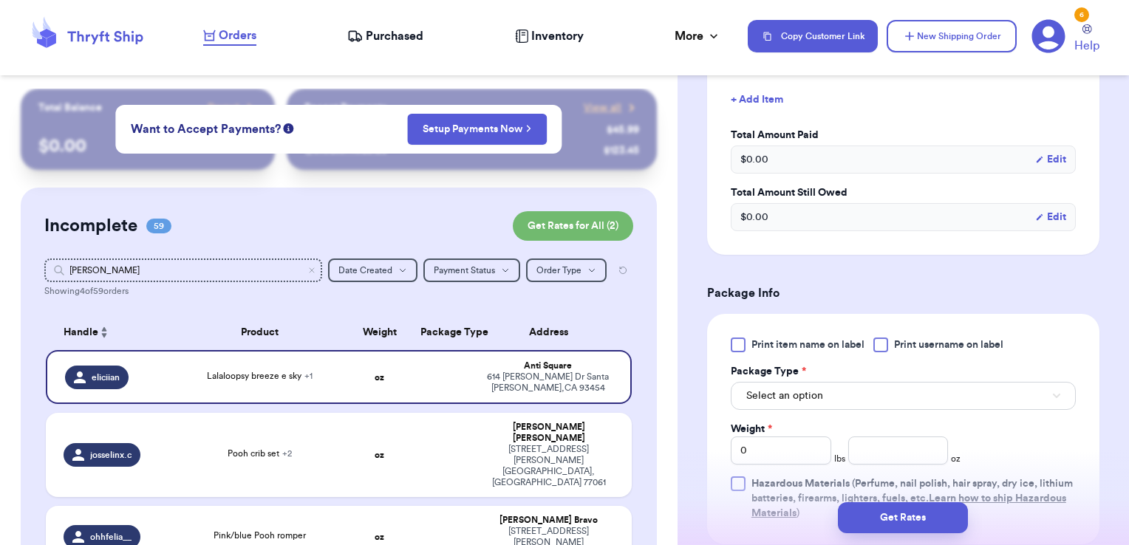
scroll to position [476, 0]
click at [886, 341] on div at bounding box center [880, 344] width 15 height 15
click at [0, 0] on input "Print username on label" at bounding box center [0, 0] width 0 height 0
click at [858, 395] on button "Select an option" at bounding box center [903, 395] width 345 height 28
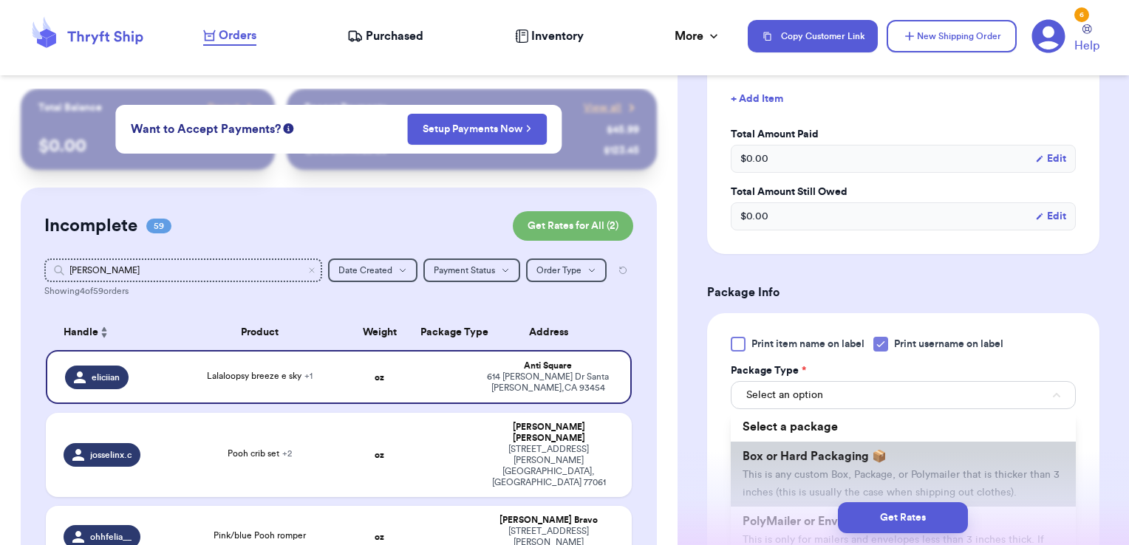
click at [830, 459] on span "Box or Hard Packaging 📦" at bounding box center [814, 457] width 144 height 12
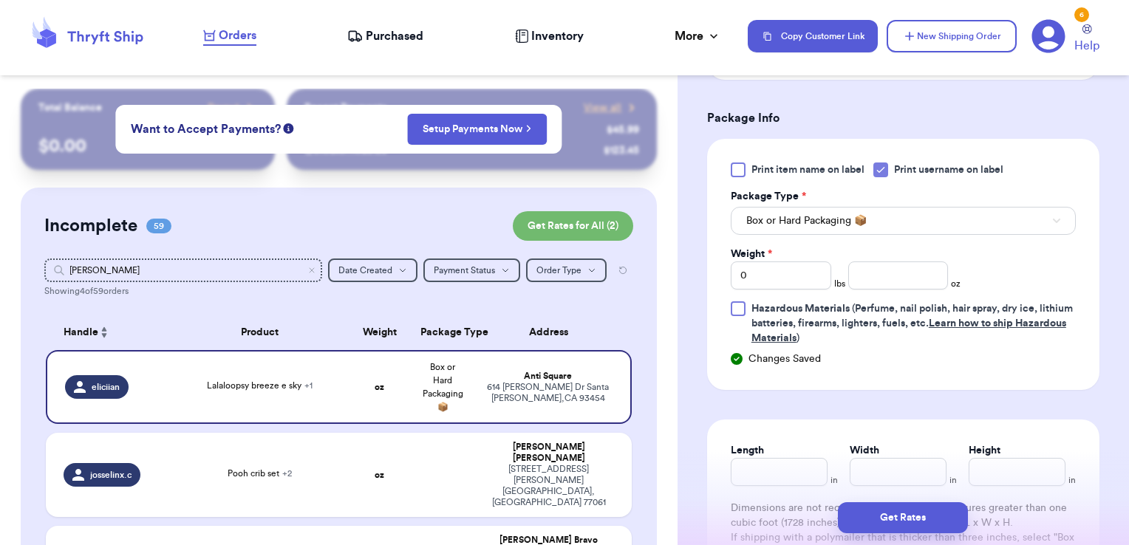
scroll to position [652, 0]
click at [765, 267] on input "0" at bounding box center [781, 274] width 100 height 28
type input "1"
type input "2.06"
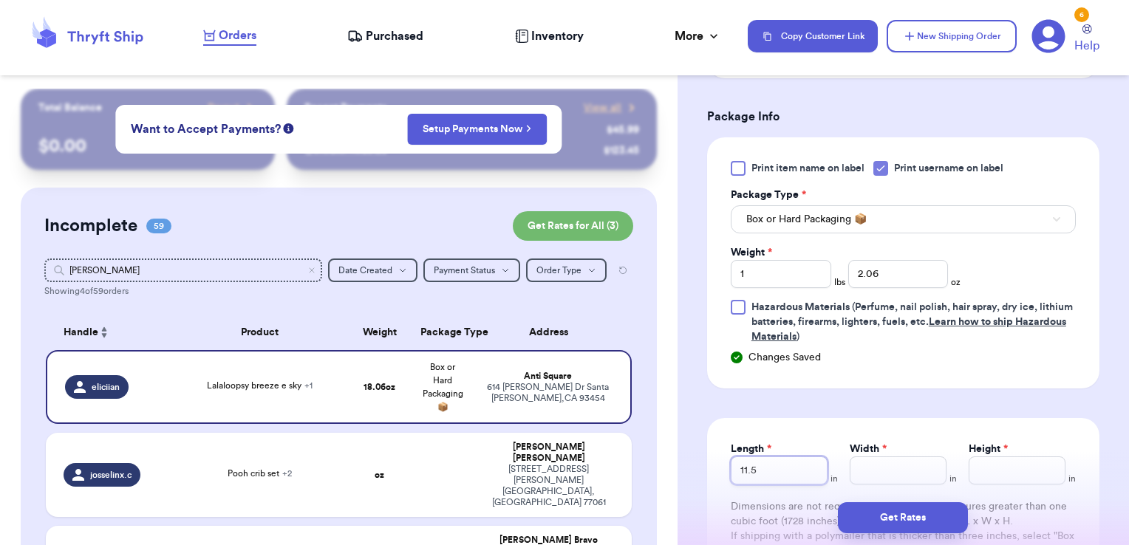
type input "11.5"
type input "8"
type input "6"
click at [941, 514] on button "Get Rates" at bounding box center [903, 517] width 130 height 31
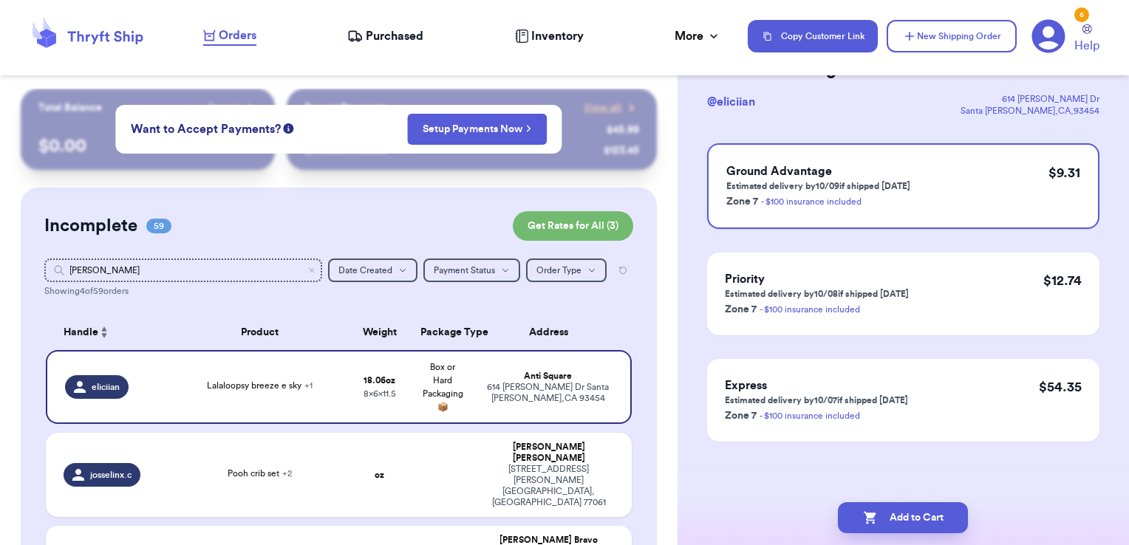
scroll to position [0, 0]
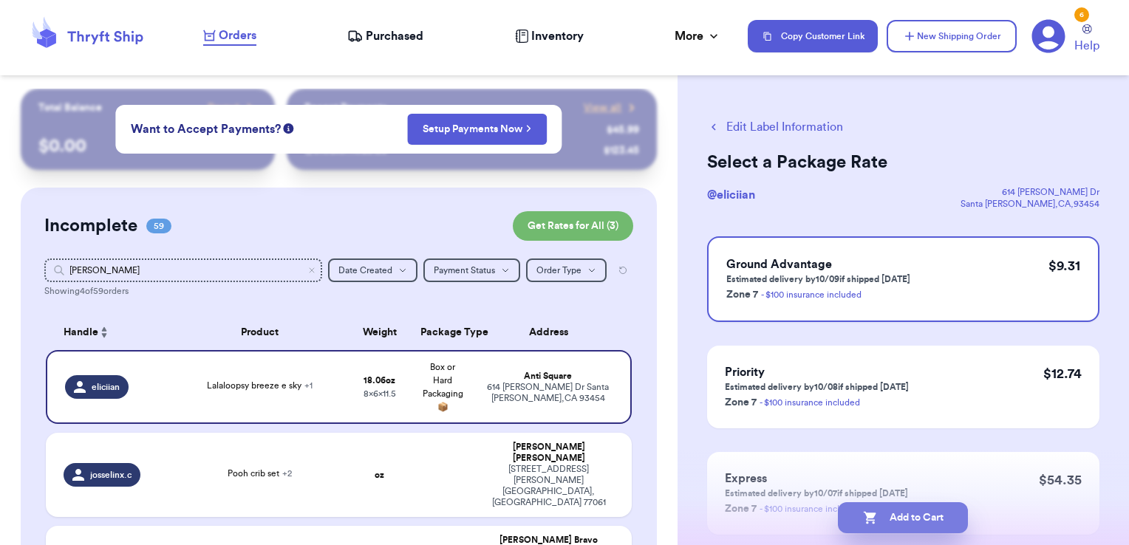
click at [869, 510] on button "Add to Cart" at bounding box center [903, 517] width 130 height 31
